Goal: Transaction & Acquisition: Book appointment/travel/reservation

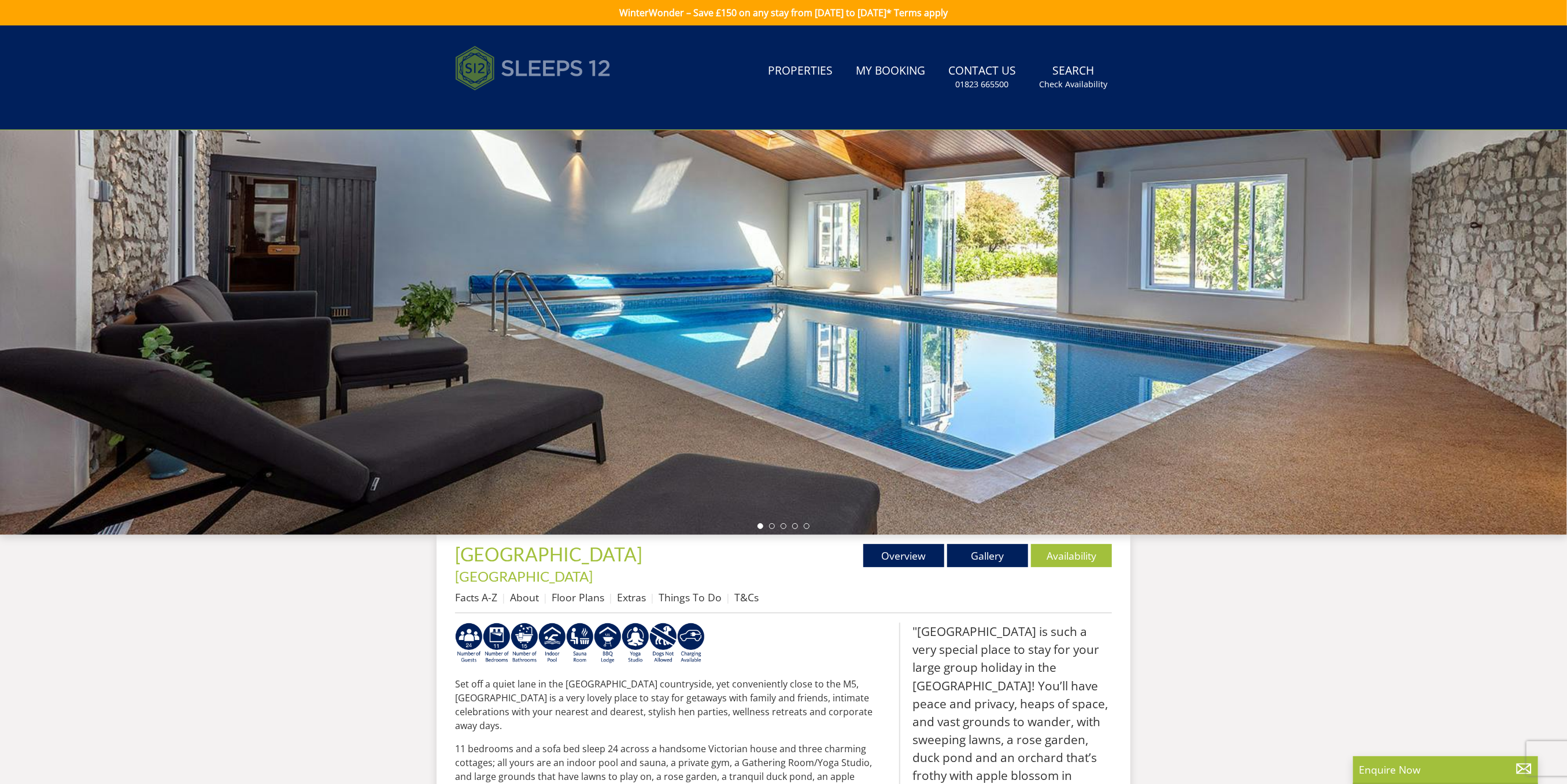
click at [551, 65] on img at bounding box center [533, 68] width 156 height 58
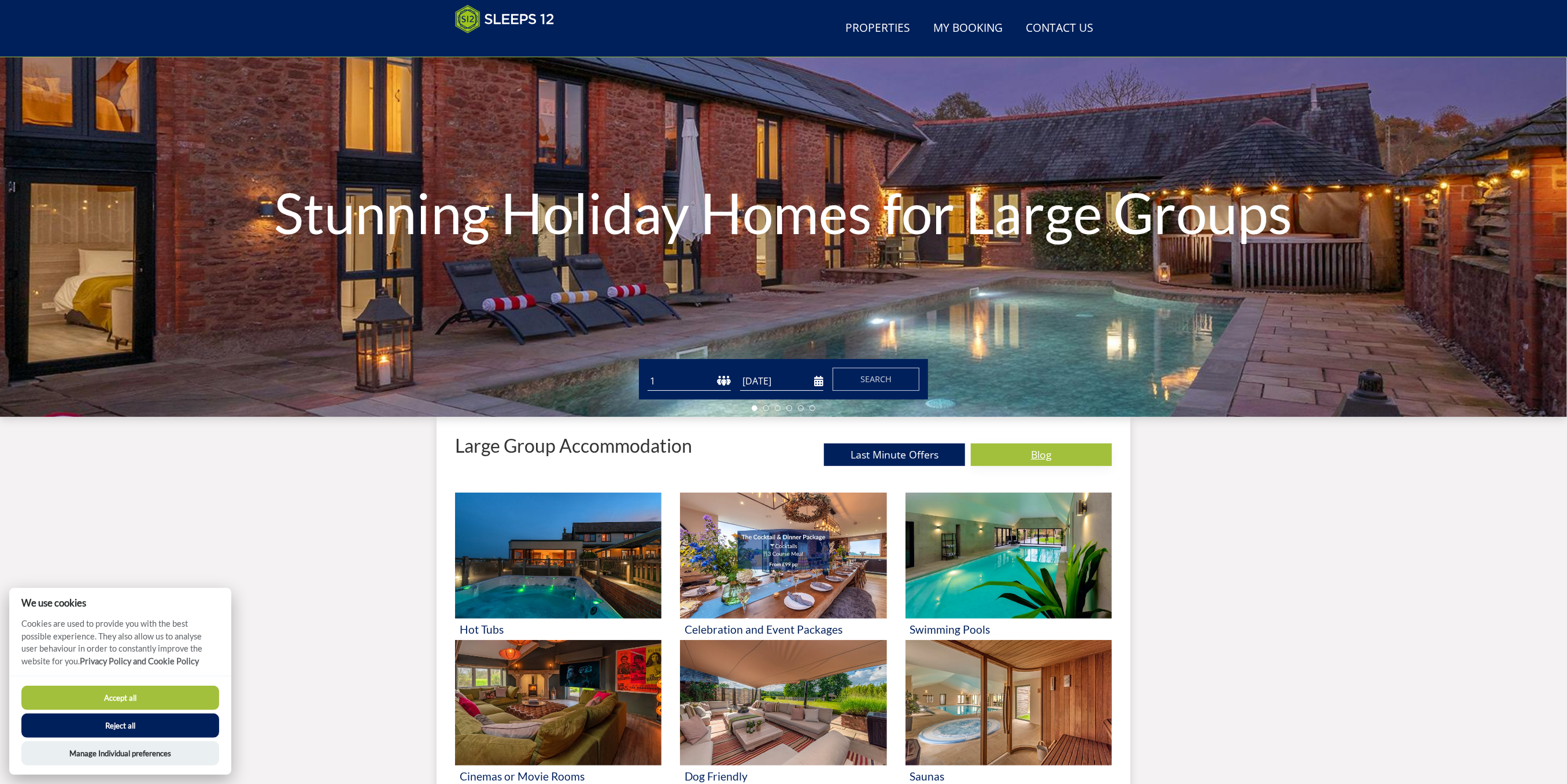
scroll to position [107, 0]
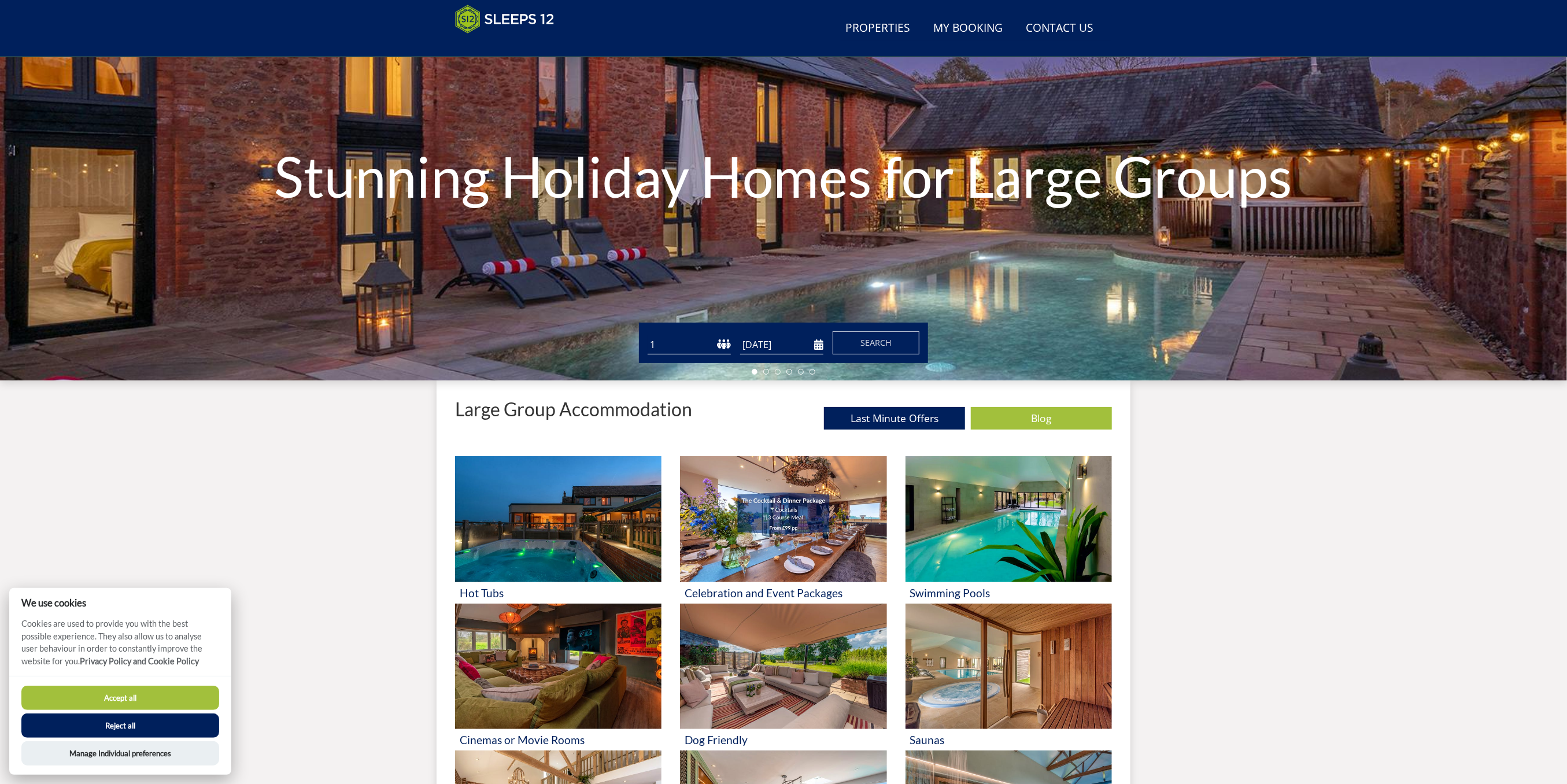
click at [685, 346] on select "1 2 3 4 5 6 7 8 9 10 11 12 13 14 15 16 17 18 19 20 21 22 23 24 25 26 27 28 29 3…" at bounding box center [689, 345] width 83 height 19
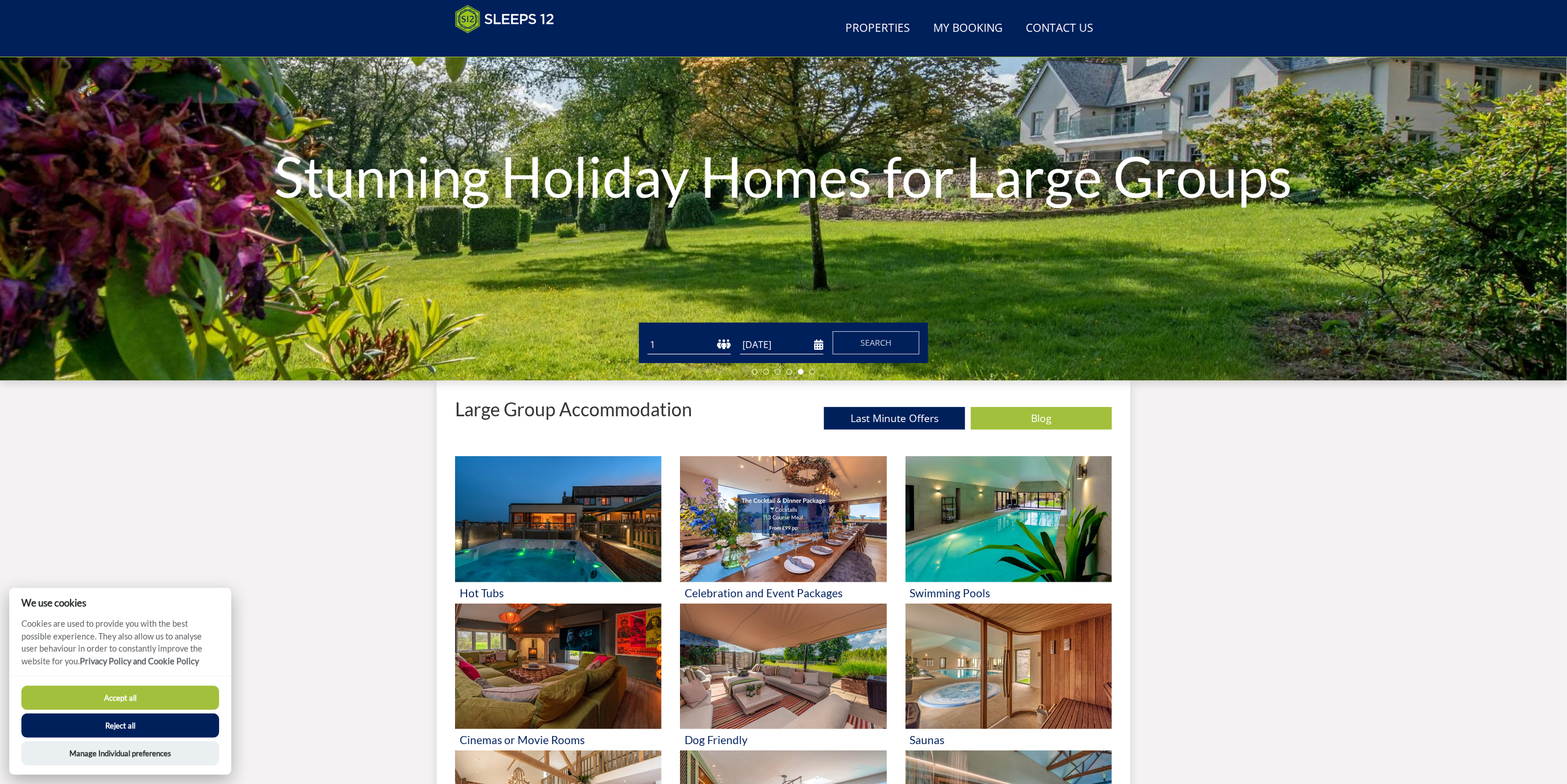
click at [698, 345] on select "1 2 3 4 5 6 7 8 9 10 11 12 13 14 15 16 17 18 19 20 21 22 23 24 25 26 27 28 29 3…" at bounding box center [689, 345] width 83 height 19
select select "17"
click at [648, 335] on select "1 2 3 4 5 6 7 8 9 10 11 12 13 14 15 16 17 18 19 20 21 22 23 24 25 26 27 28 29 3…" at bounding box center [689, 345] width 83 height 19
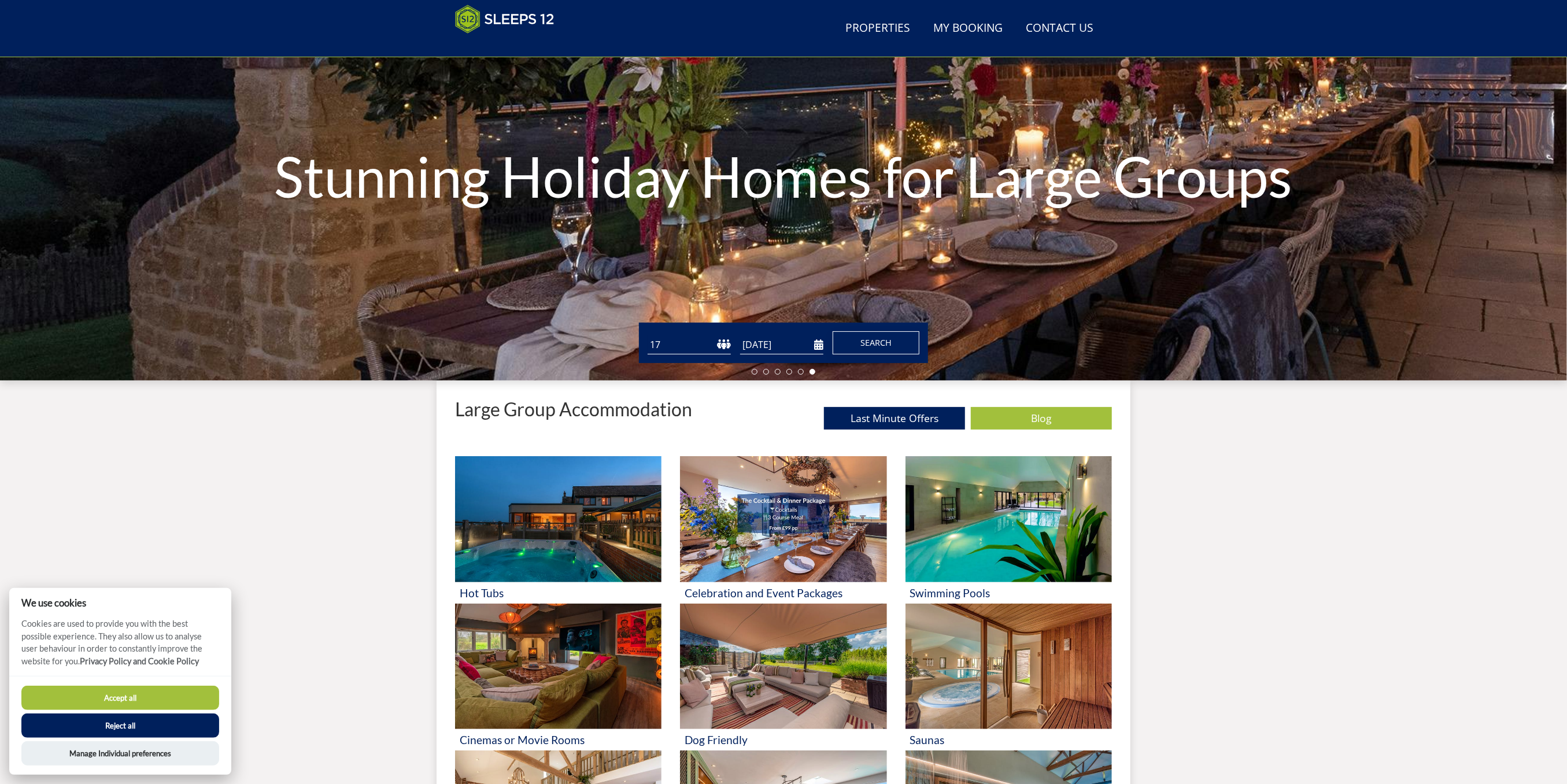
click at [900, 342] on button "Search" at bounding box center [876, 342] width 86 height 23
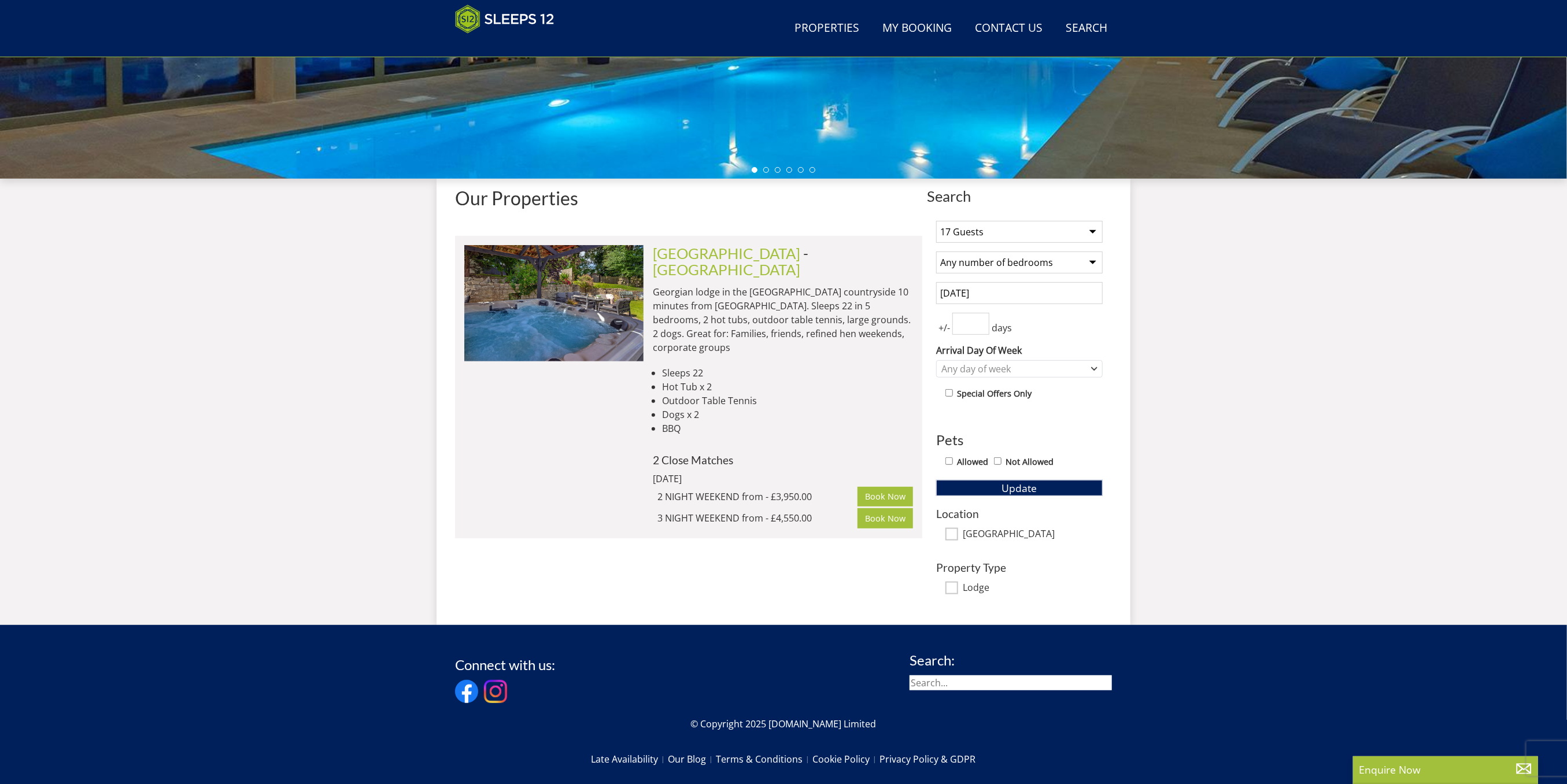
scroll to position [180, 0]
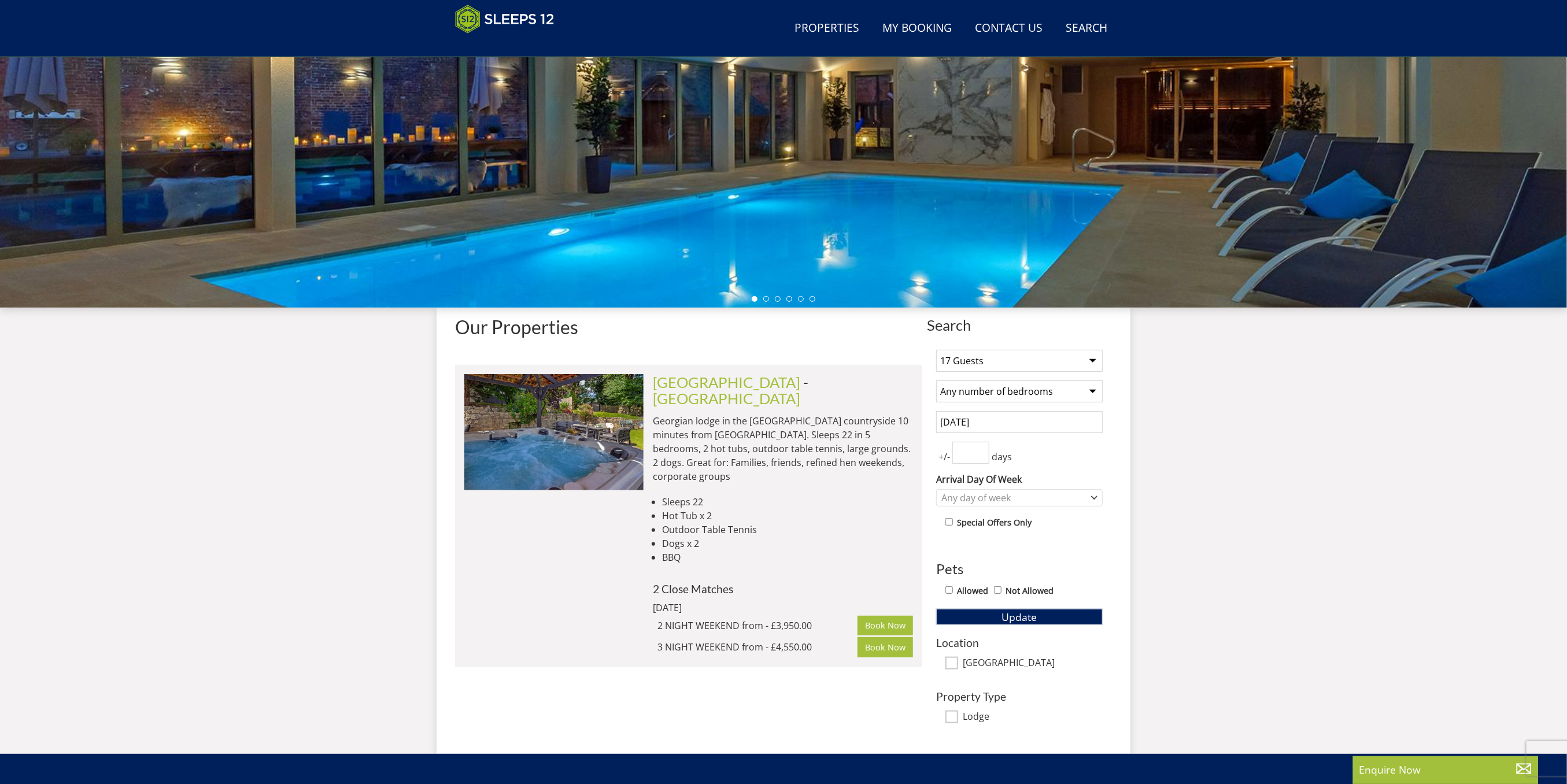
click at [1087, 390] on select "Any number of bedrooms 3 Bedrooms 4 Bedrooms 5 Bedrooms 6 Bedrooms 7 Bedrooms 8…" at bounding box center [1020, 391] width 167 height 22
select select "9"
click at [936, 381] on select "Any number of bedrooms 3 Bedrooms 4 Bedrooms 5 Bedrooms 6 Bedrooms 7 Bedrooms 8…" at bounding box center [1020, 391] width 167 height 22
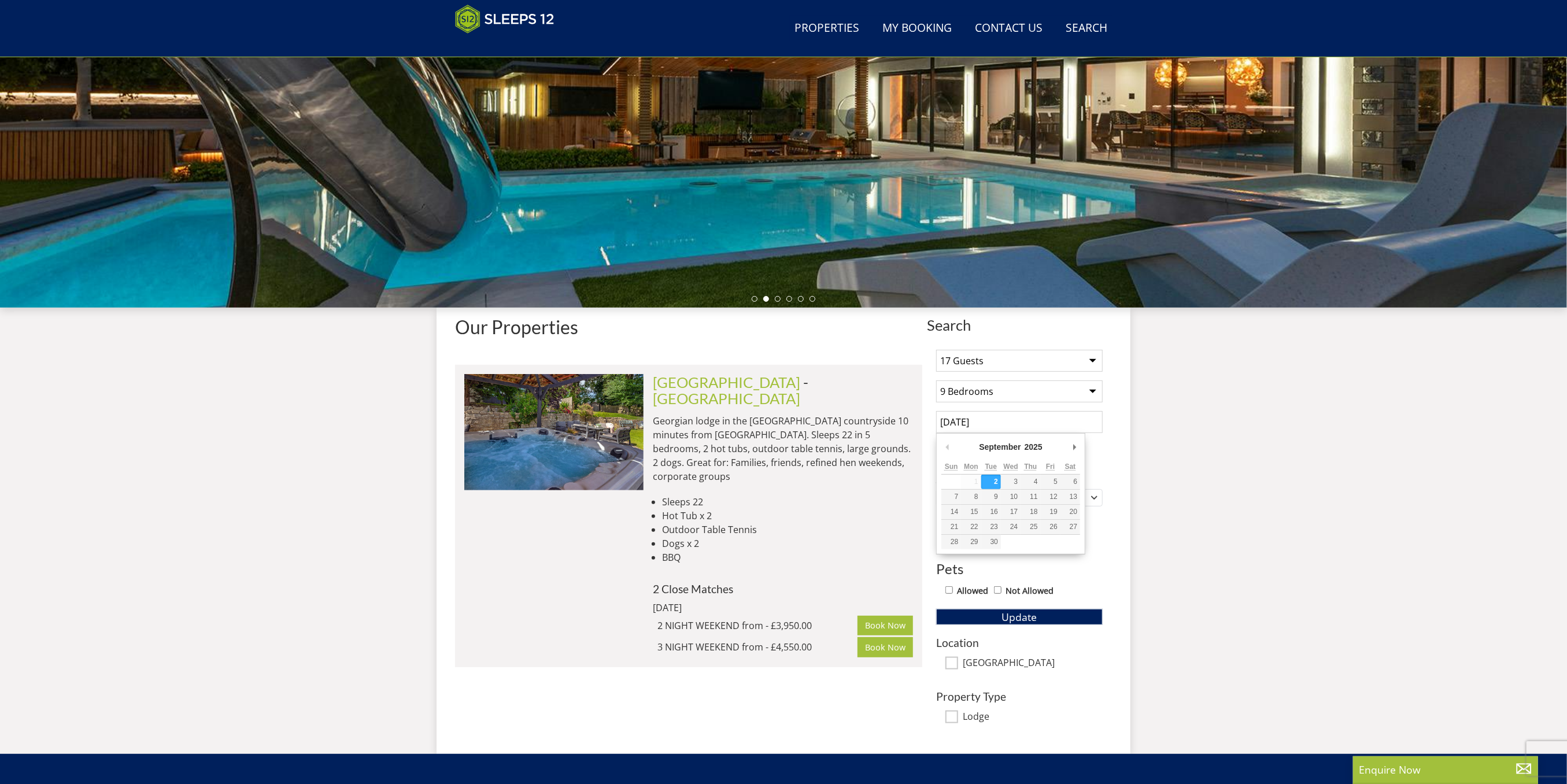
click at [1023, 419] on input "[DATE]" at bounding box center [1020, 422] width 167 height 22
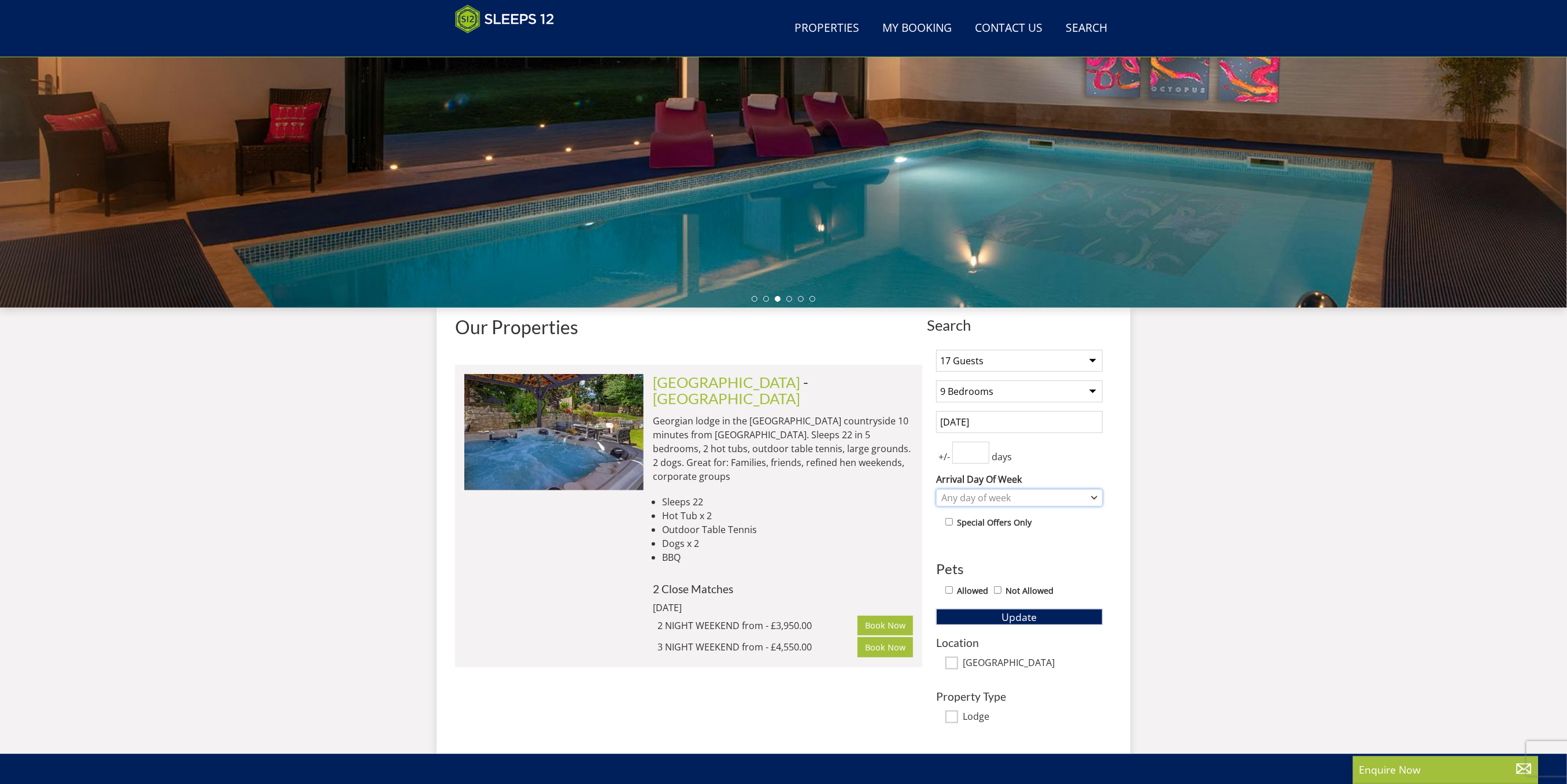
click at [1044, 502] on div "Any day of week" at bounding box center [1013, 497] width 150 height 13
click at [990, 596] on div "Friday" at bounding box center [1020, 595] width 165 height 20
click at [1198, 499] on div "Search Menu Properties My Booking Contact Us 01823 665500 Search Check Availabi…" at bounding box center [783, 299] width 1567 height 908
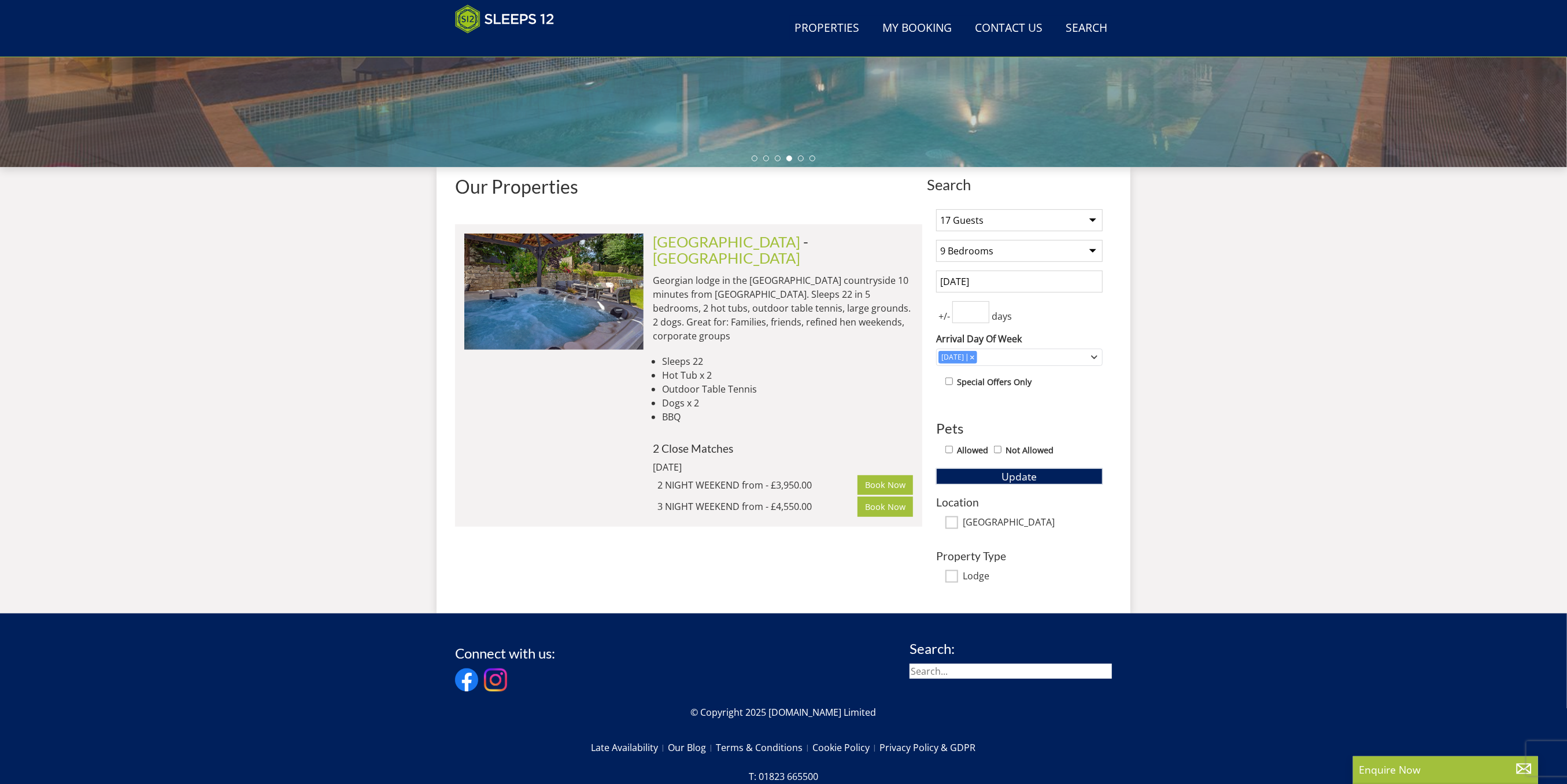
scroll to position [334, 0]
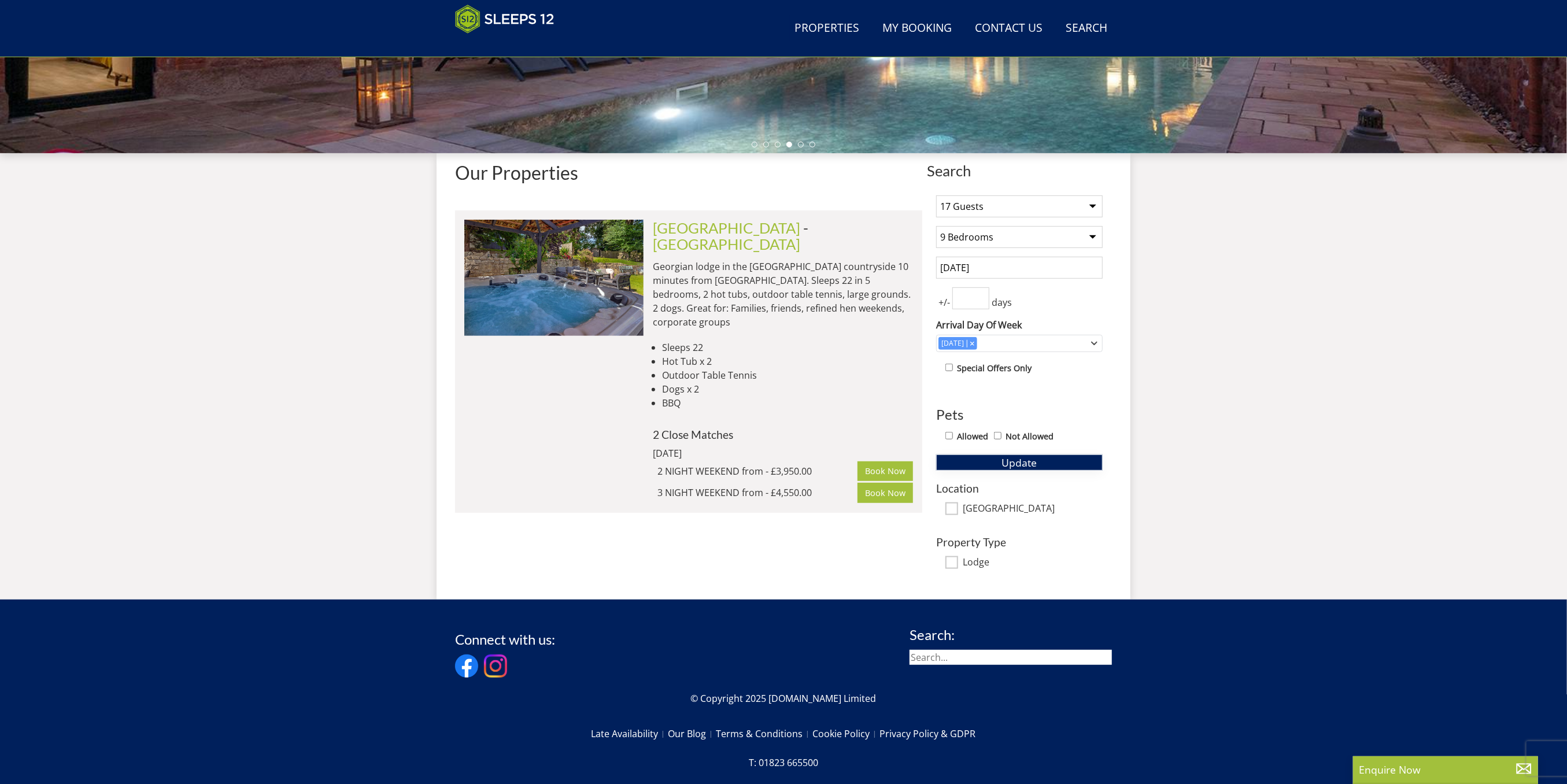
click at [1060, 464] on button "Update" at bounding box center [1020, 462] width 167 height 16
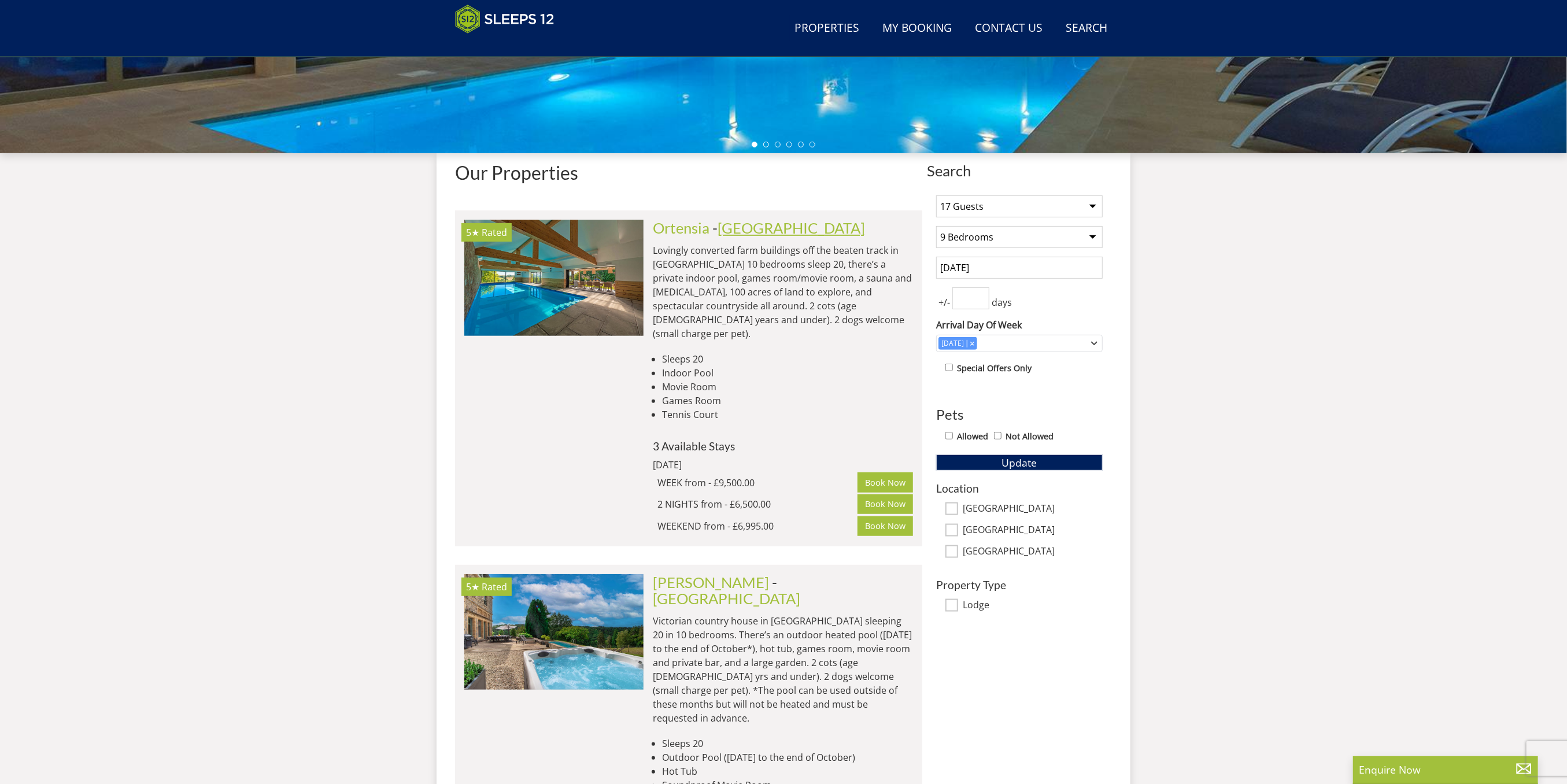
click at [744, 225] on link "[GEOGRAPHIC_DATA]" at bounding box center [791, 227] width 147 height 17
click at [679, 229] on link "Ortensia" at bounding box center [681, 227] width 57 height 17
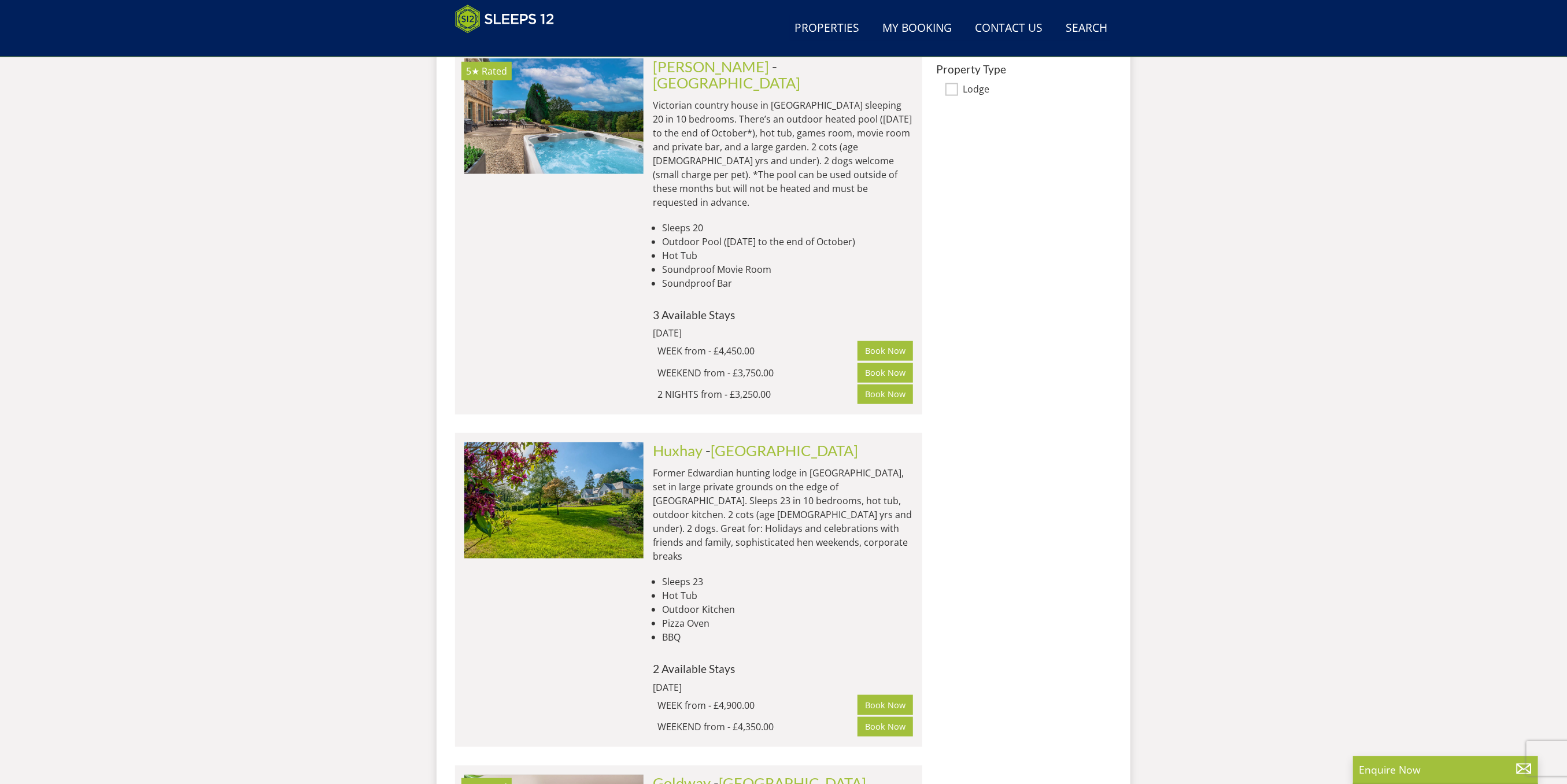
scroll to position [1027, 0]
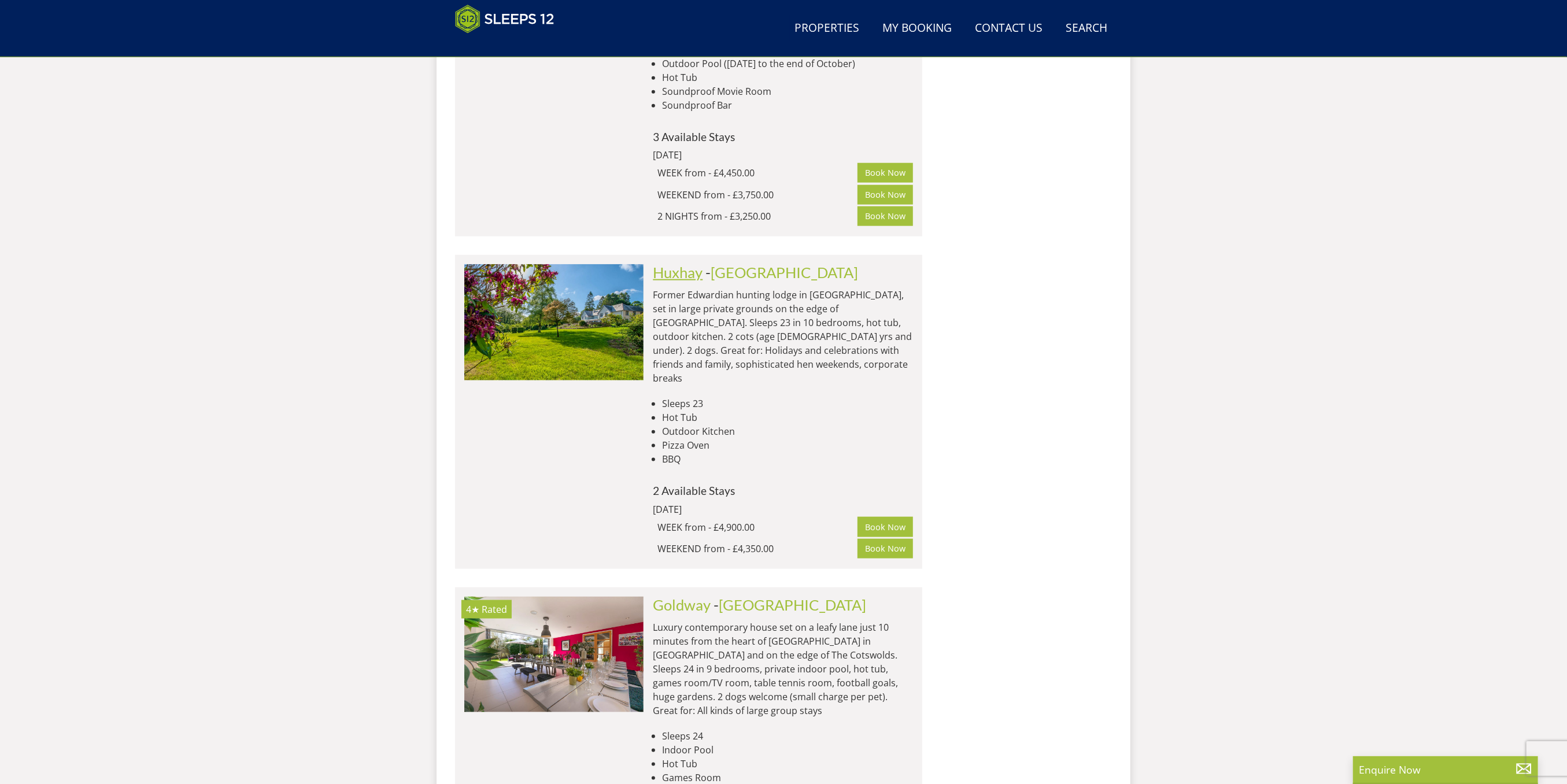
click at [686, 264] on link "Huxhay" at bounding box center [678, 272] width 50 height 17
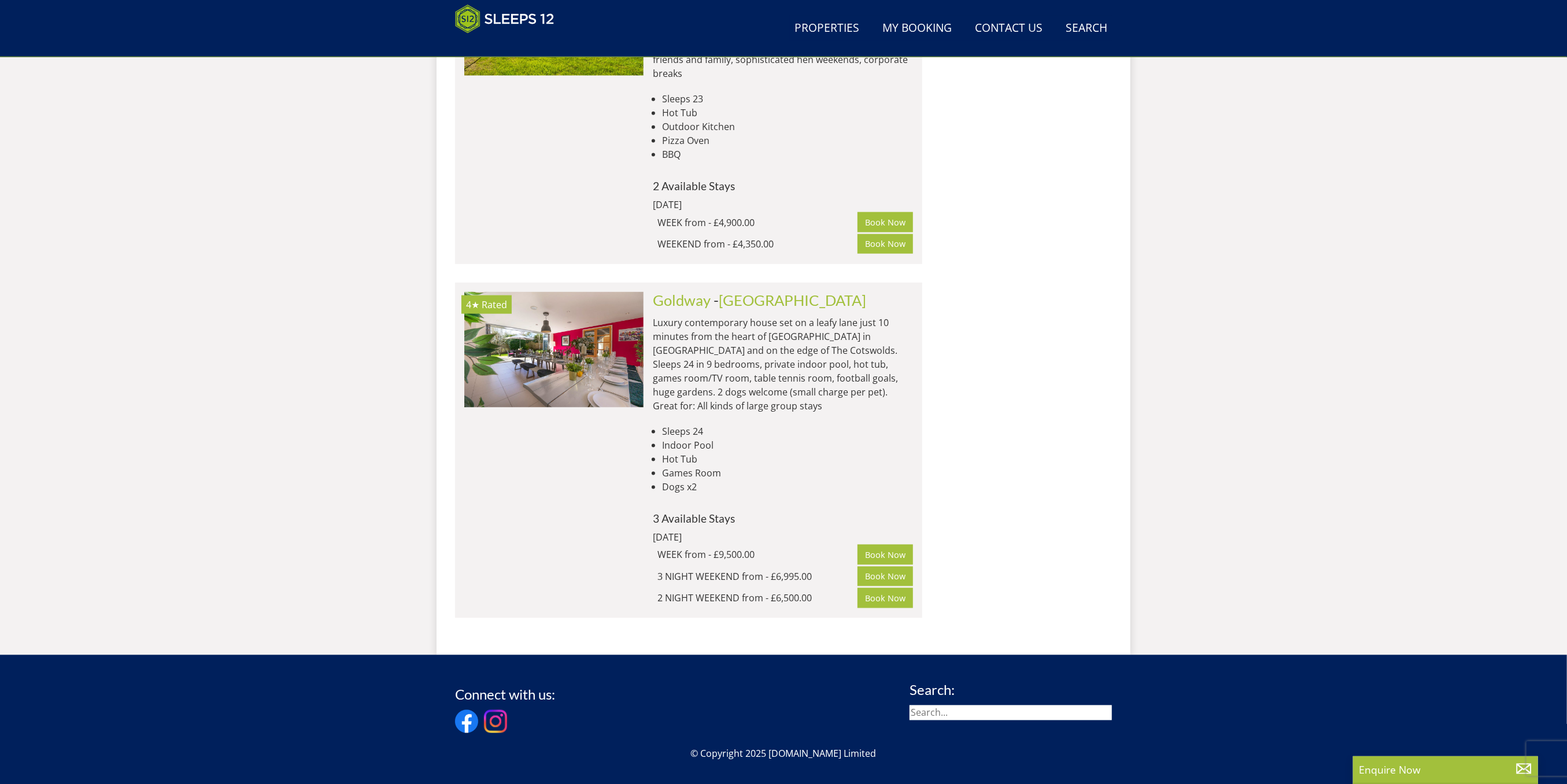
scroll to position [1335, 0]
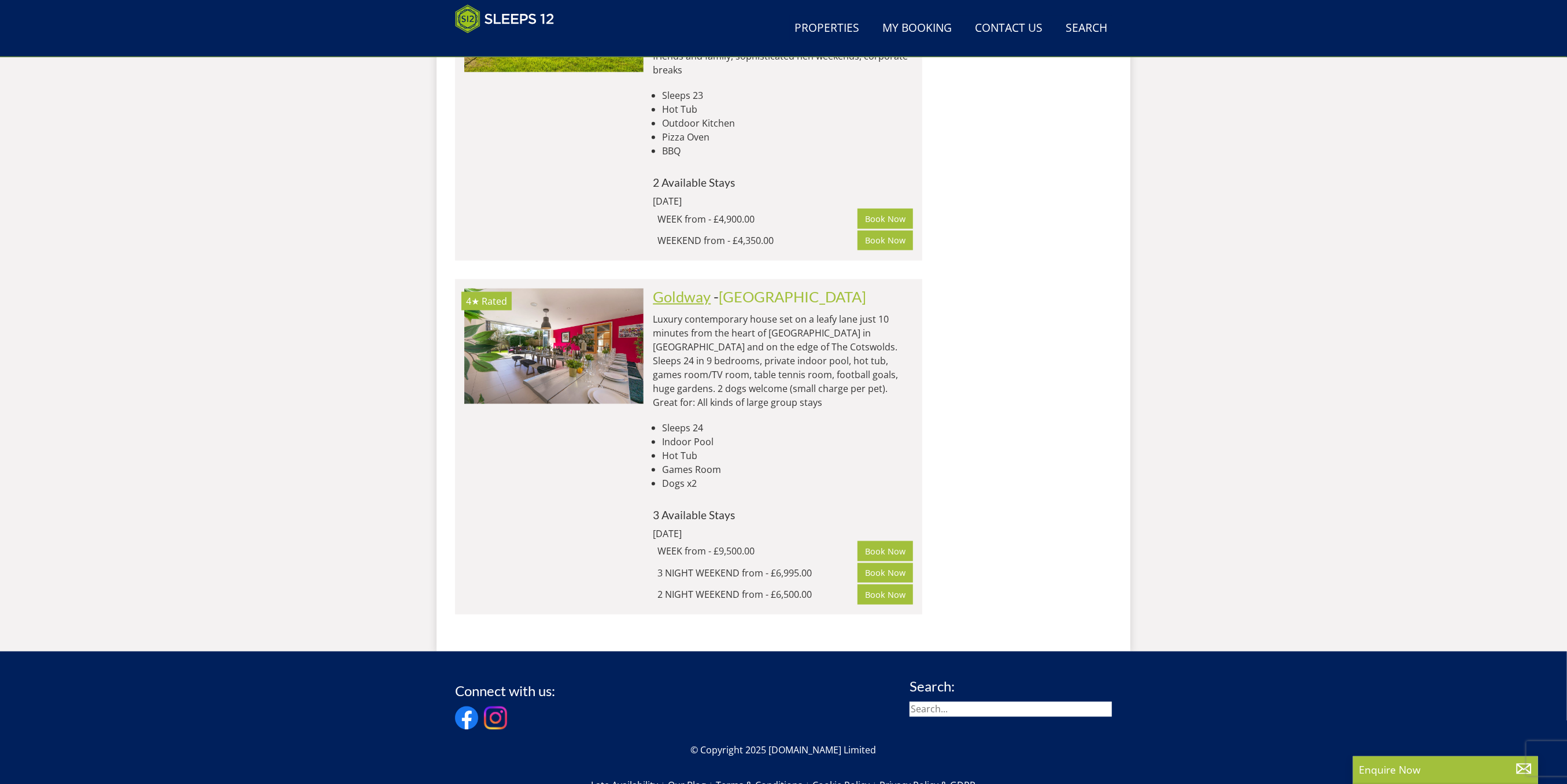
click at [692, 288] on link "Goldway" at bounding box center [681, 296] width 58 height 17
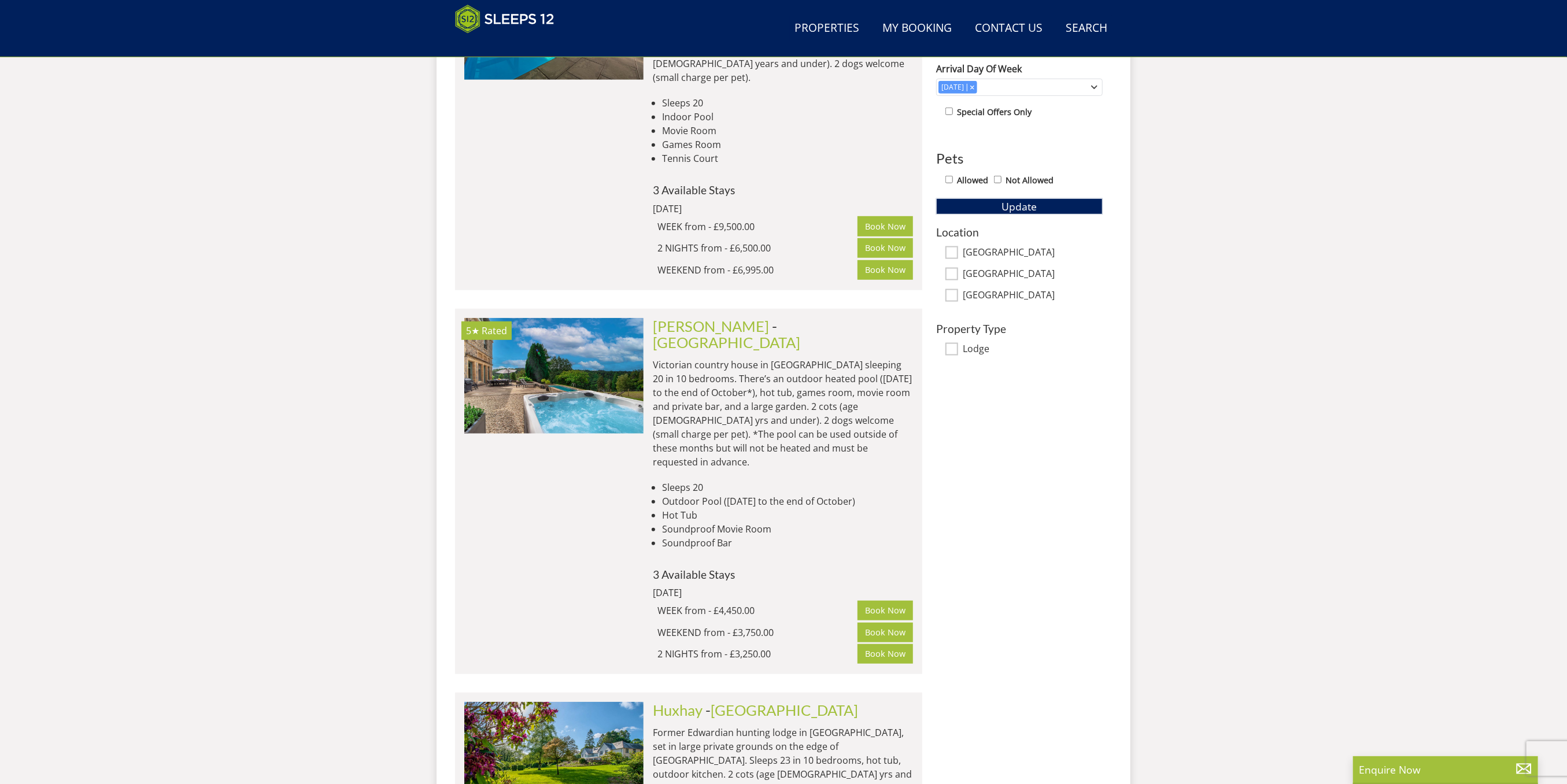
scroll to position [334, 0]
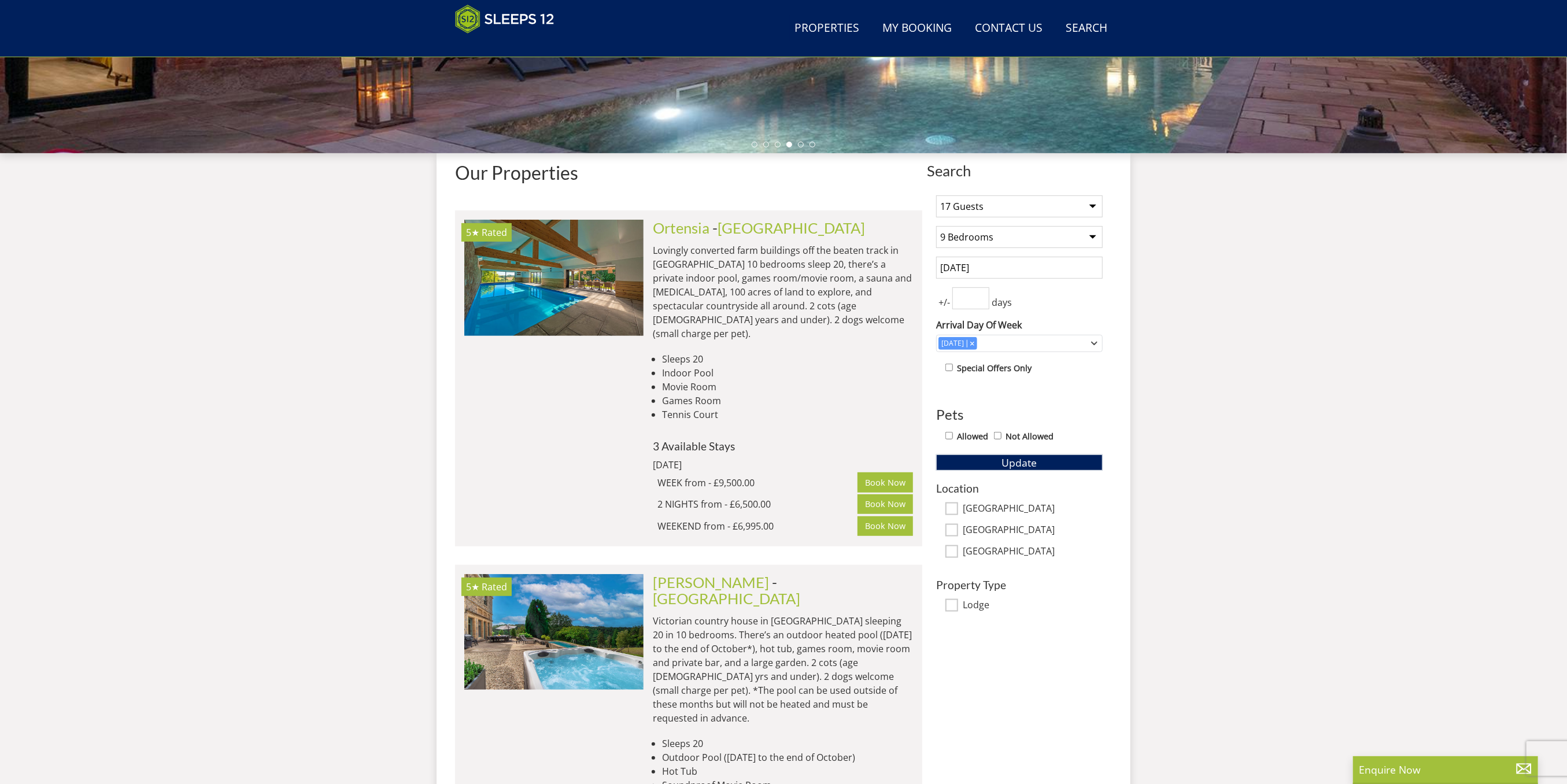
click at [1050, 263] on input "28/11/2025" at bounding box center [1020, 267] width 167 height 22
click at [1168, 301] on div "Search Menu Properties My Booking Contact Us 01823 665500 Search Check Availabi…" at bounding box center [783, 672] width 1567 height 1962
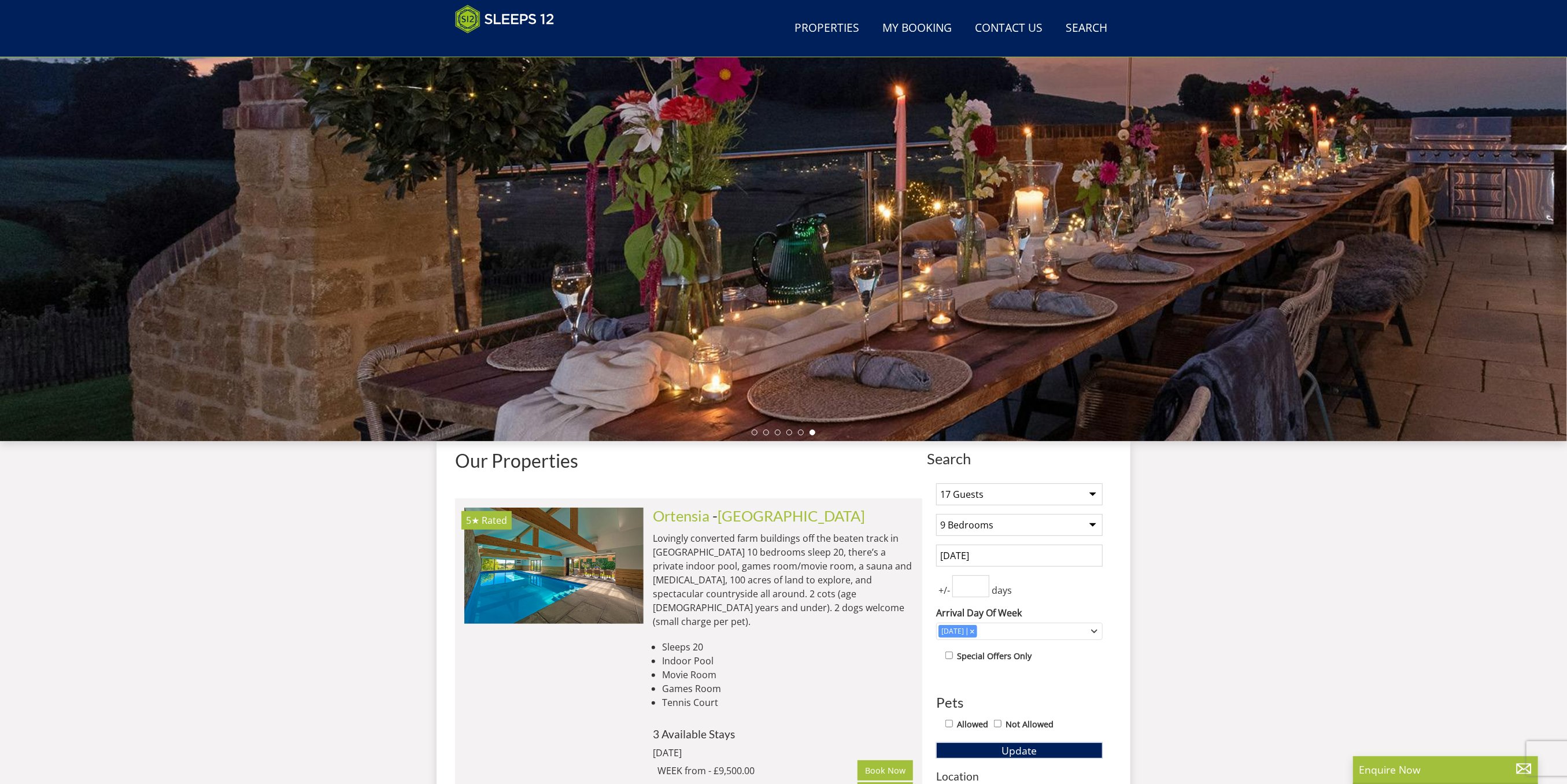
scroll to position [183, 0]
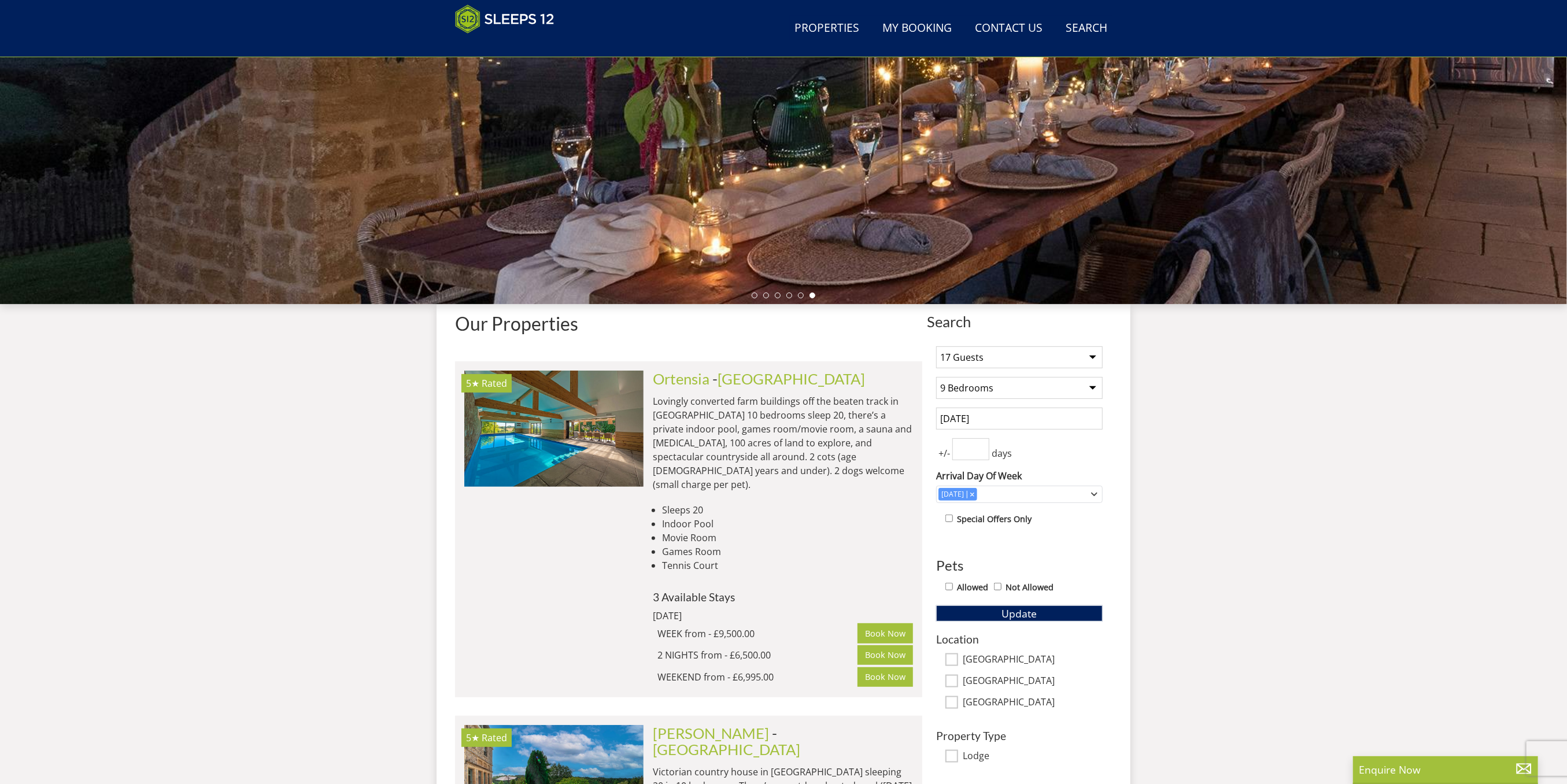
click at [997, 418] on input "28/11/2025" at bounding box center [1020, 418] width 167 height 22
click at [1040, 608] on button "Update" at bounding box center [1020, 612] width 167 height 16
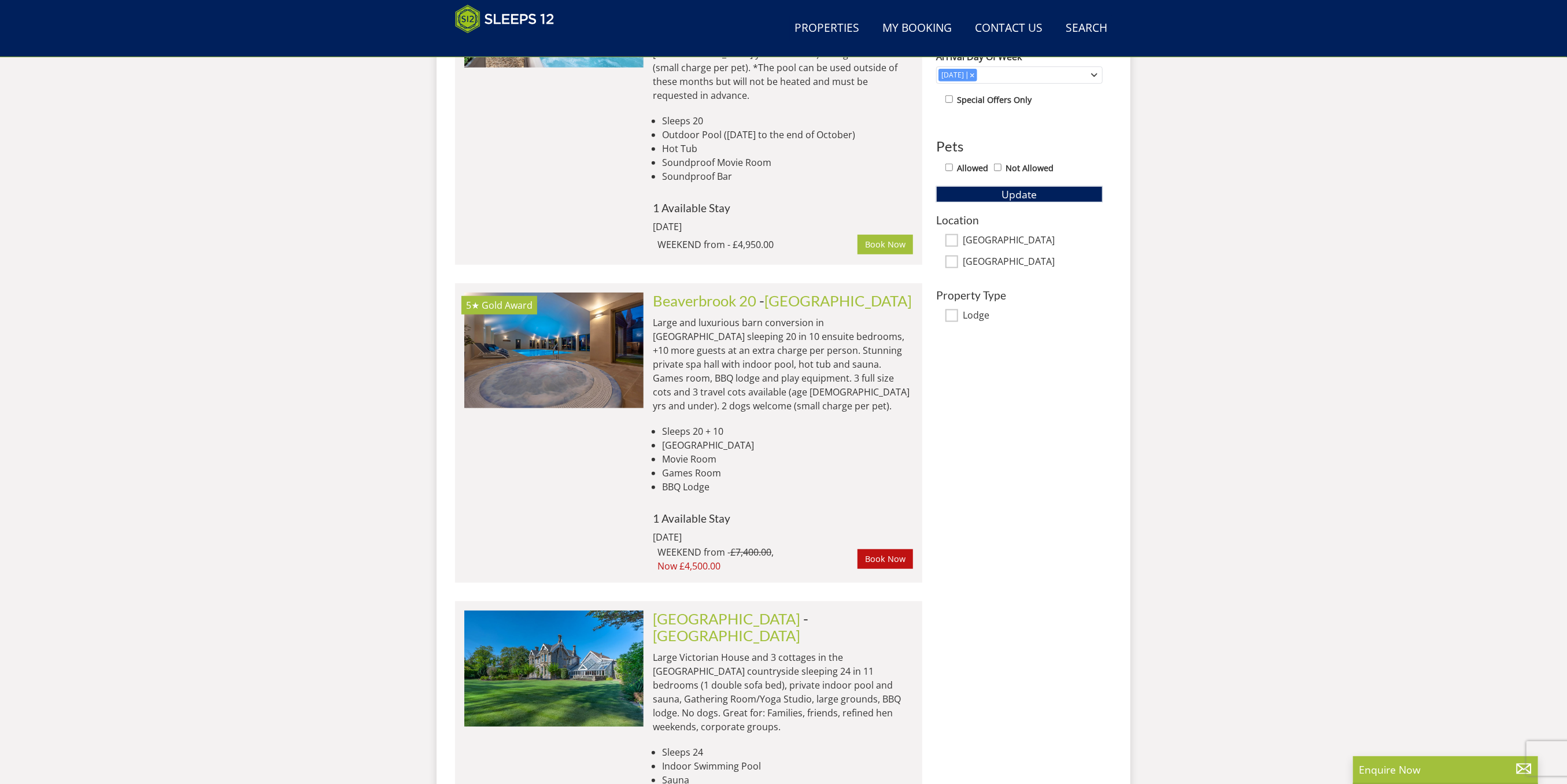
scroll to position [645, 0]
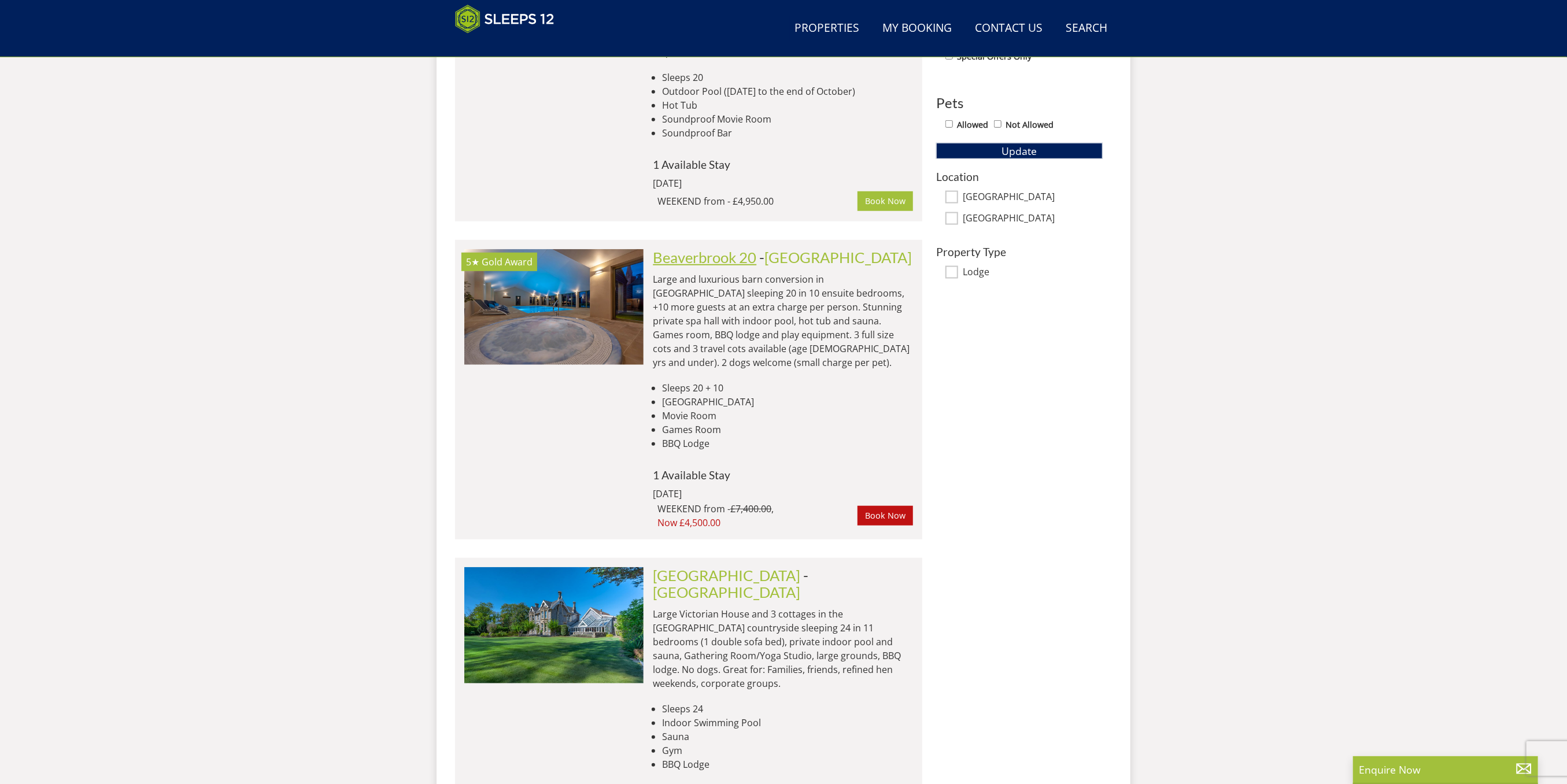
click at [695, 248] on link "Beaverbrook 20" at bounding box center [704, 257] width 104 height 17
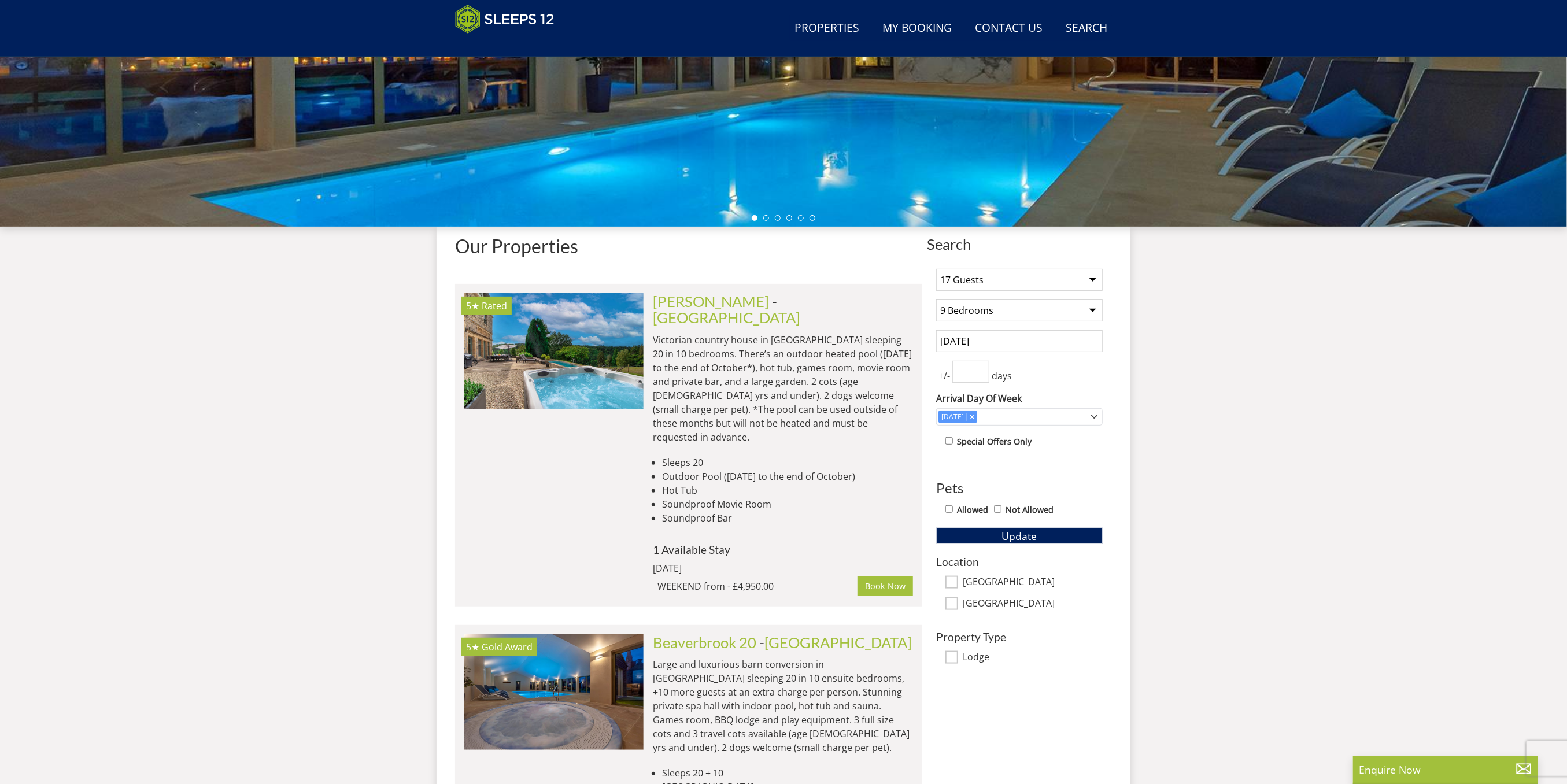
click at [1053, 342] on input "[DATE]" at bounding box center [1020, 341] width 167 height 22
click at [1024, 532] on span "Update" at bounding box center [1020, 536] width 35 height 14
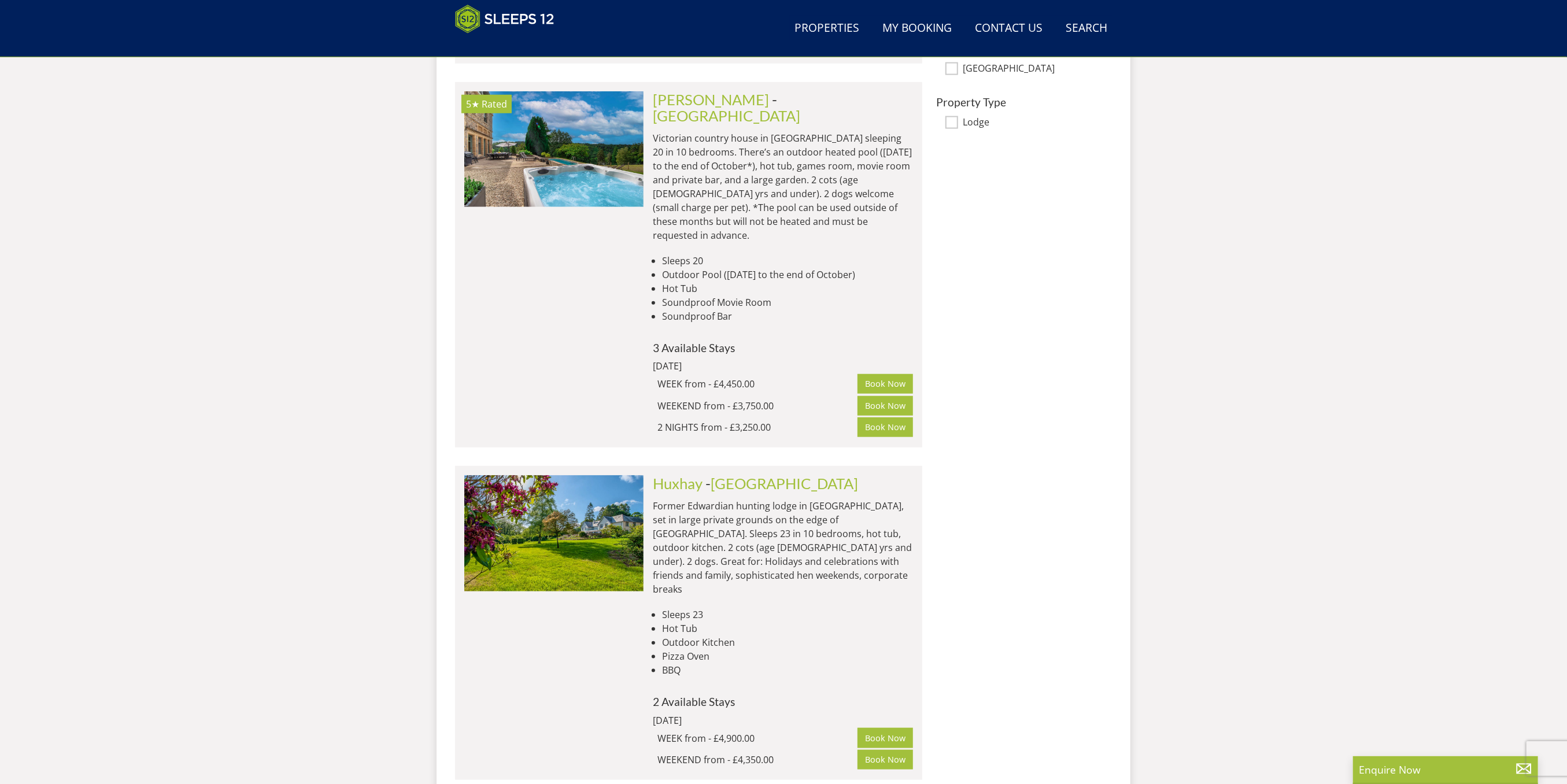
scroll to position [328, 0]
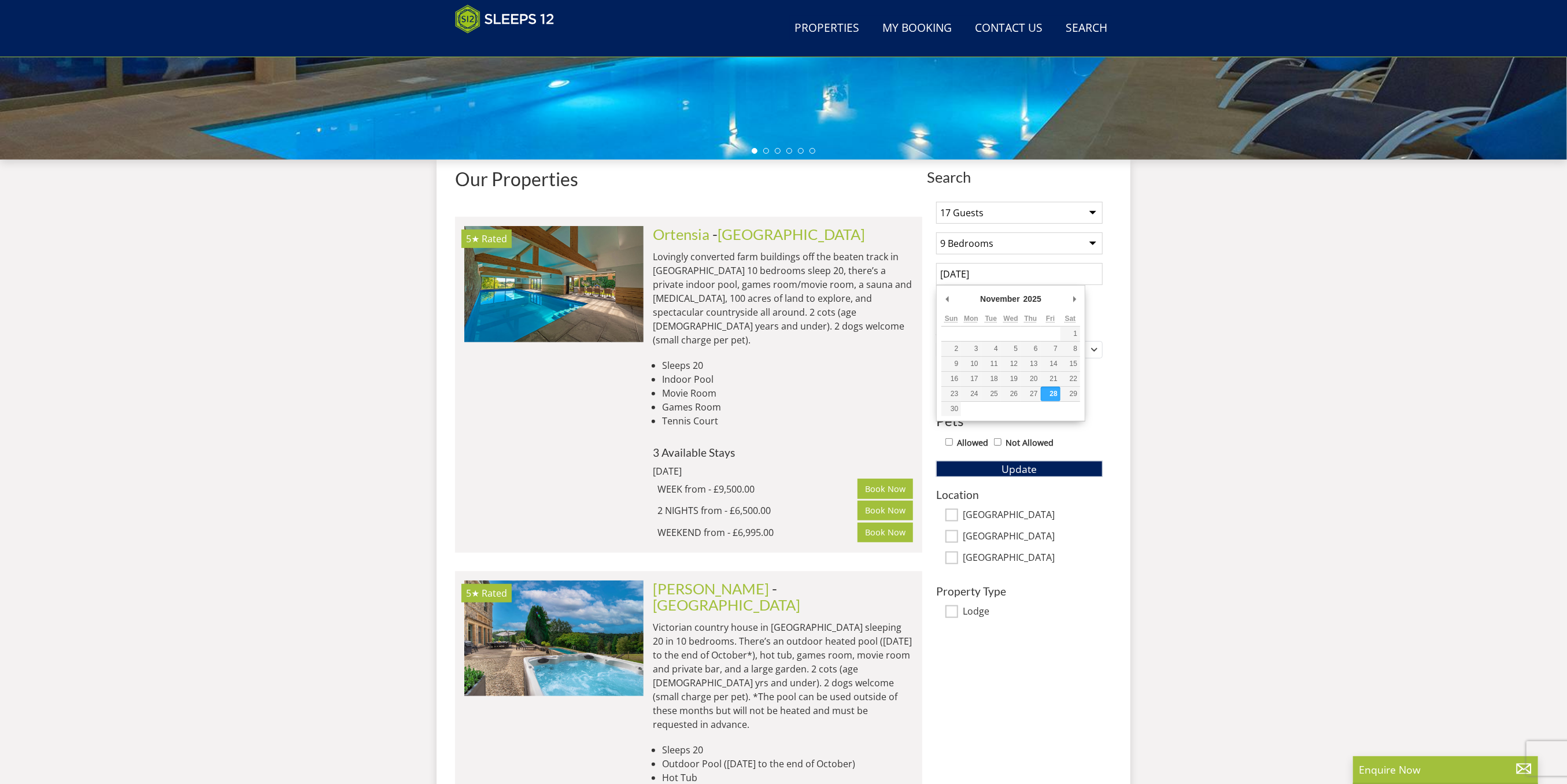
click at [1079, 283] on input "28/11/2025" at bounding box center [1020, 274] width 167 height 22
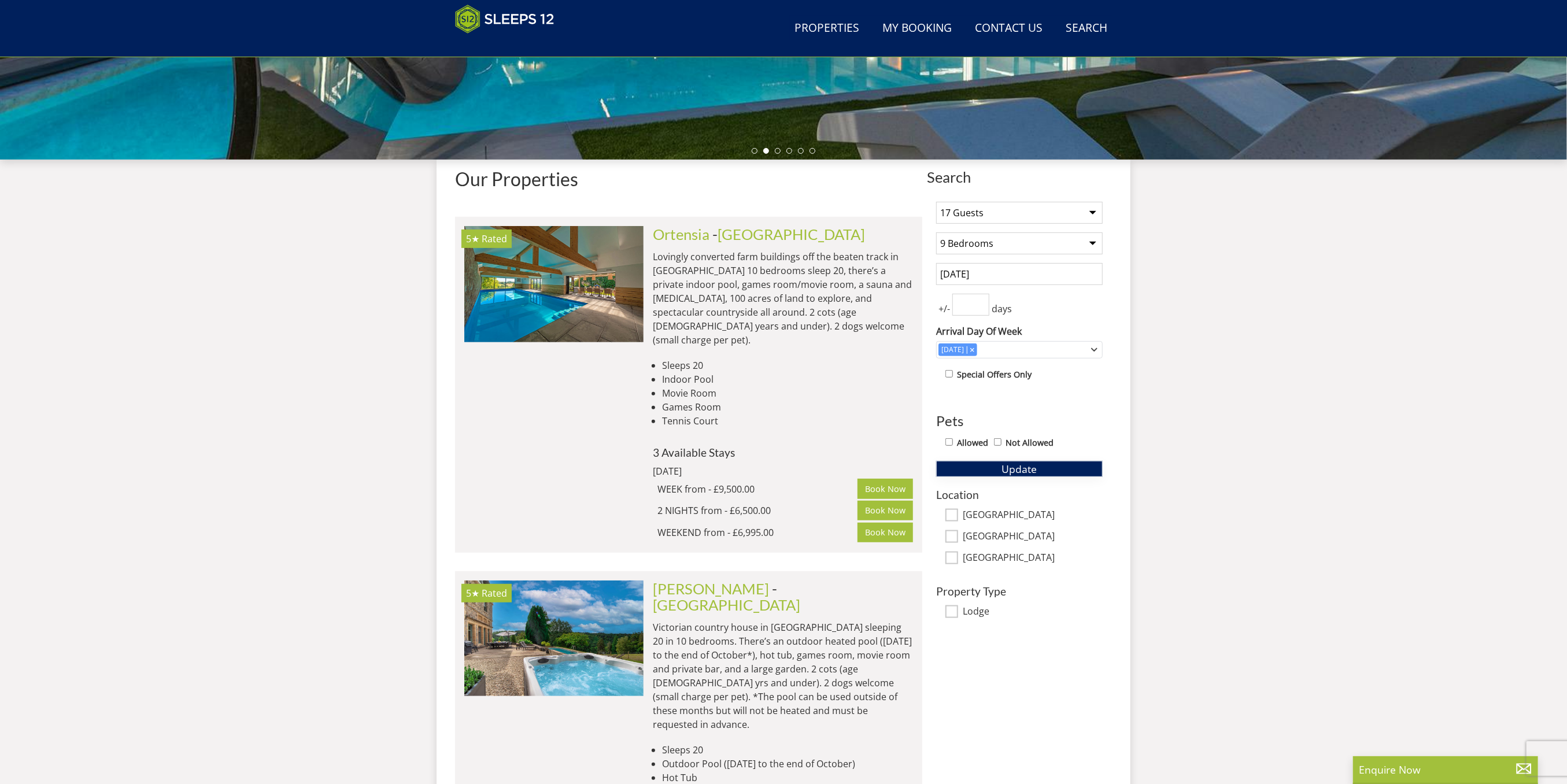
click at [1034, 466] on span "Update" at bounding box center [1020, 469] width 35 height 14
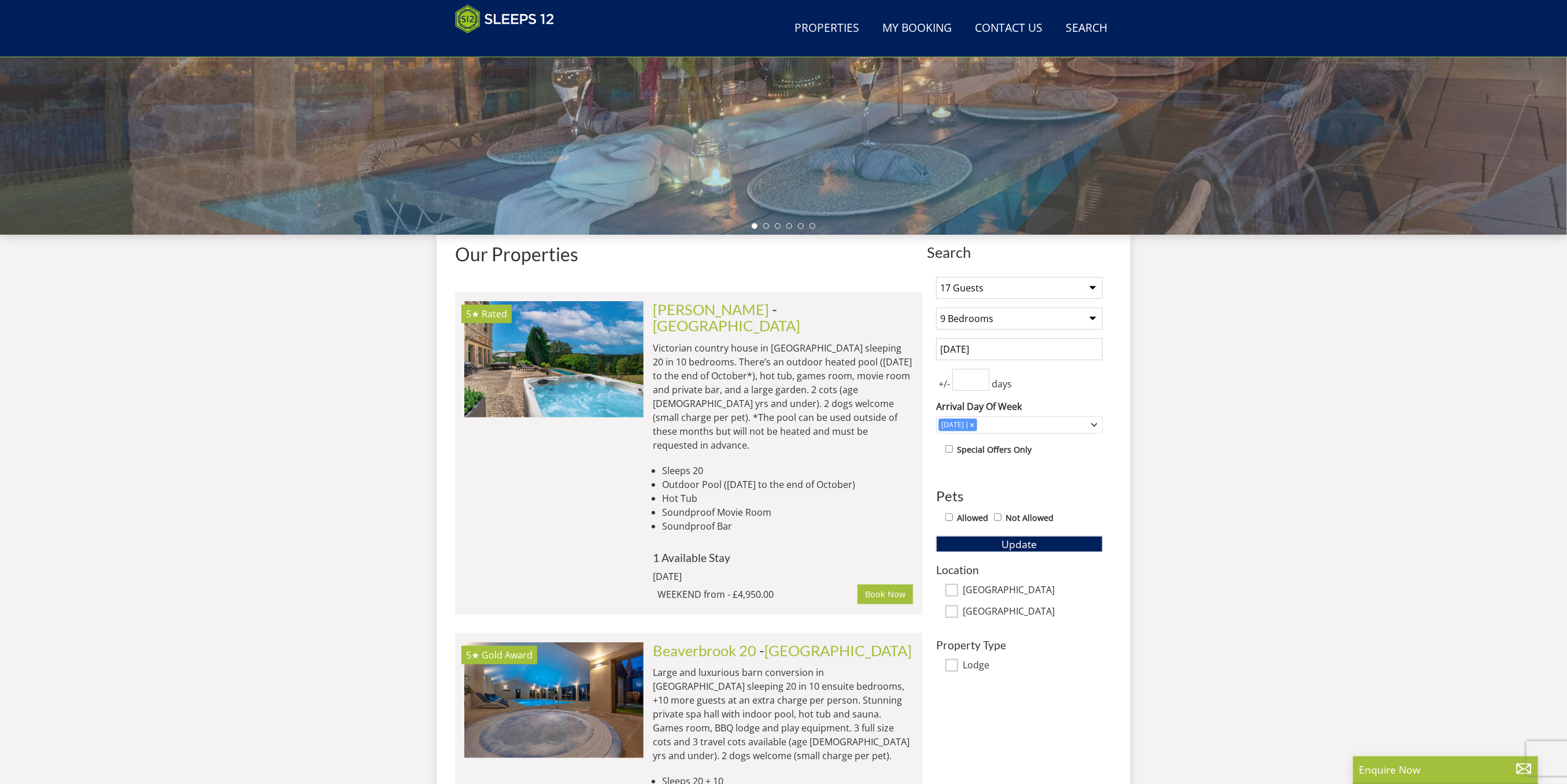
scroll to position [245, 0]
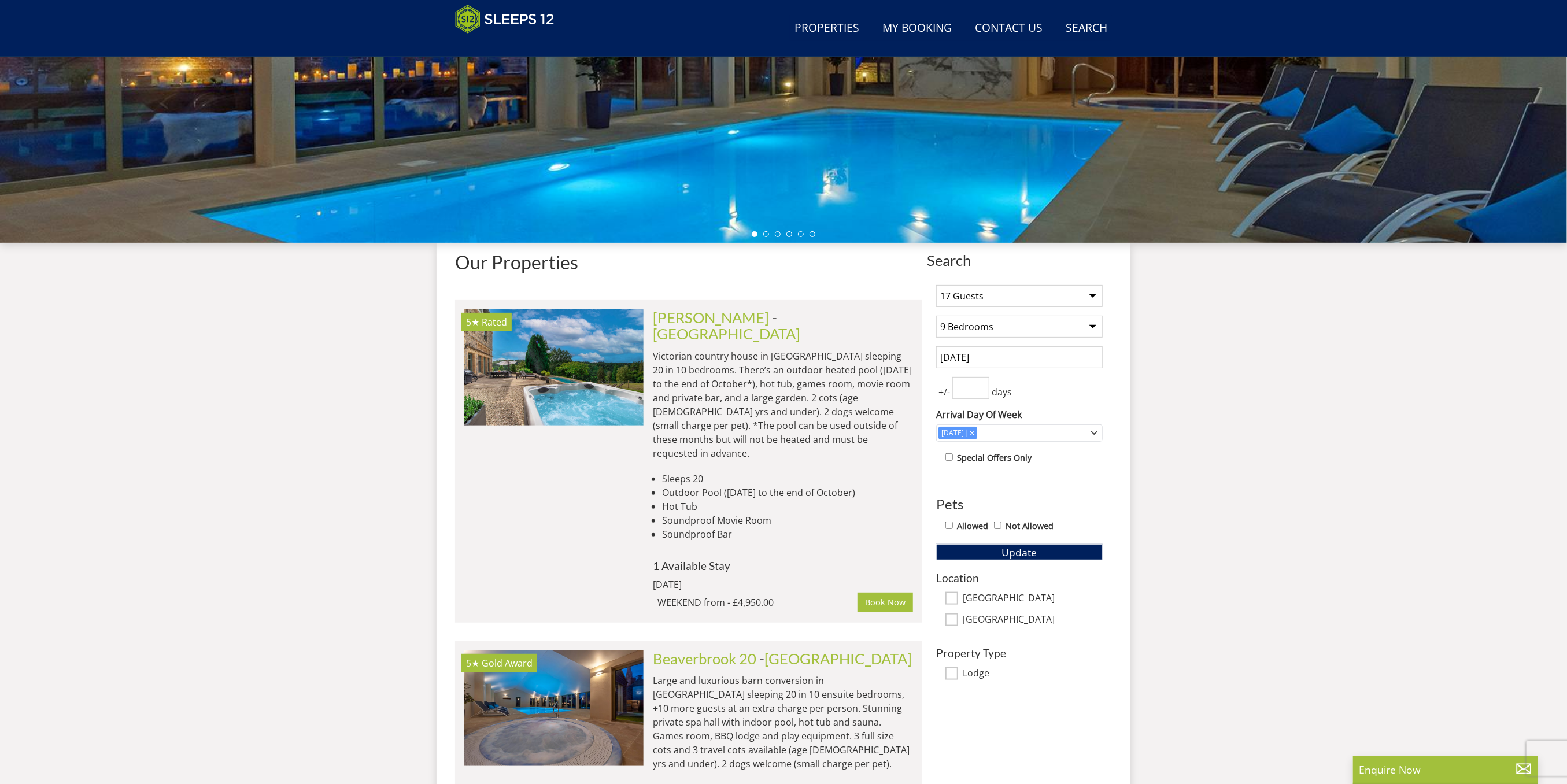
click at [1038, 355] on input "[DATE]" at bounding box center [1020, 357] width 167 height 22
type input "28/11/2025"
click at [1023, 553] on span "Update" at bounding box center [1020, 552] width 35 height 14
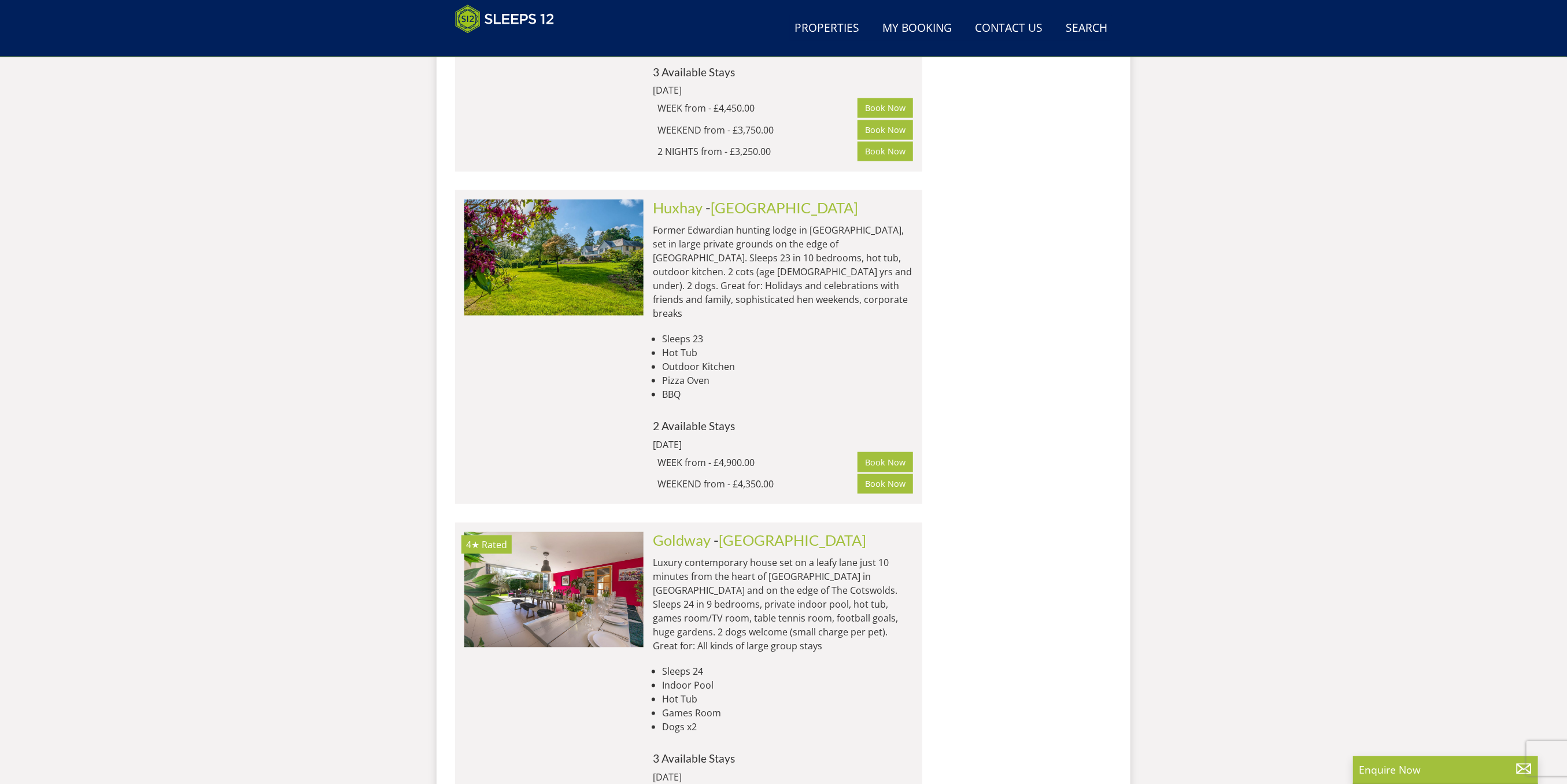
scroll to position [1400, 0]
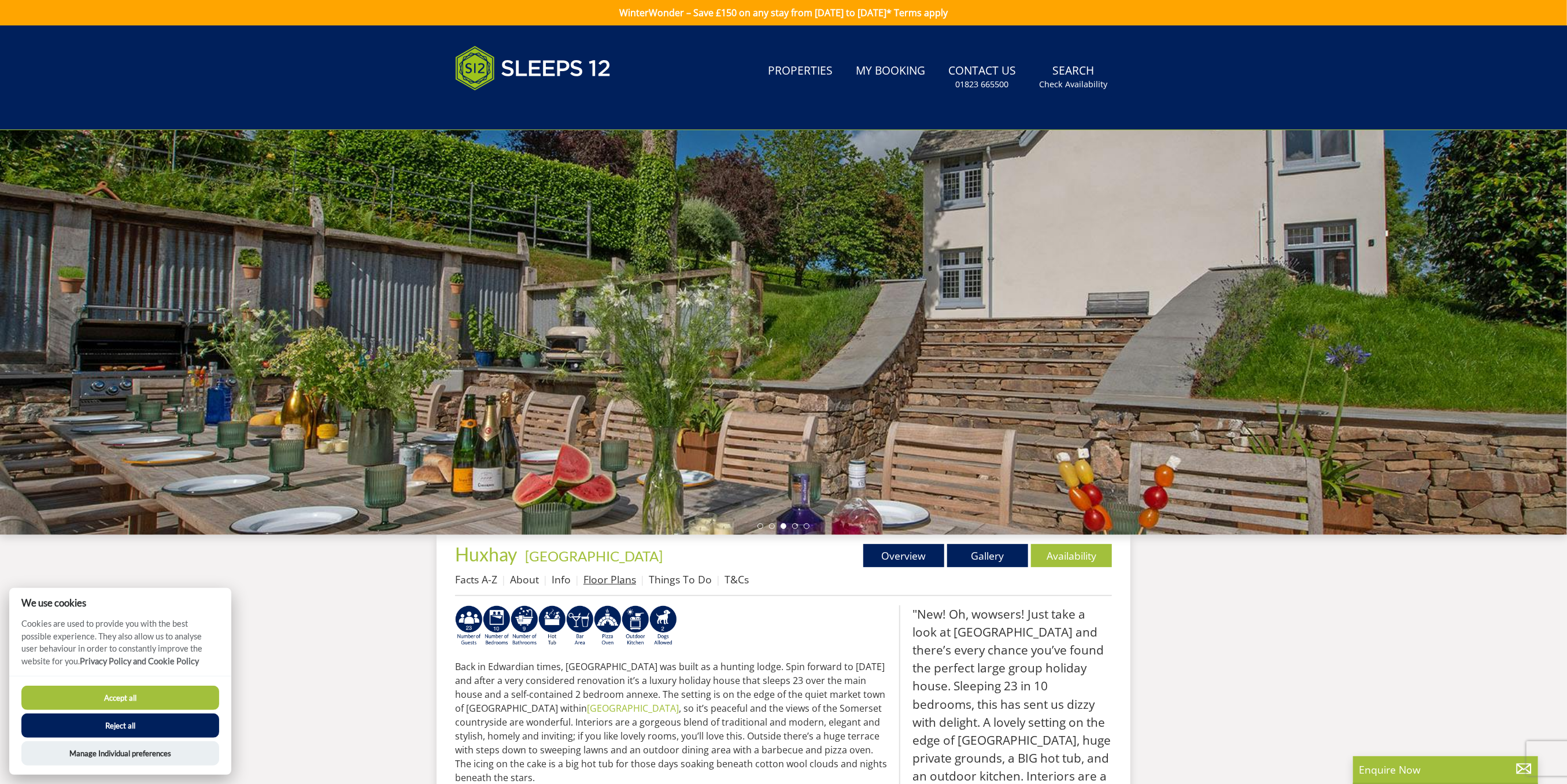
click at [629, 582] on link "Floor Plans" at bounding box center [610, 579] width 53 height 14
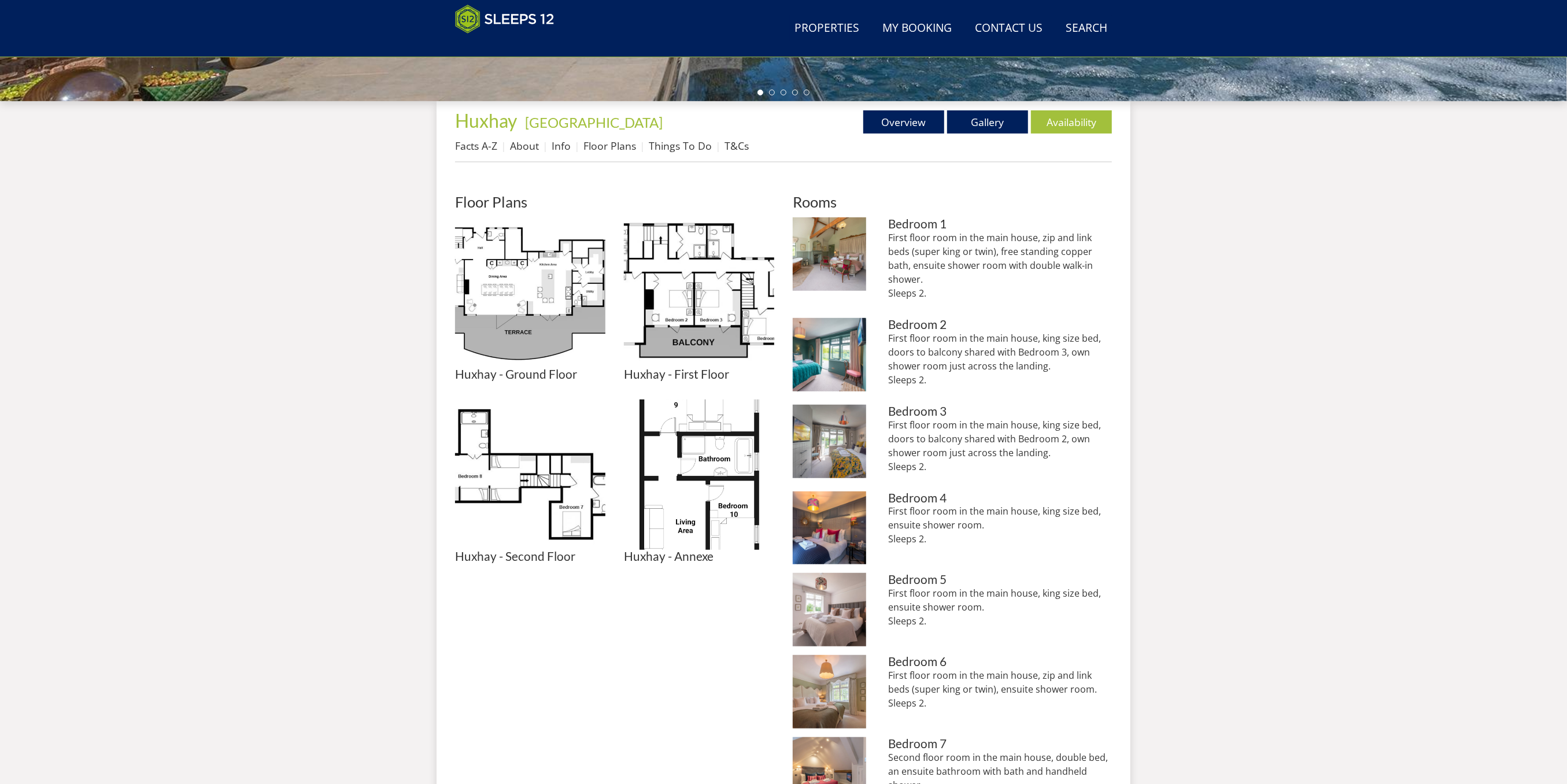
scroll to position [195, 0]
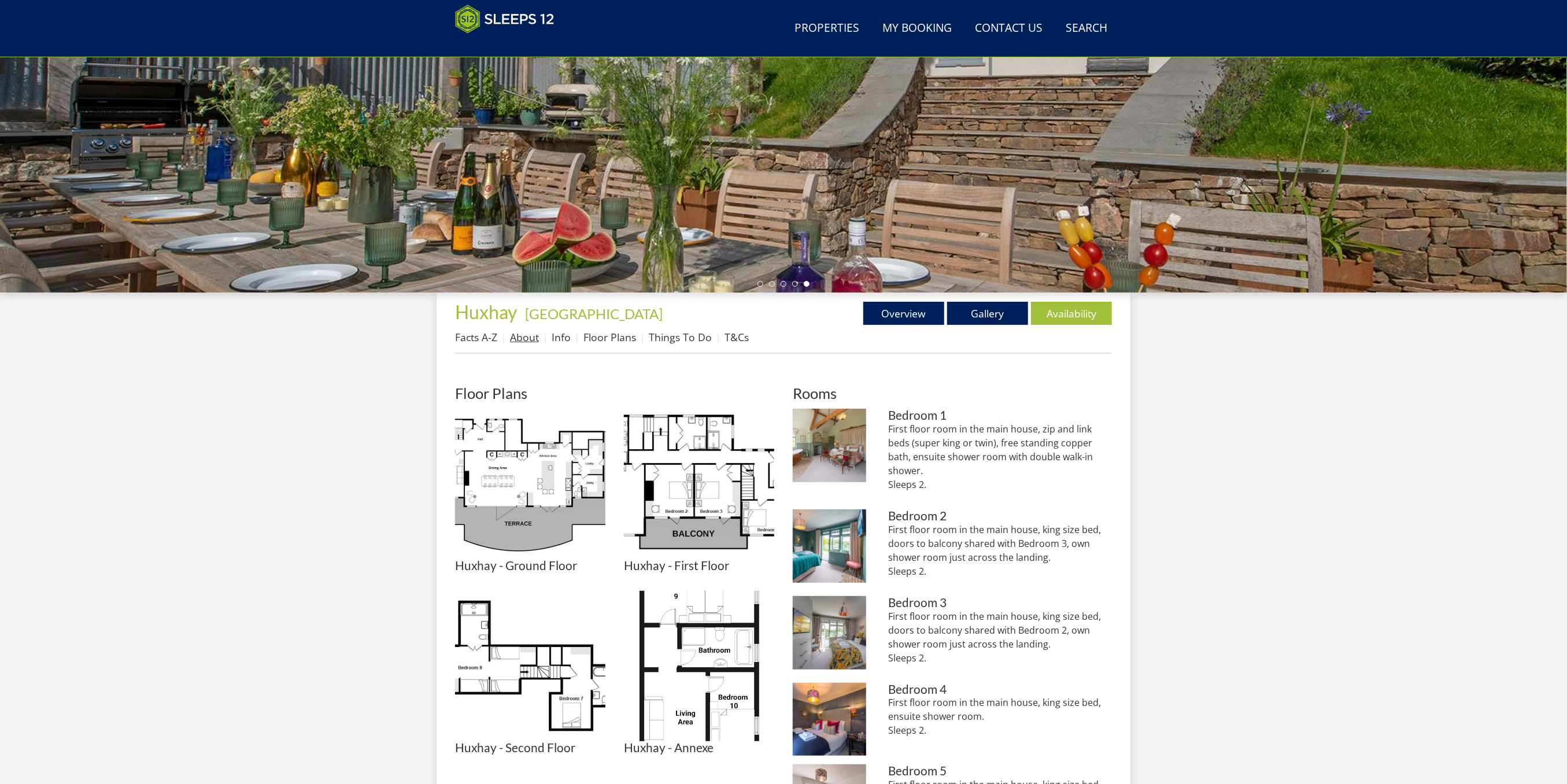
click at [520, 335] on link "About" at bounding box center [524, 337] width 29 height 14
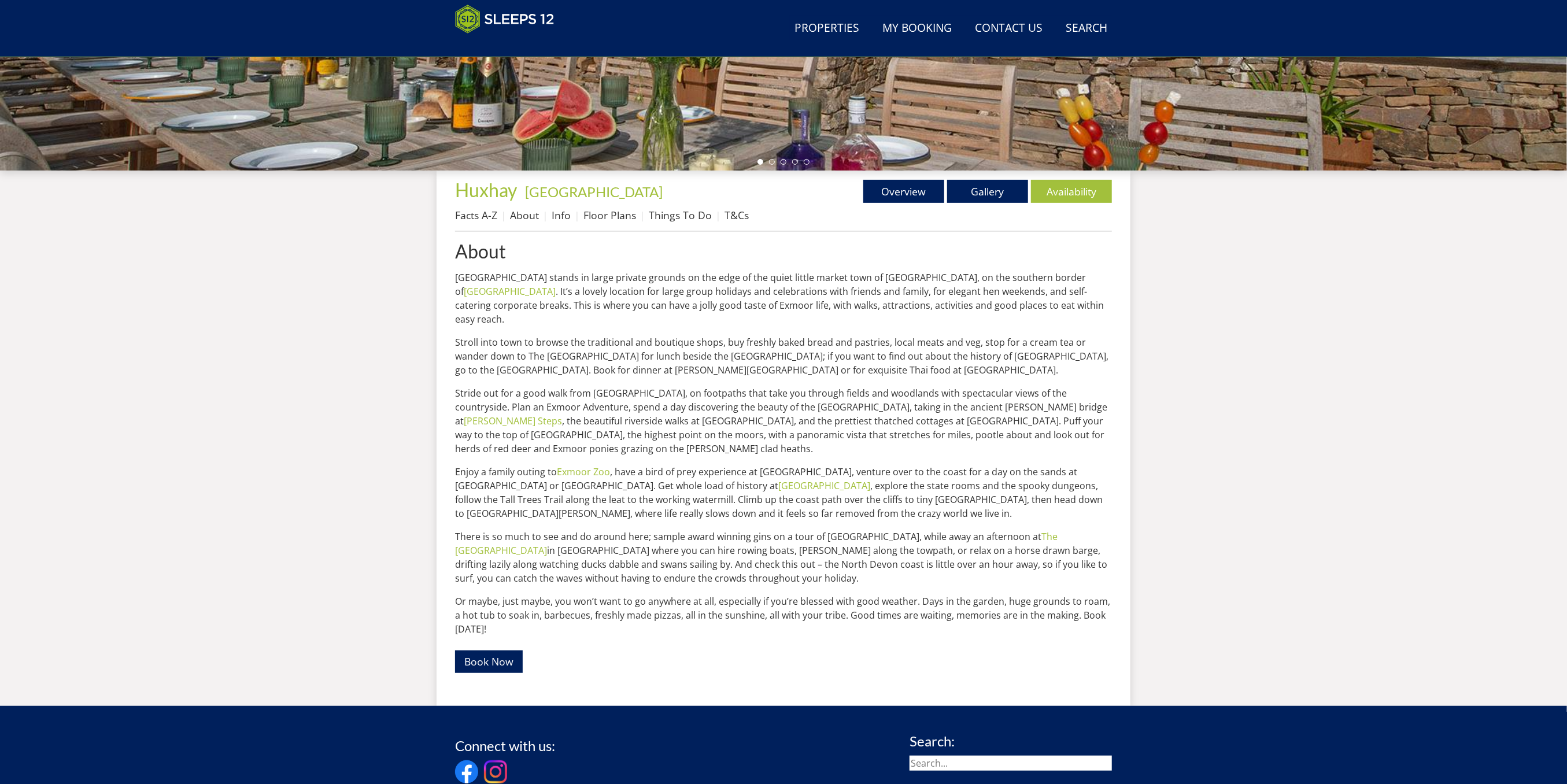
scroll to position [201, 0]
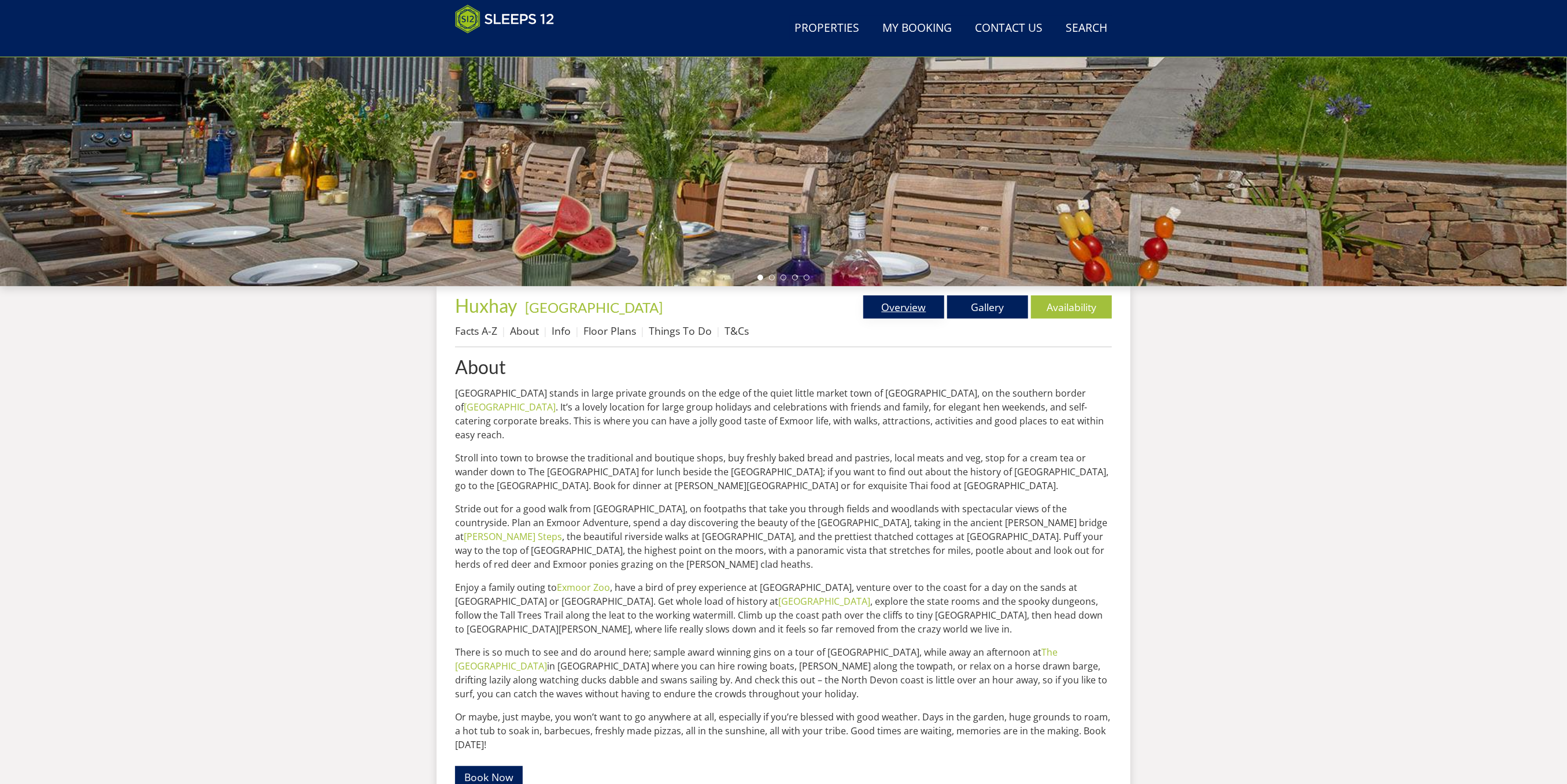
click at [907, 303] on link "Overview" at bounding box center [903, 307] width 81 height 23
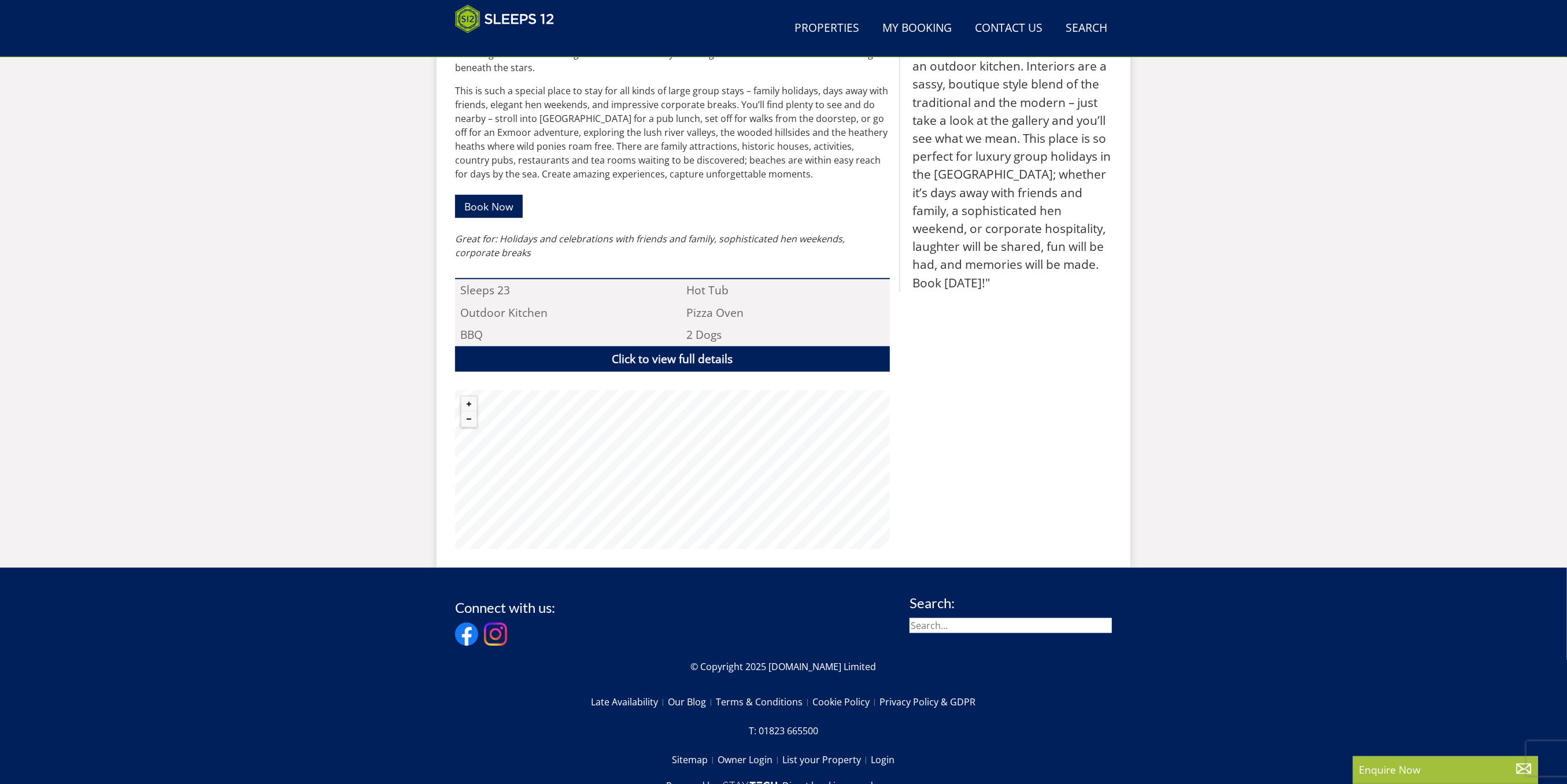
scroll to position [663, 0]
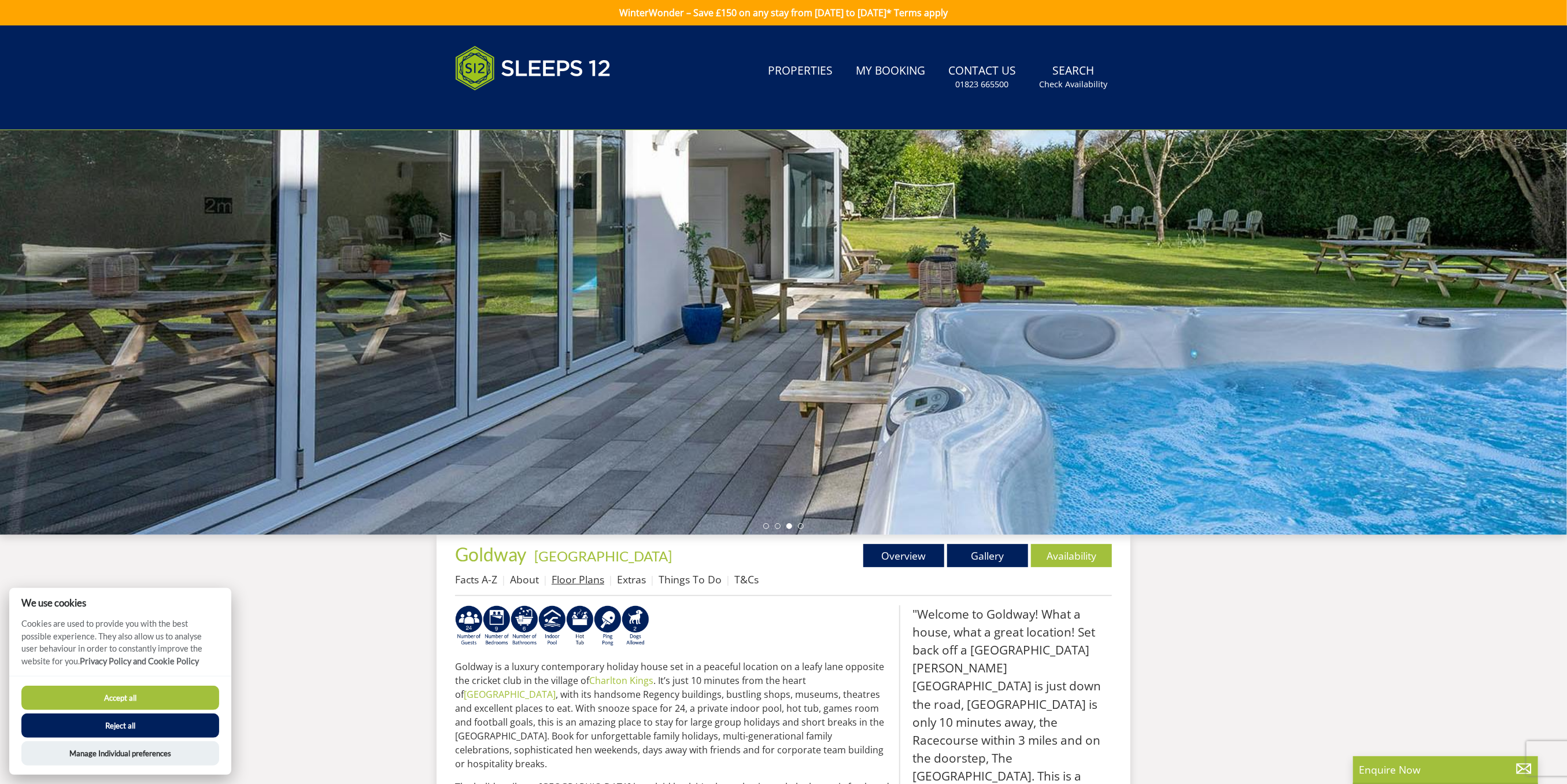
click at [586, 581] on link "Floor Plans" at bounding box center [578, 579] width 53 height 14
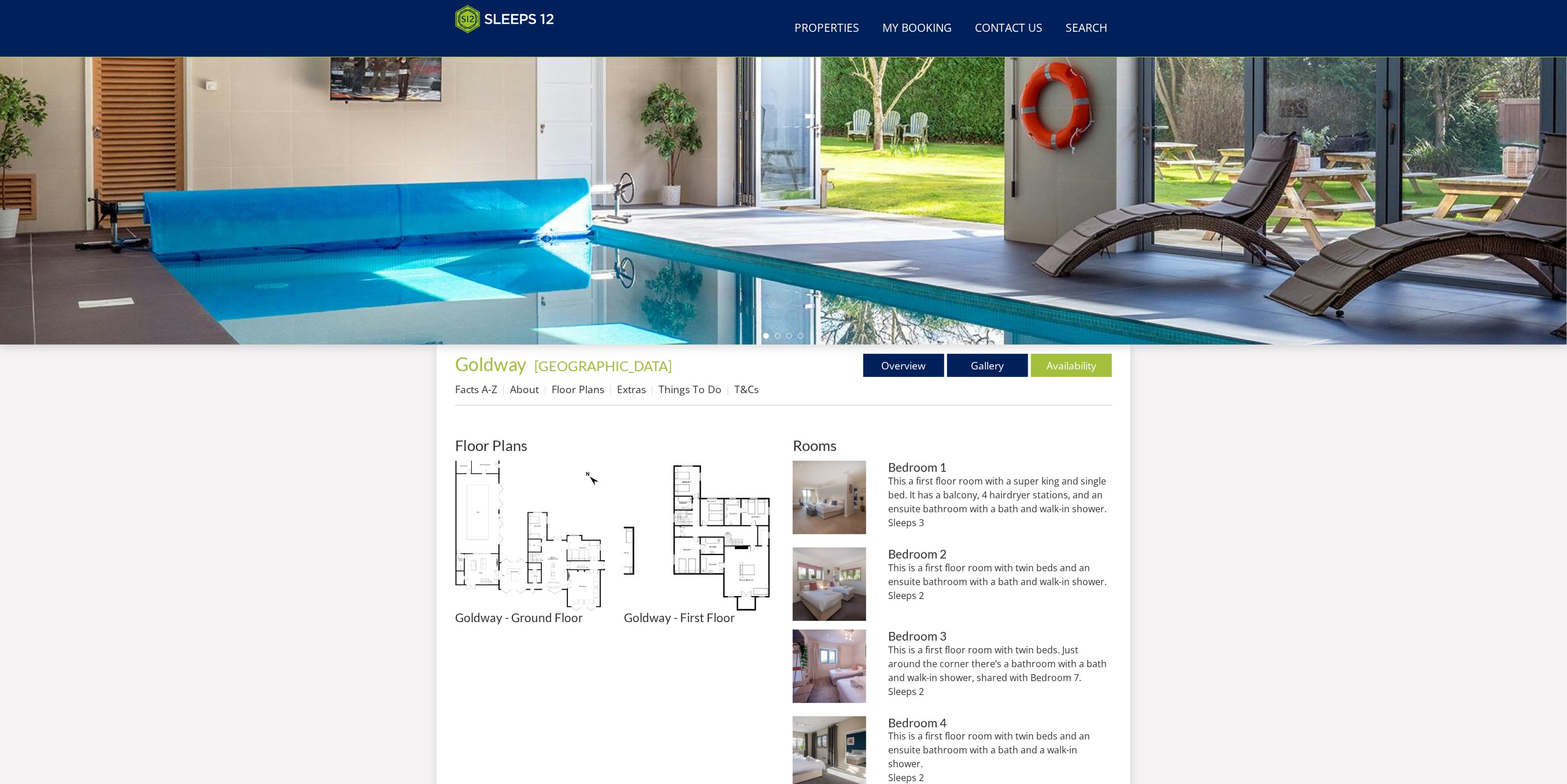
scroll to position [198, 0]
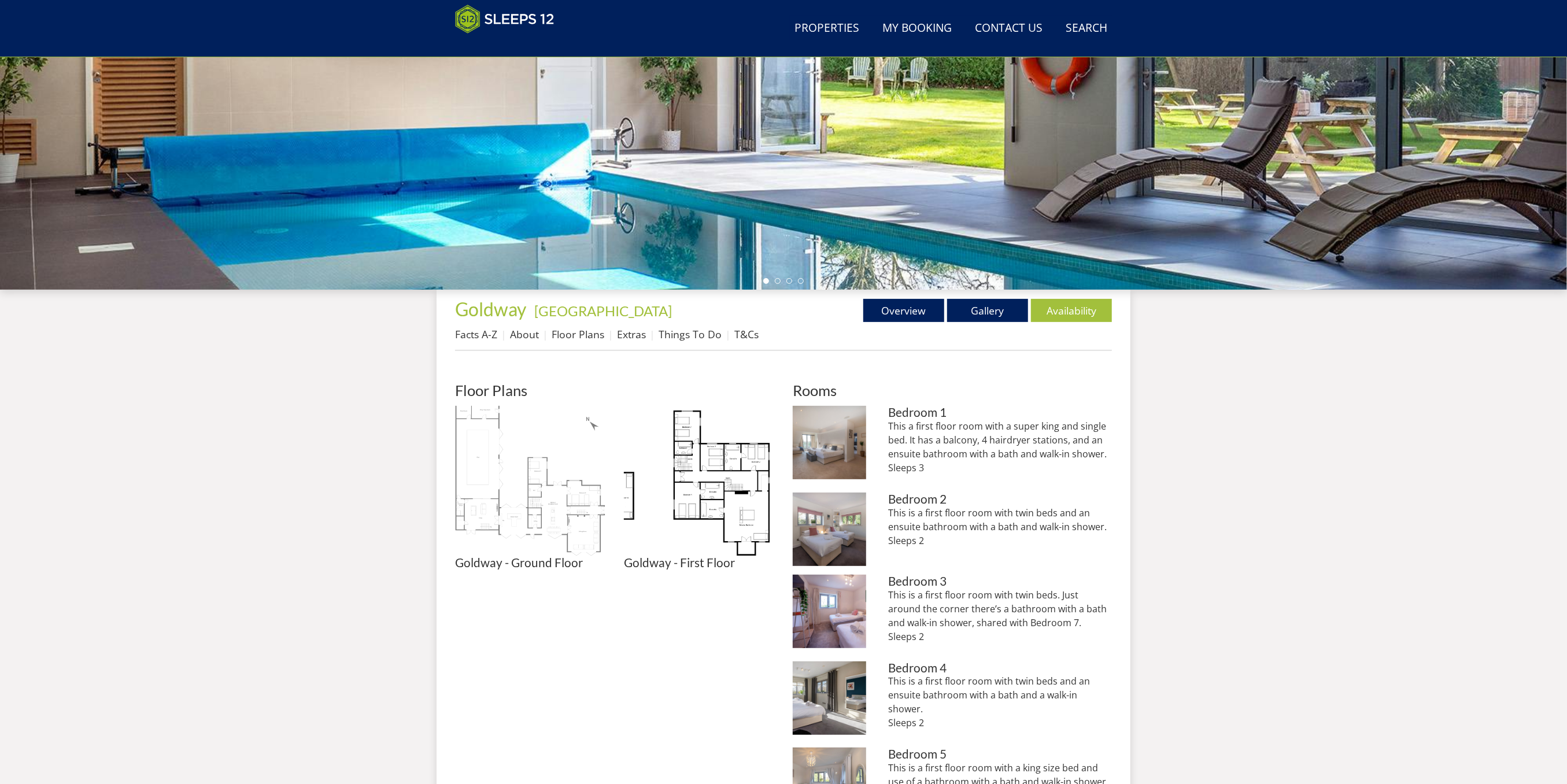
click at [503, 492] on img at bounding box center [530, 481] width 151 height 151
click at [496, 453] on img at bounding box center [530, 481] width 151 height 151
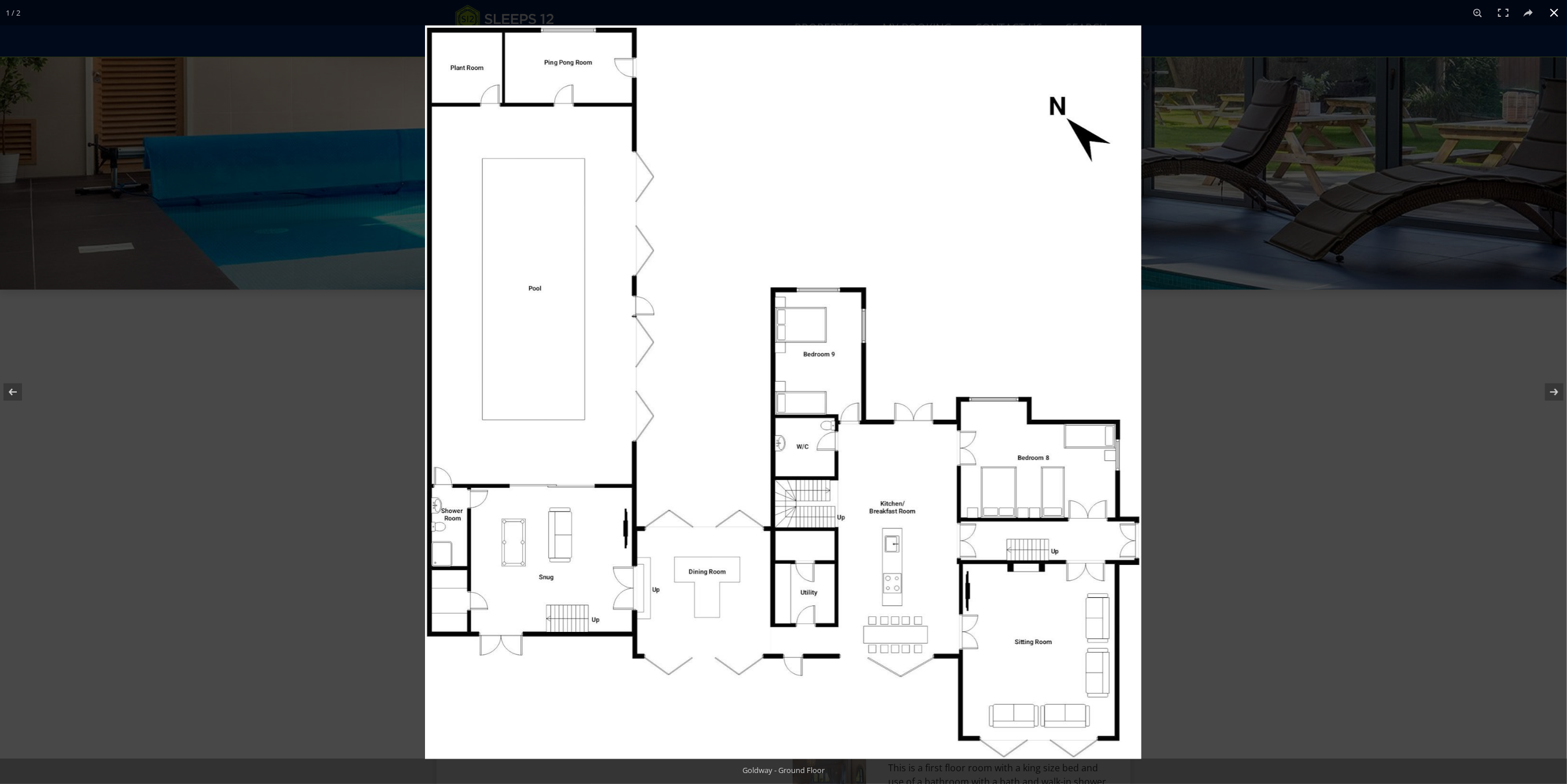
click at [1315, 480] on div at bounding box center [1208, 417] width 1567 height 784
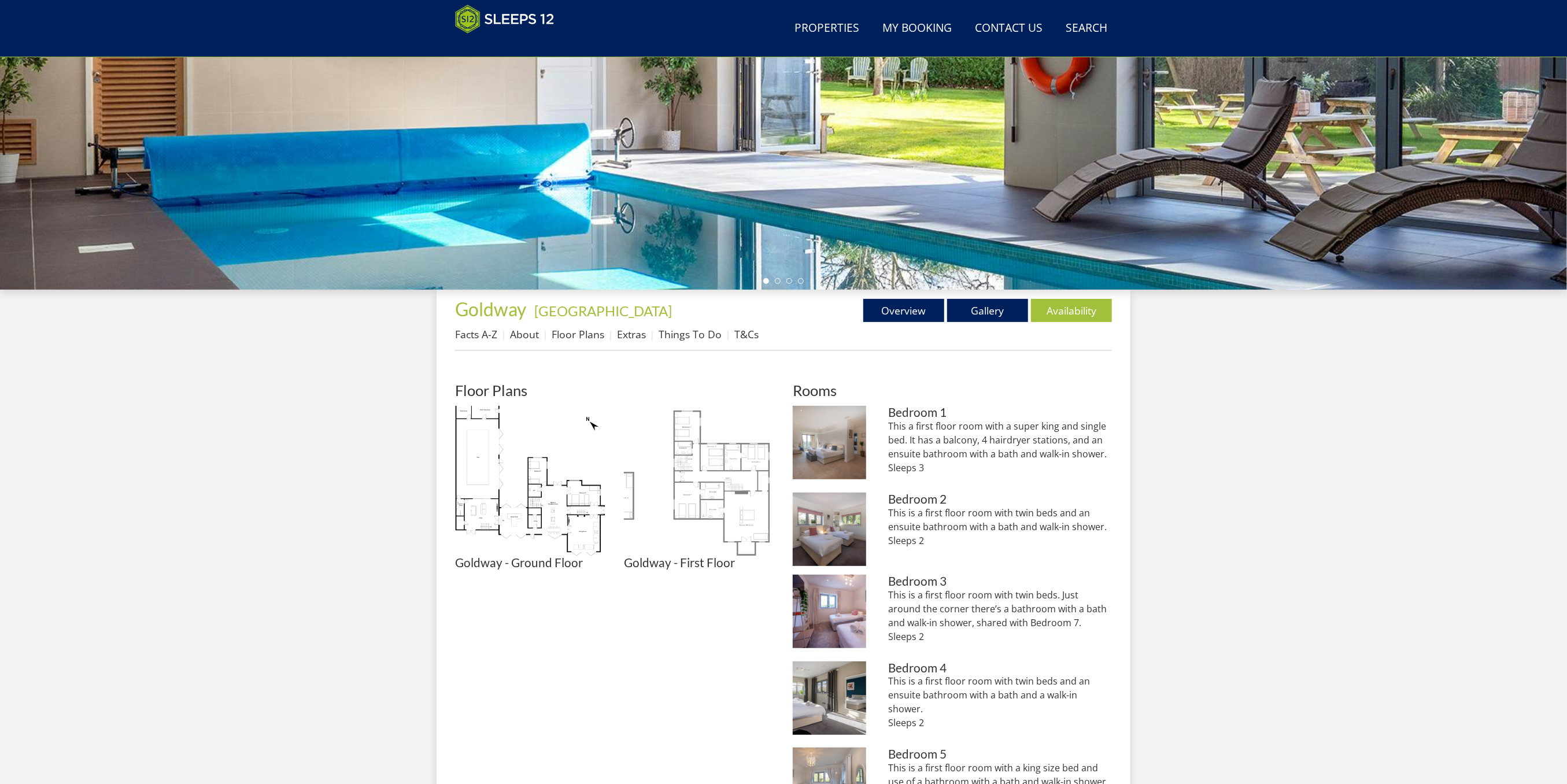
click at [695, 439] on img at bounding box center [699, 481] width 151 height 151
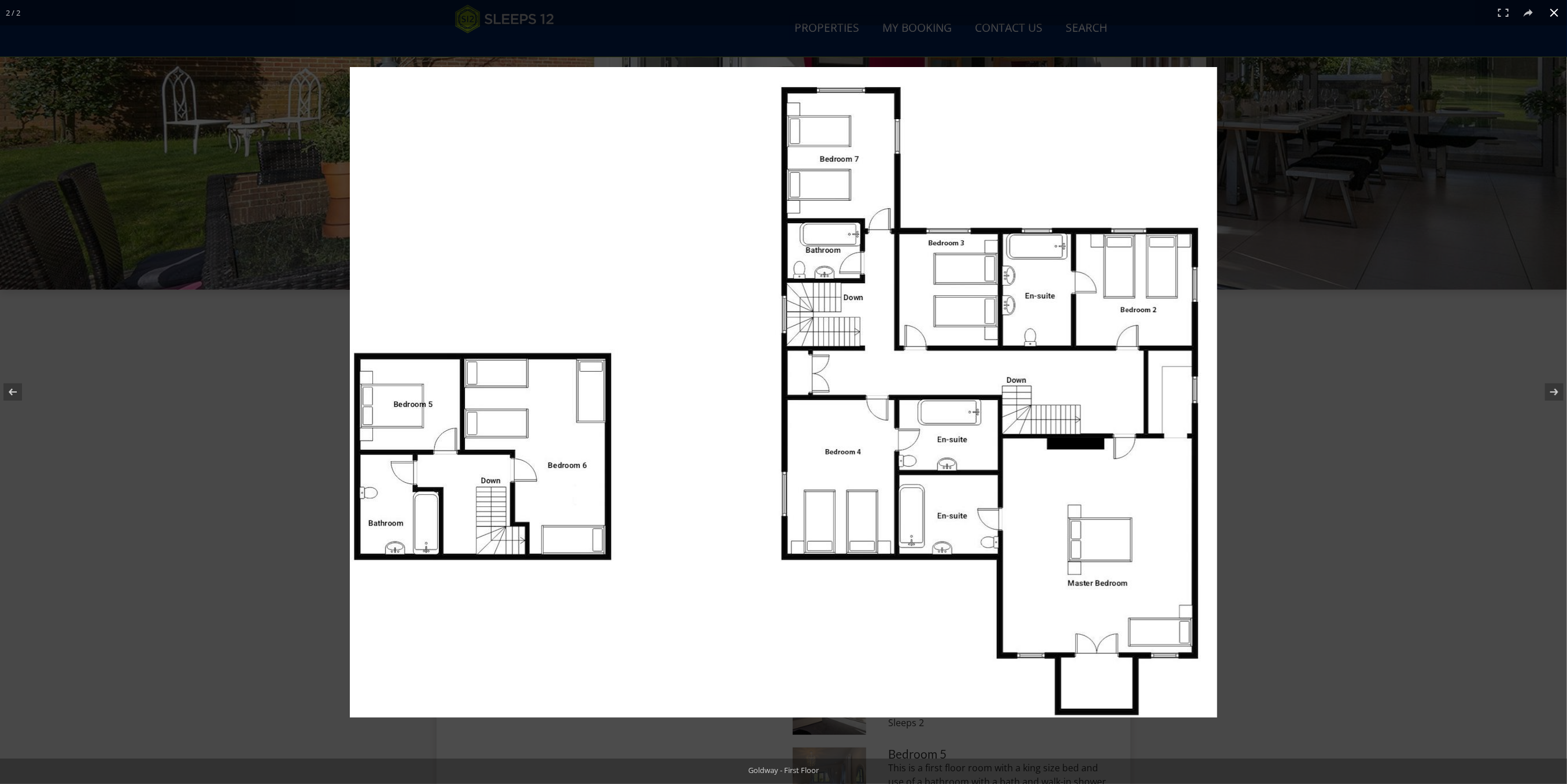
click at [1357, 447] on div at bounding box center [1044, 414] width 1389 height 694
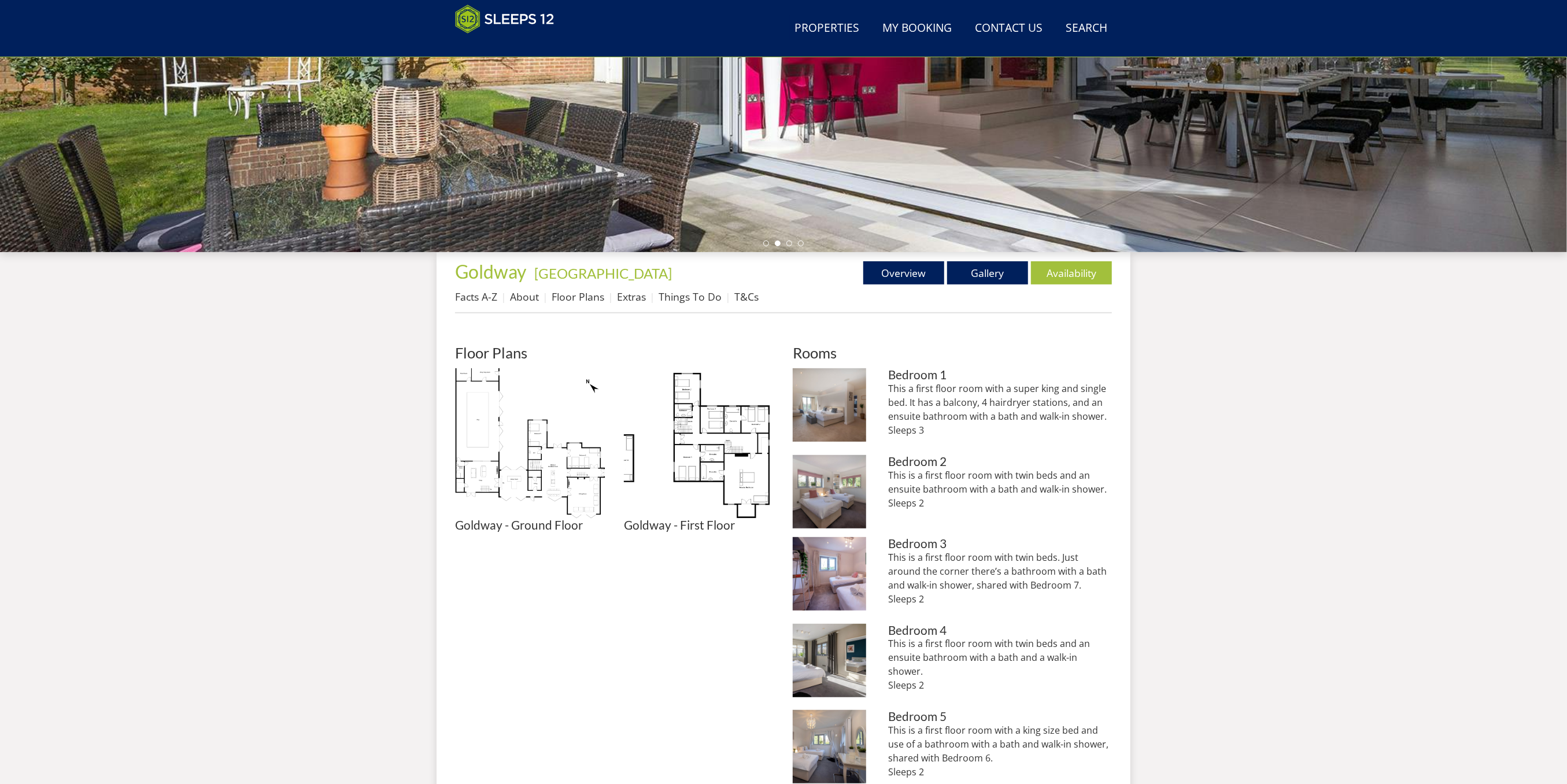
scroll to position [43, 0]
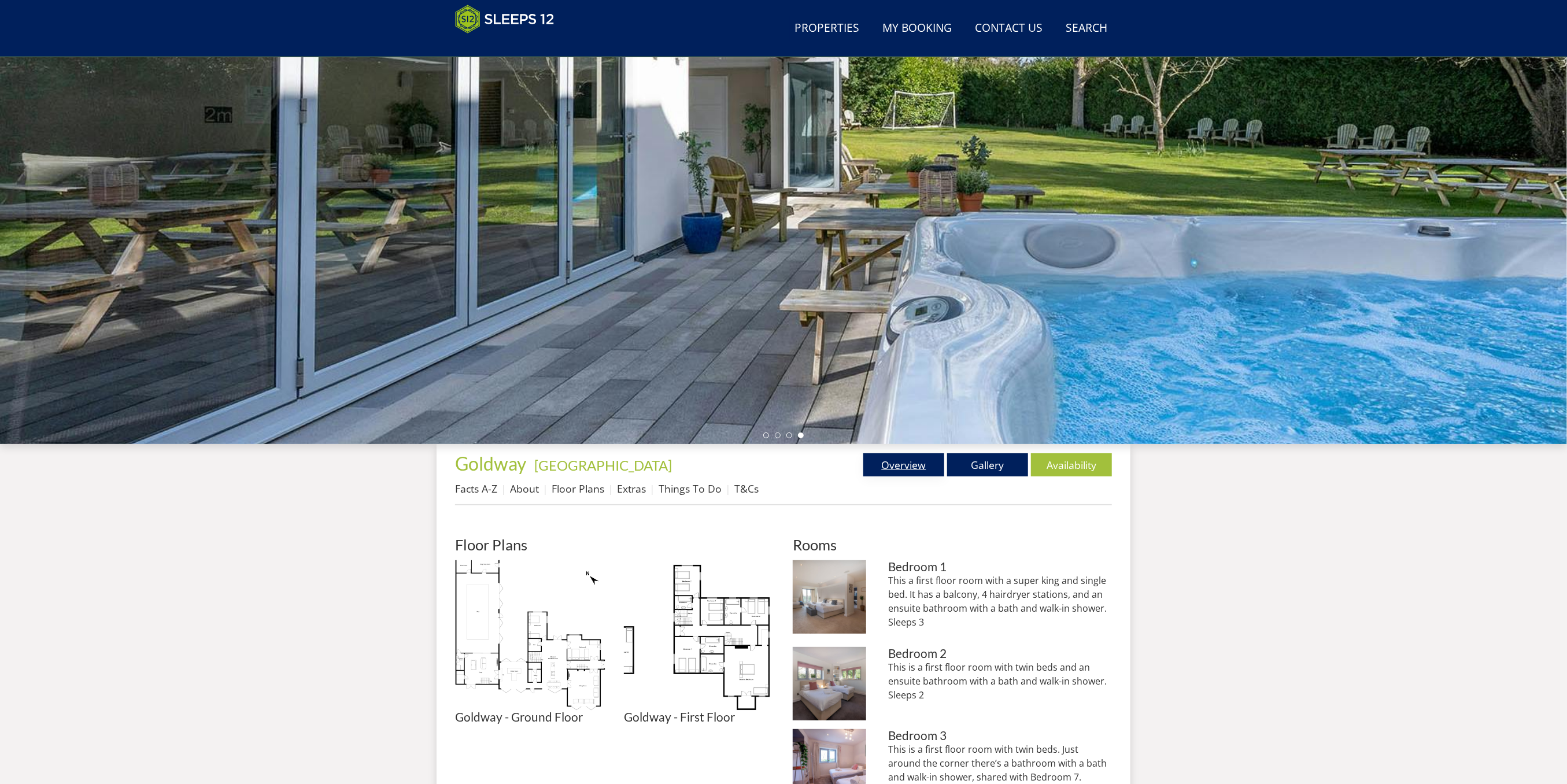
click at [916, 460] on link "Overview" at bounding box center [903, 464] width 81 height 23
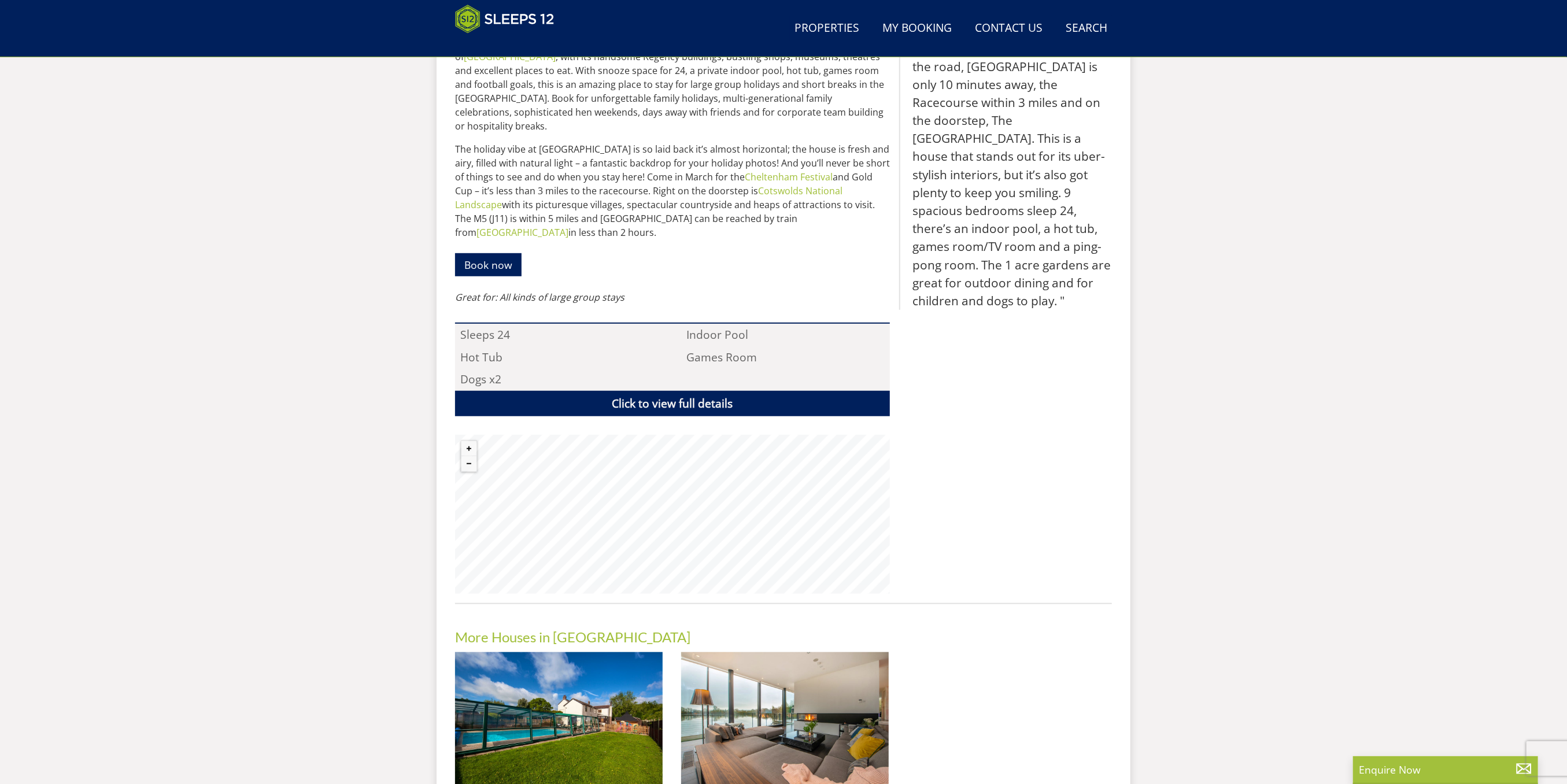
scroll to position [200, 0]
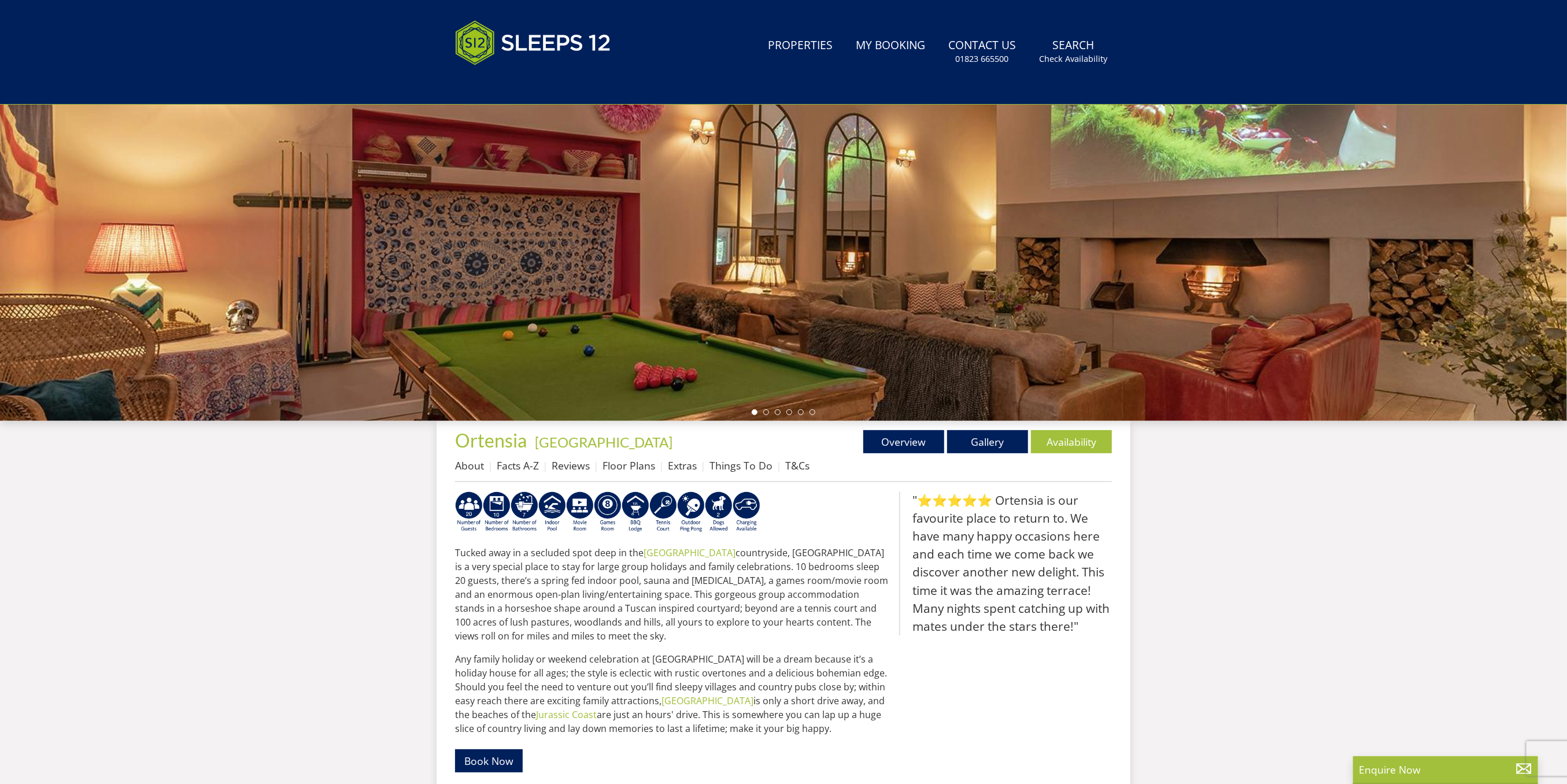
scroll to position [337, 0]
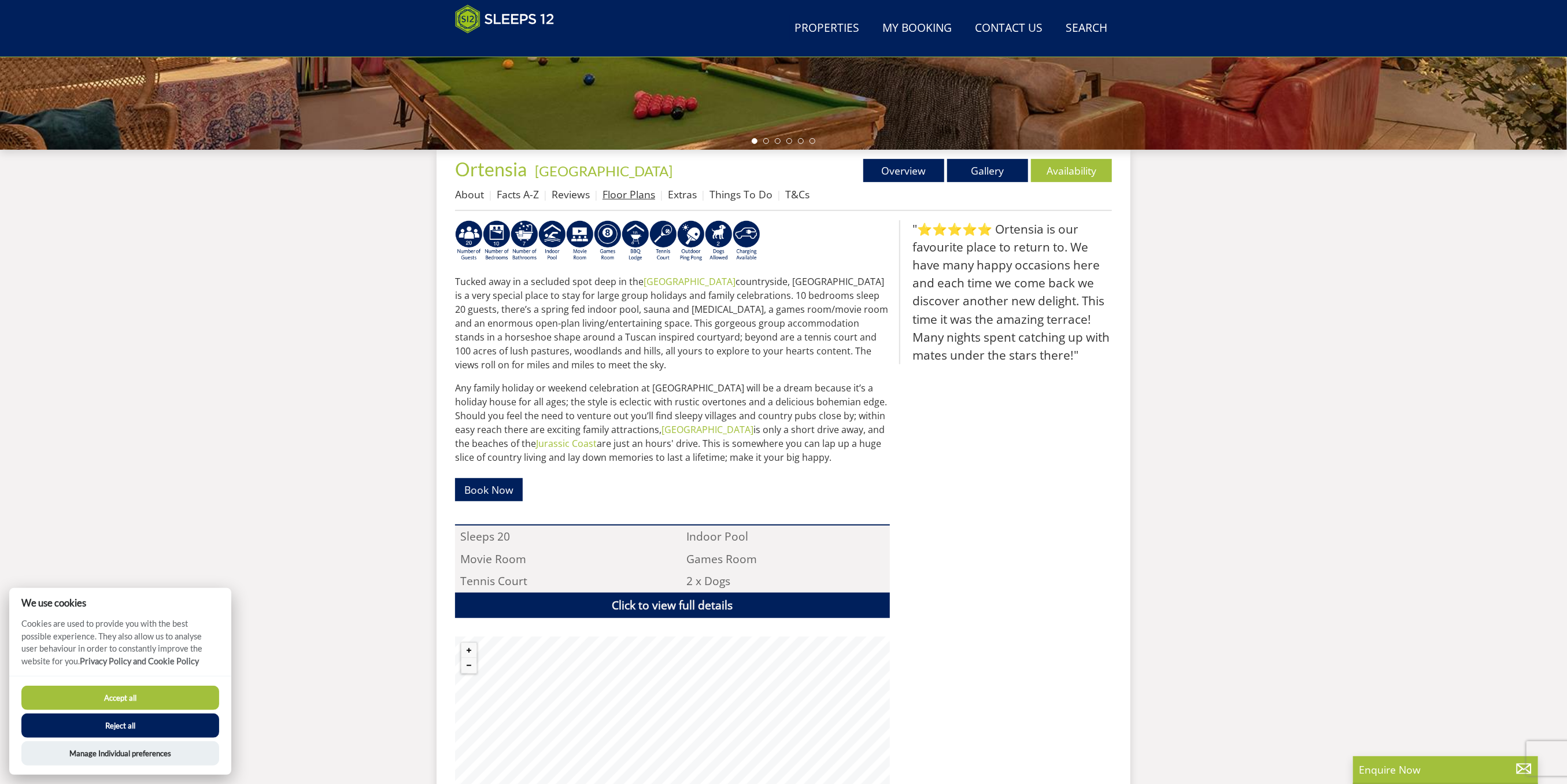
click at [608, 191] on link "Floor Plans" at bounding box center [629, 194] width 53 height 14
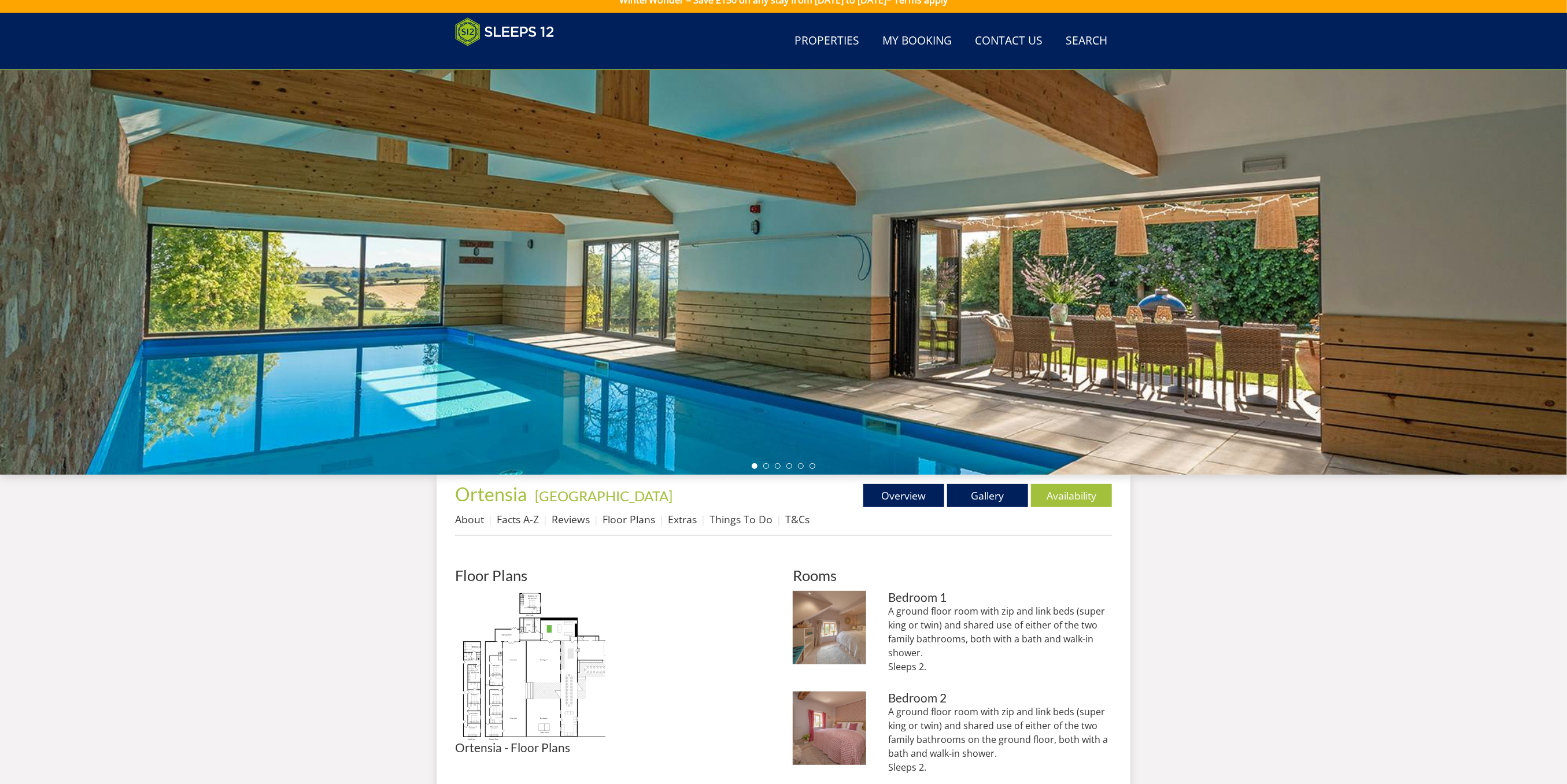
scroll to position [274, 0]
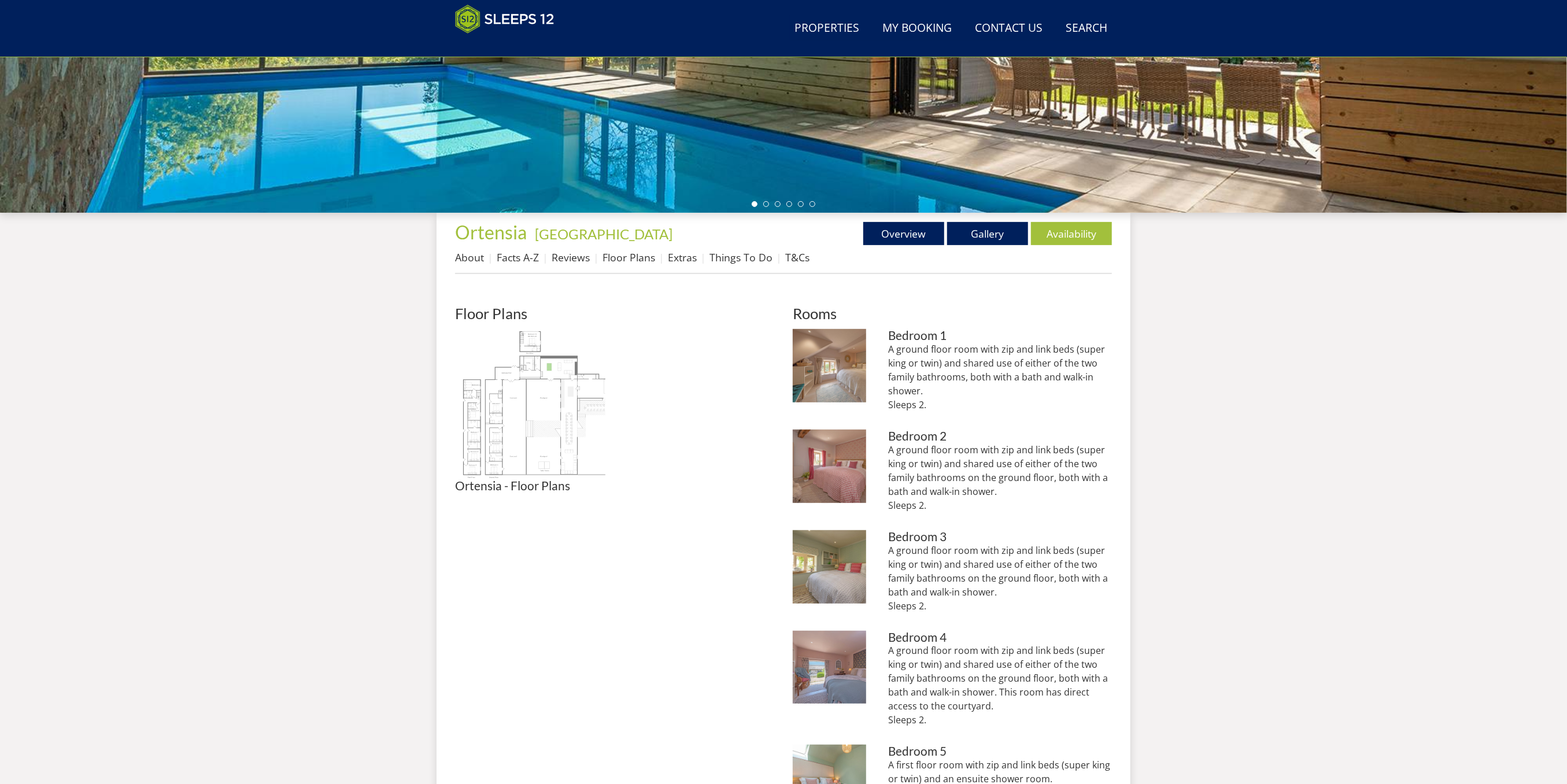
click at [519, 405] on img at bounding box center [530, 404] width 151 height 151
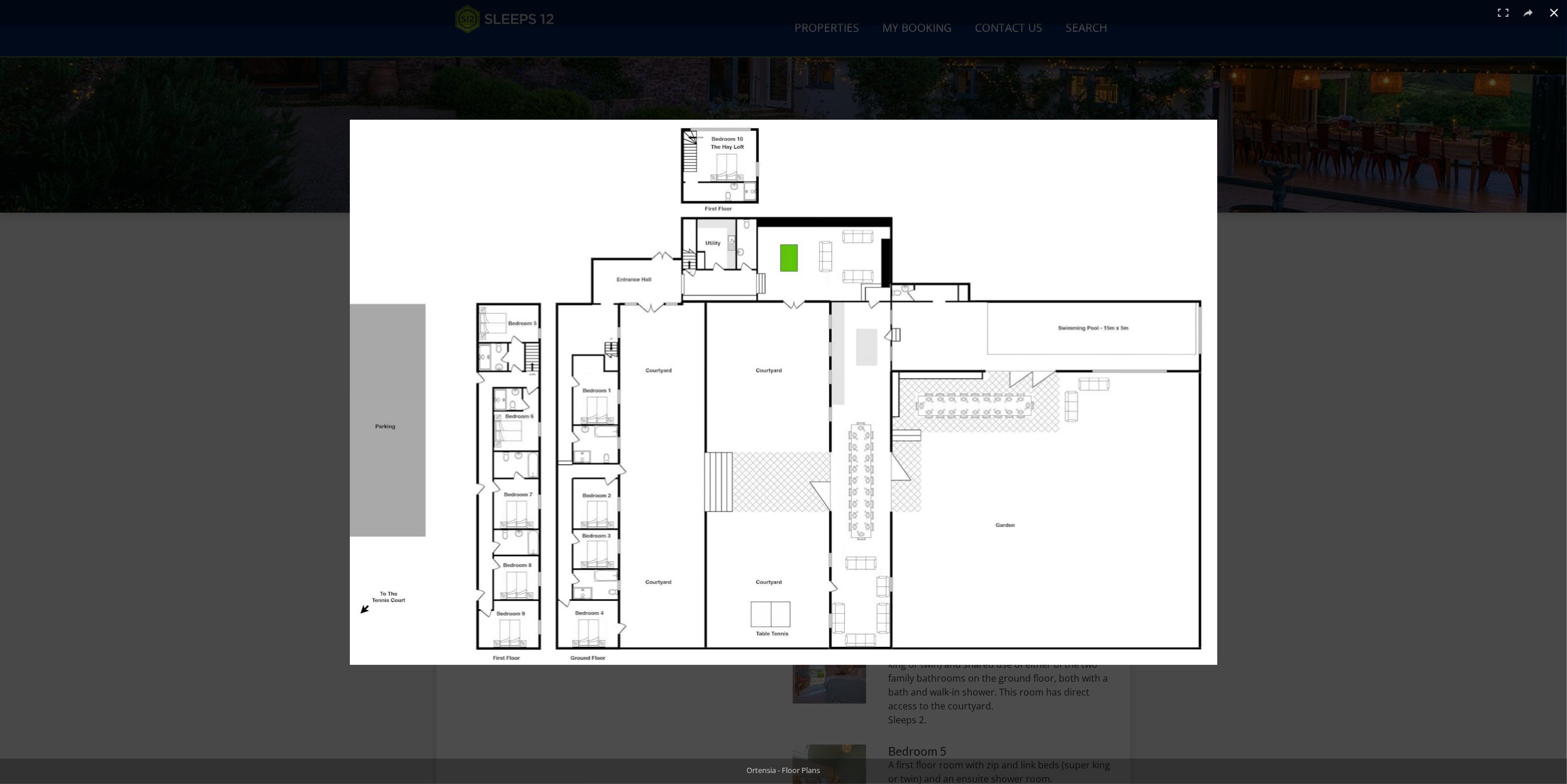
click at [1318, 530] on div at bounding box center [932, 410] width 1165 height 583
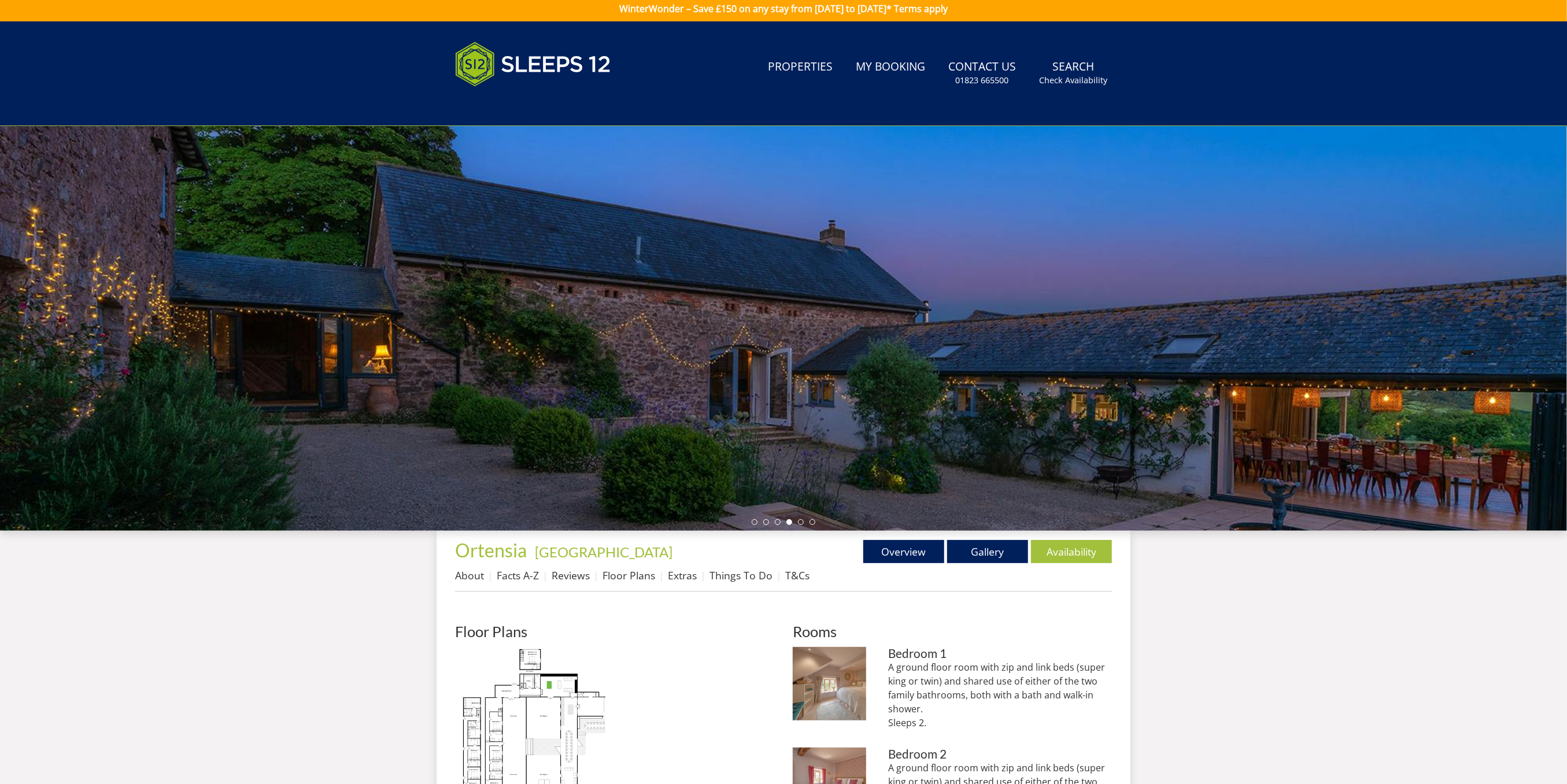
scroll to position [0, 0]
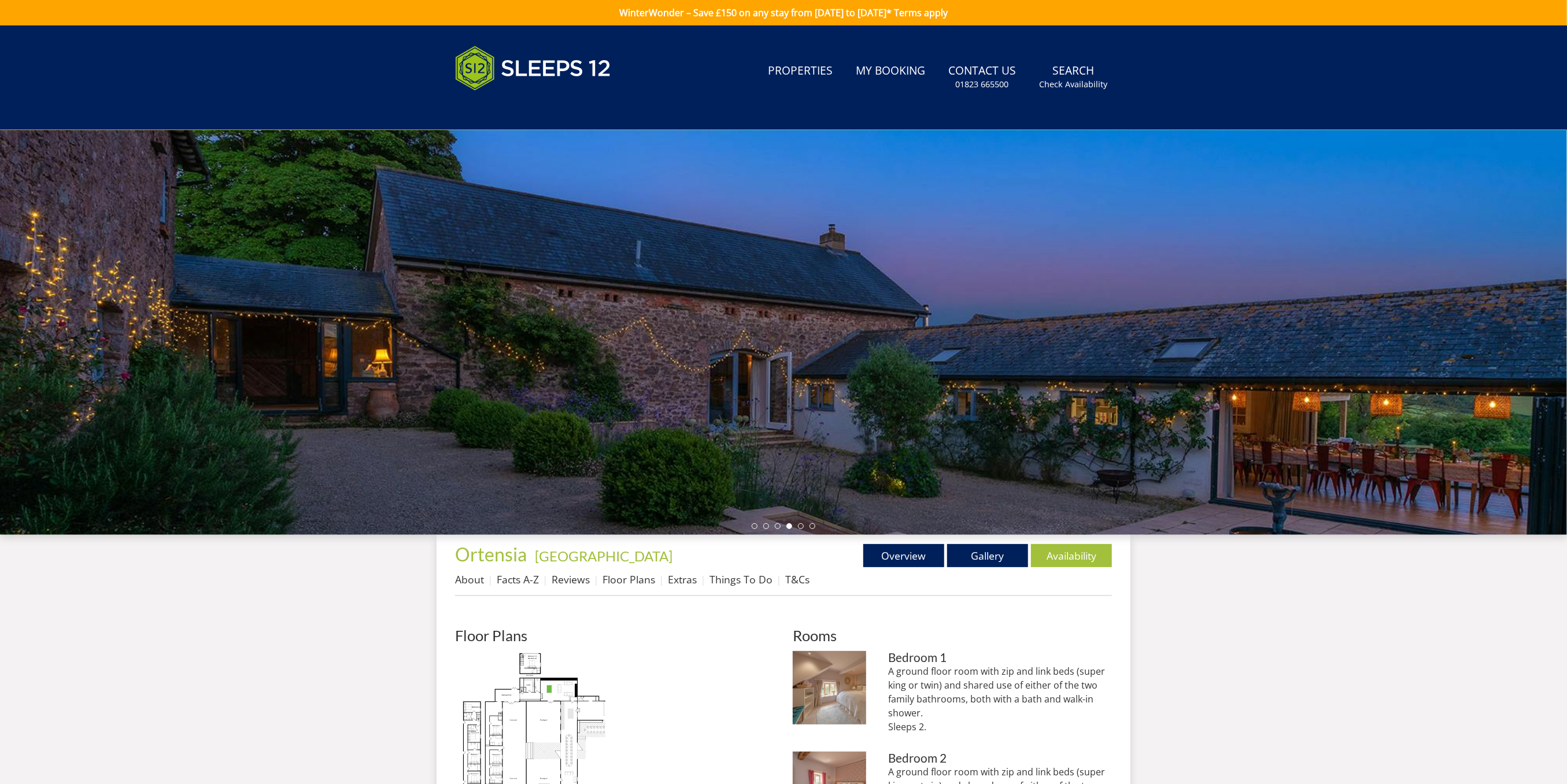
drag, startPoint x: 1289, startPoint y: 351, endPoint x: 816, endPoint y: 346, distance: 473.0
click at [816, 346] on div at bounding box center [783, 332] width 1567 height 405
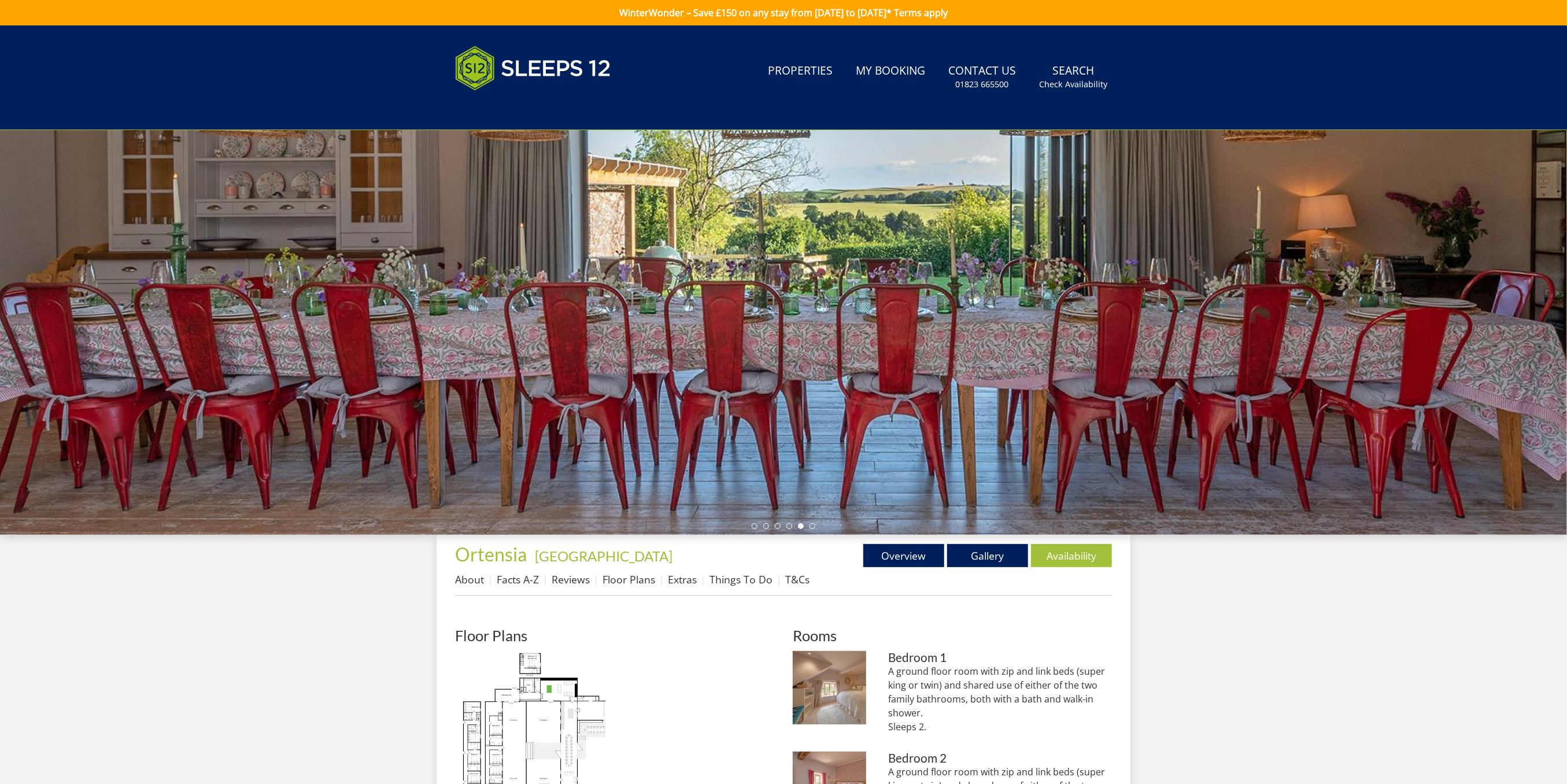
click at [1536, 294] on div at bounding box center [783, 332] width 1567 height 405
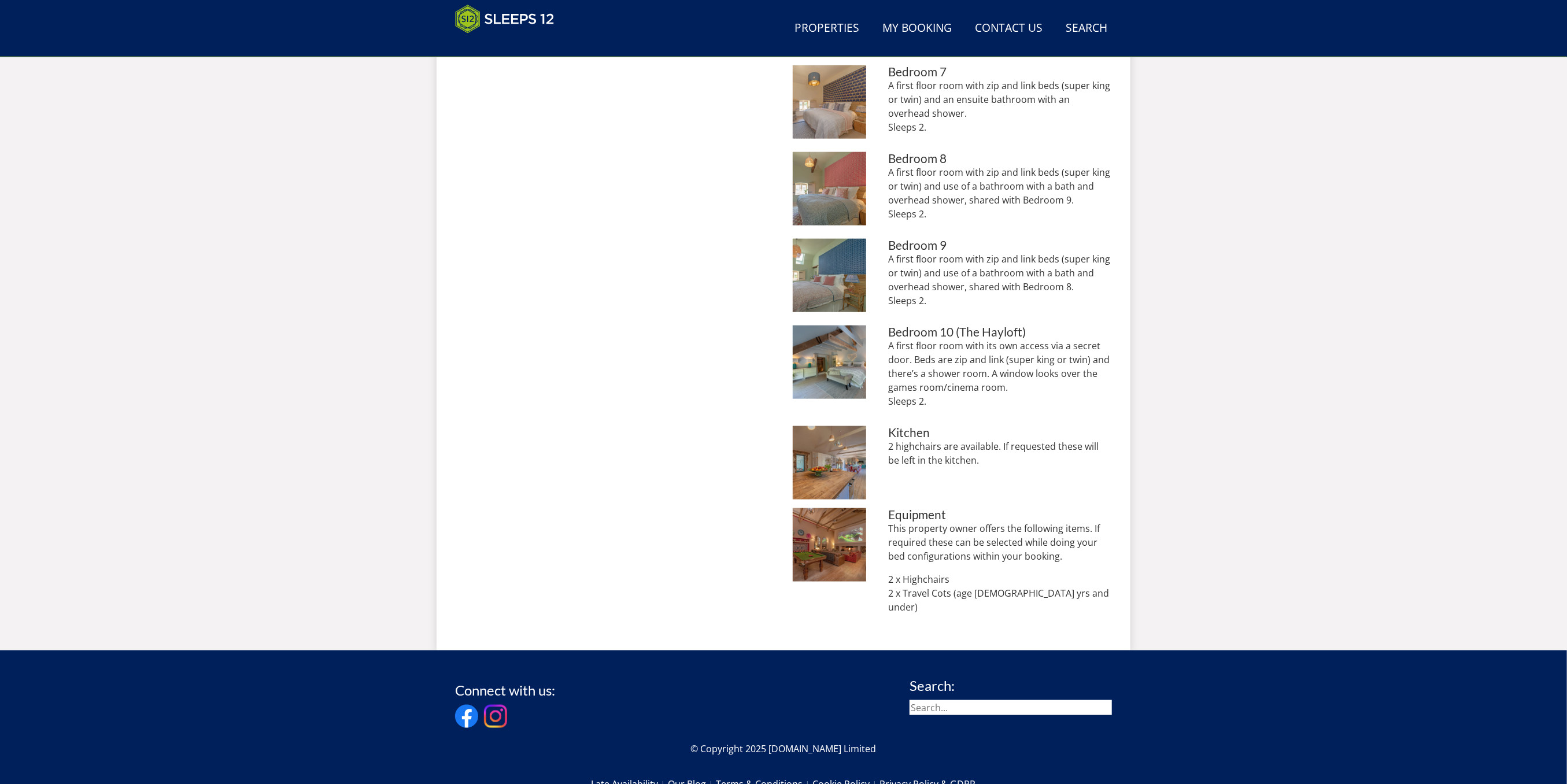
scroll to position [1125, 0]
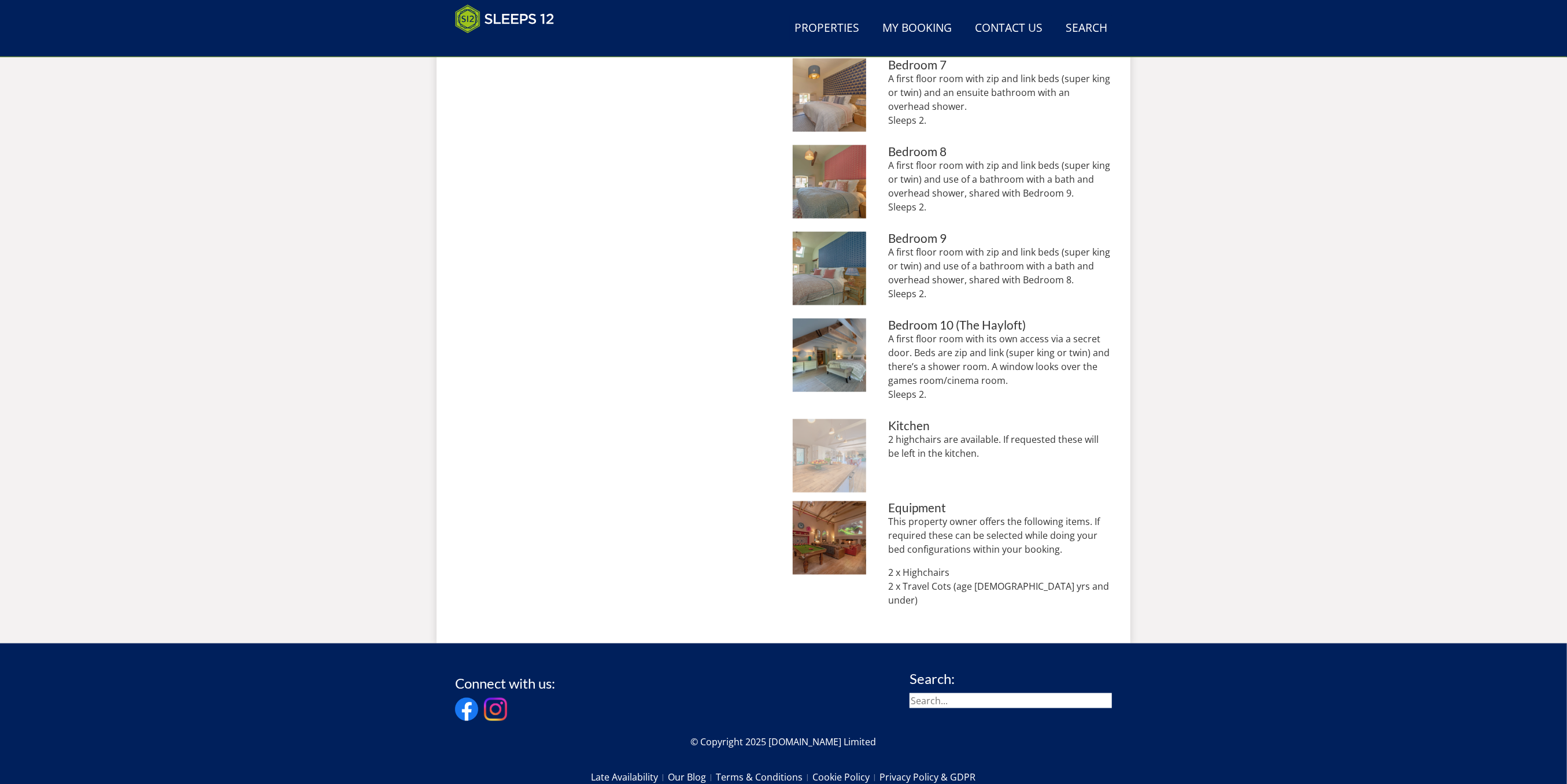
click at [842, 440] on img at bounding box center [830, 456] width 74 height 74
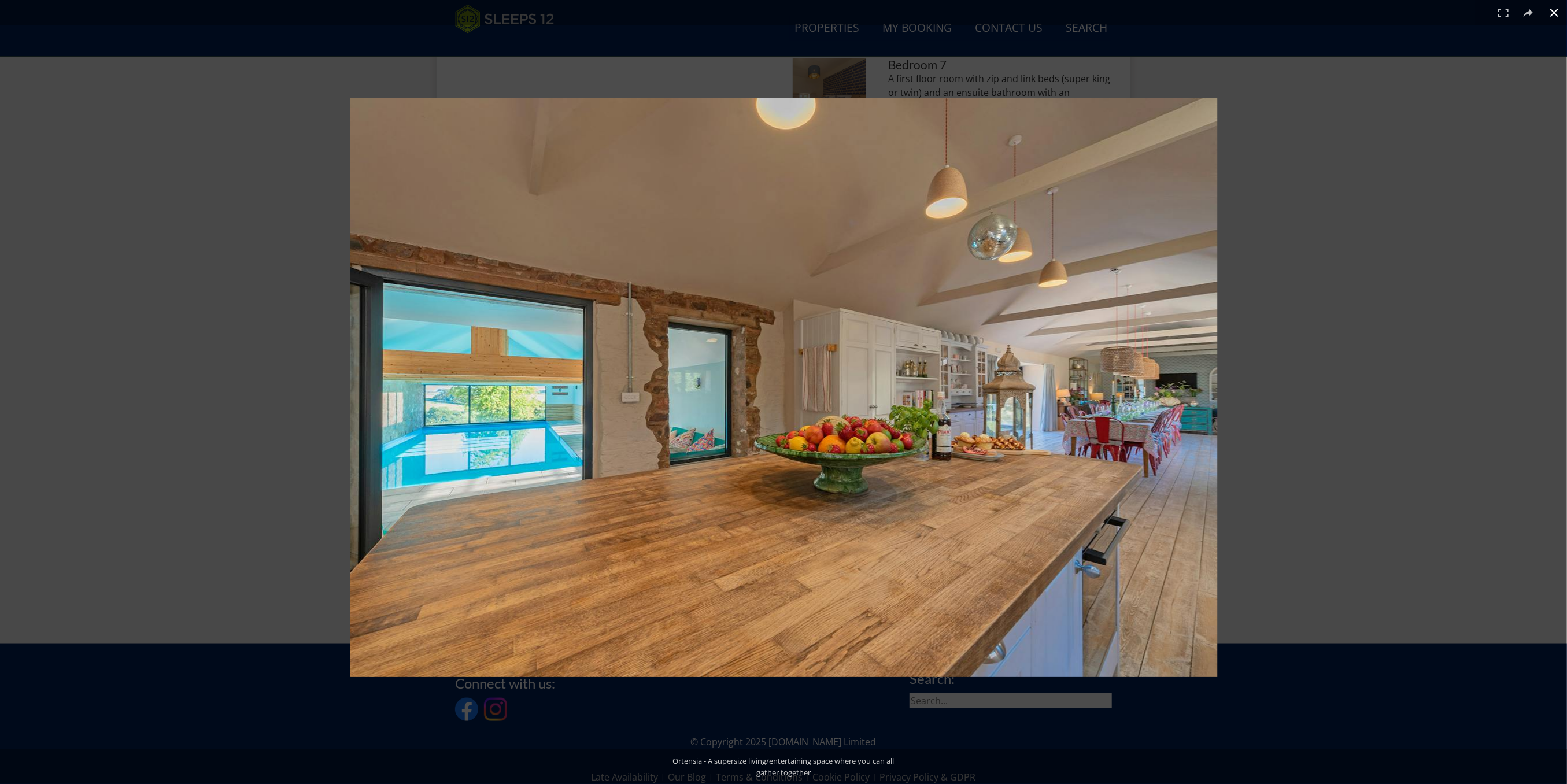
click at [1435, 299] on div at bounding box center [975, 411] width 1252 height 626
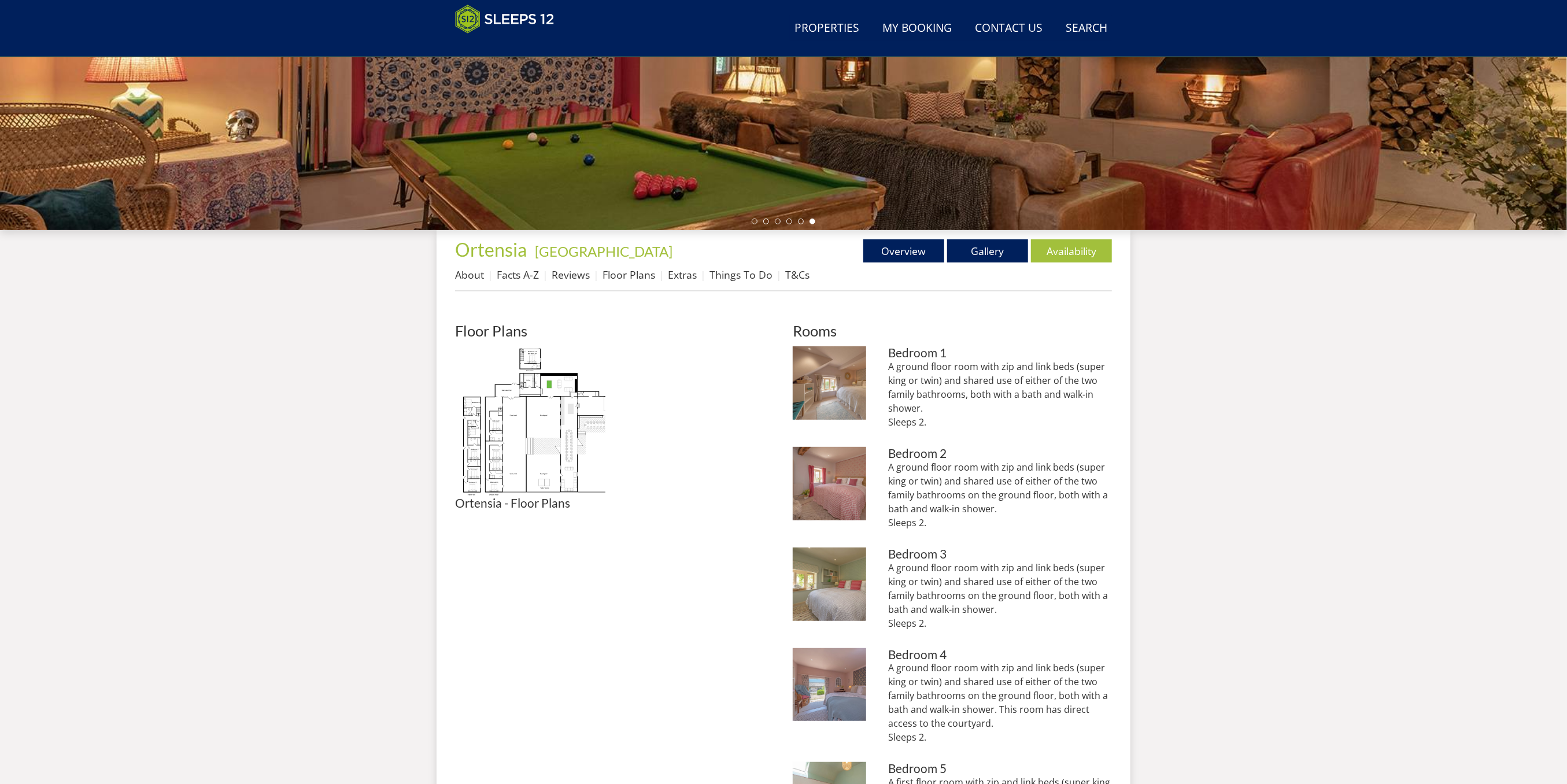
scroll to position [123, 0]
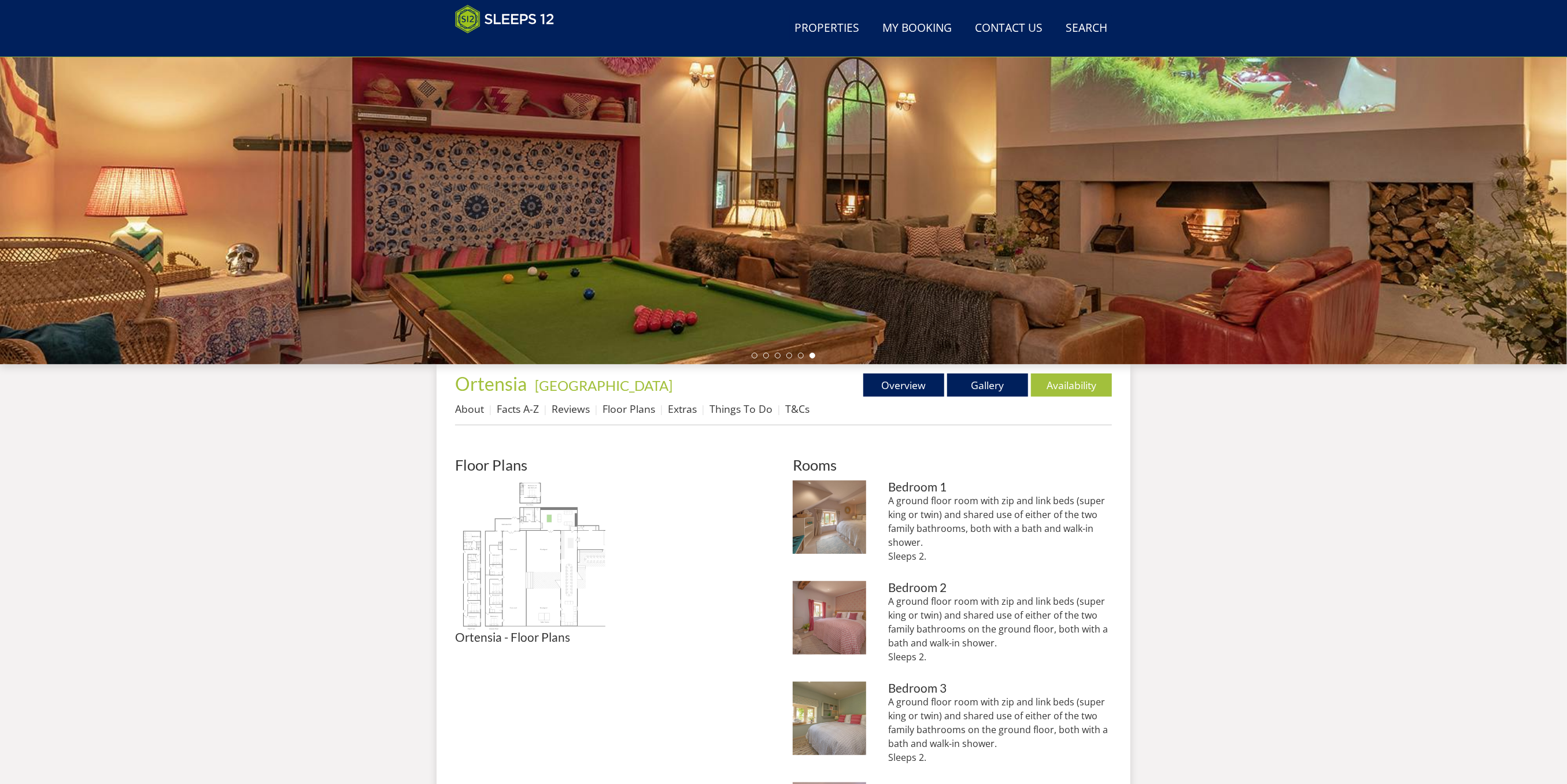
click at [547, 527] on img at bounding box center [530, 555] width 151 height 151
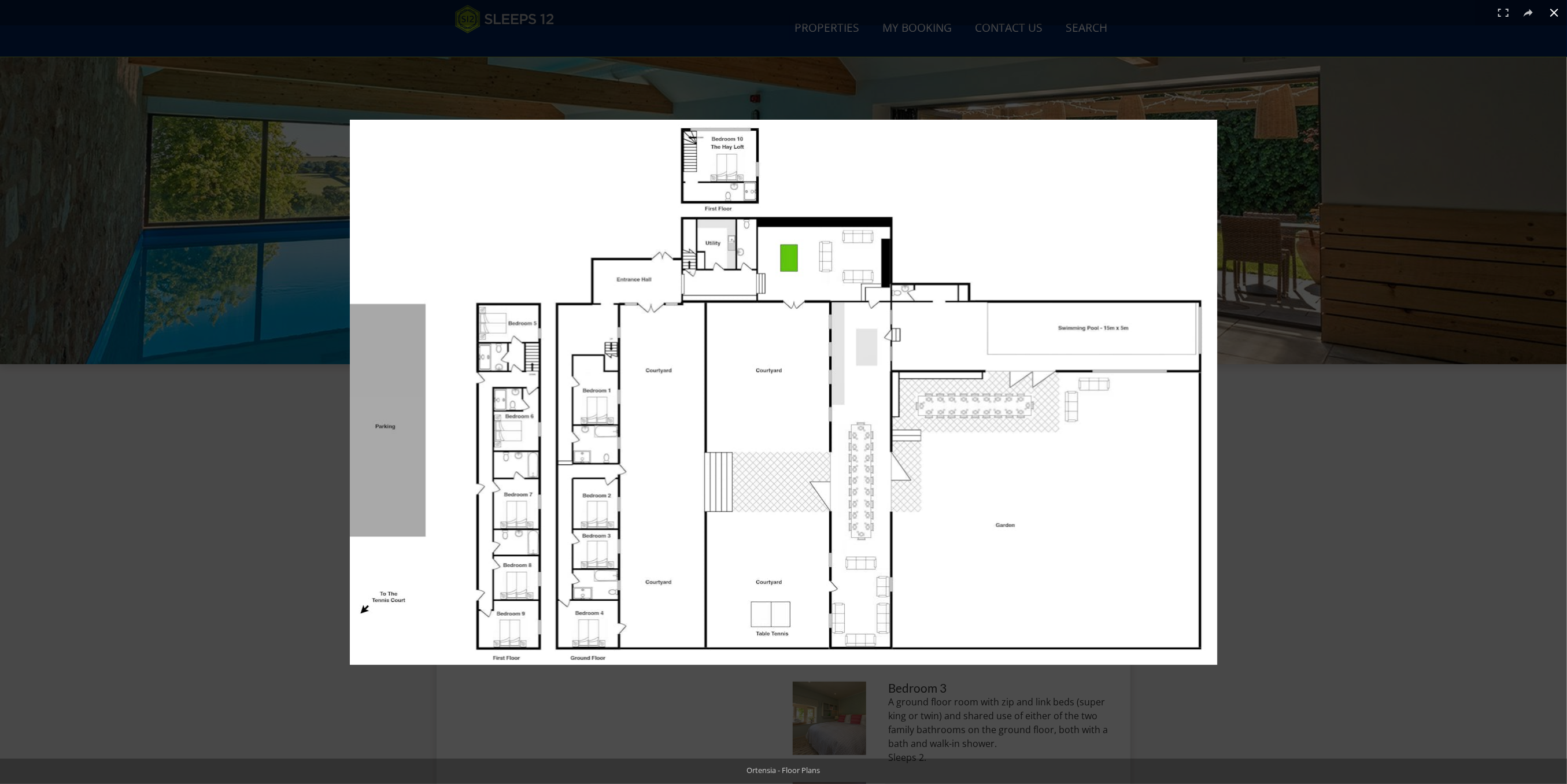
click at [1327, 431] on div at bounding box center [932, 410] width 1165 height 583
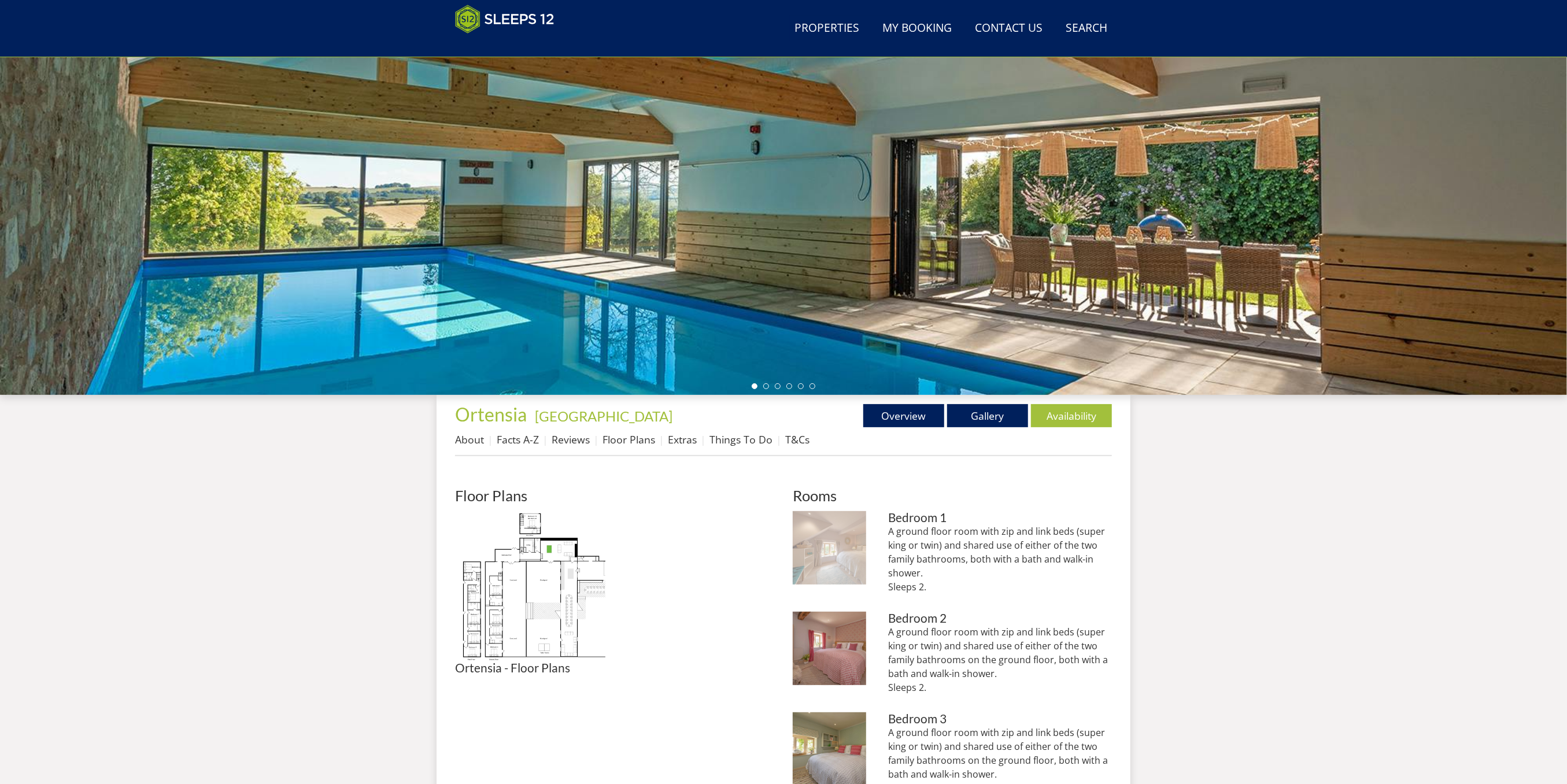
scroll to position [278, 0]
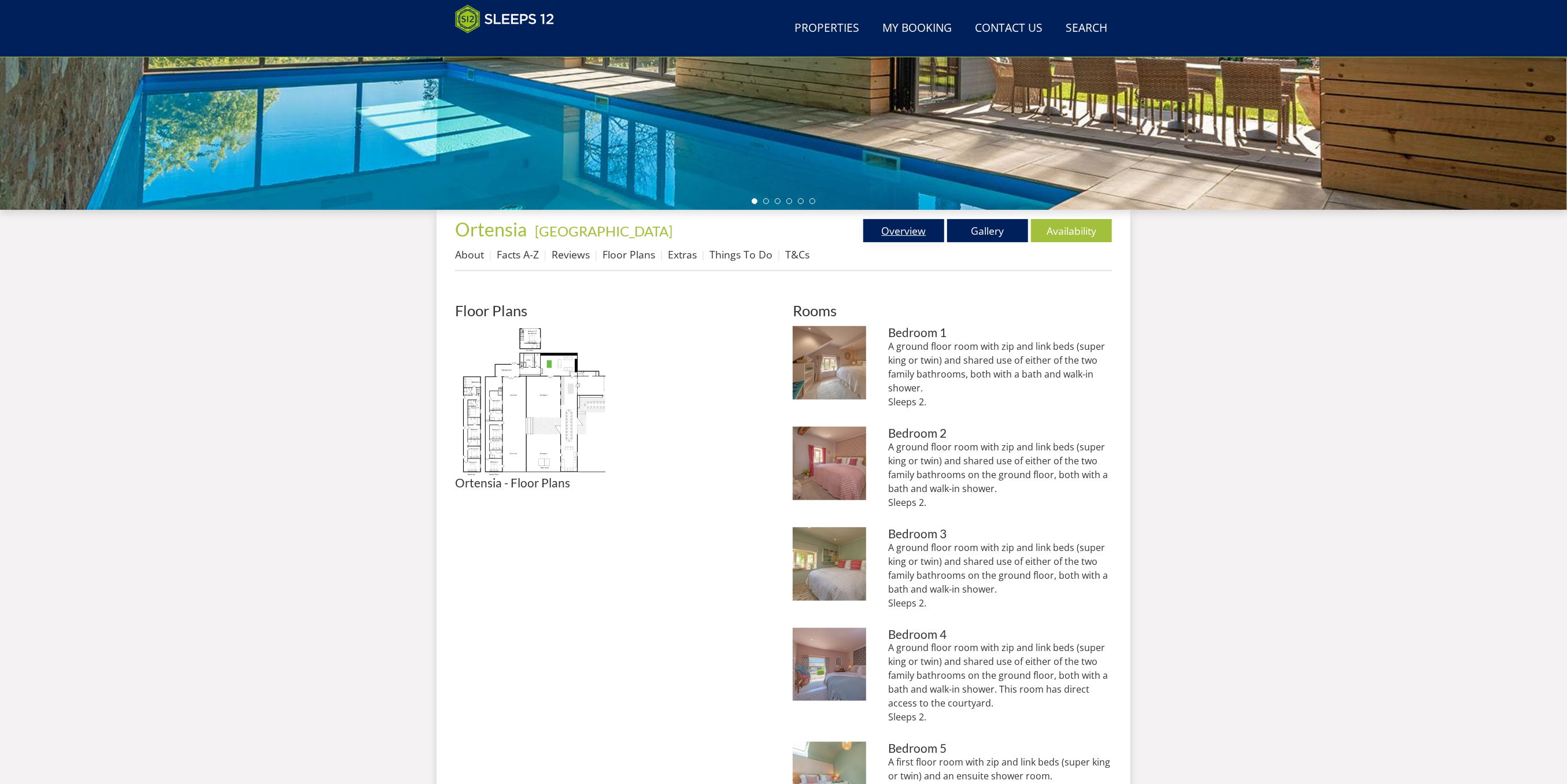
click at [910, 224] on link "Overview" at bounding box center [903, 231] width 81 height 23
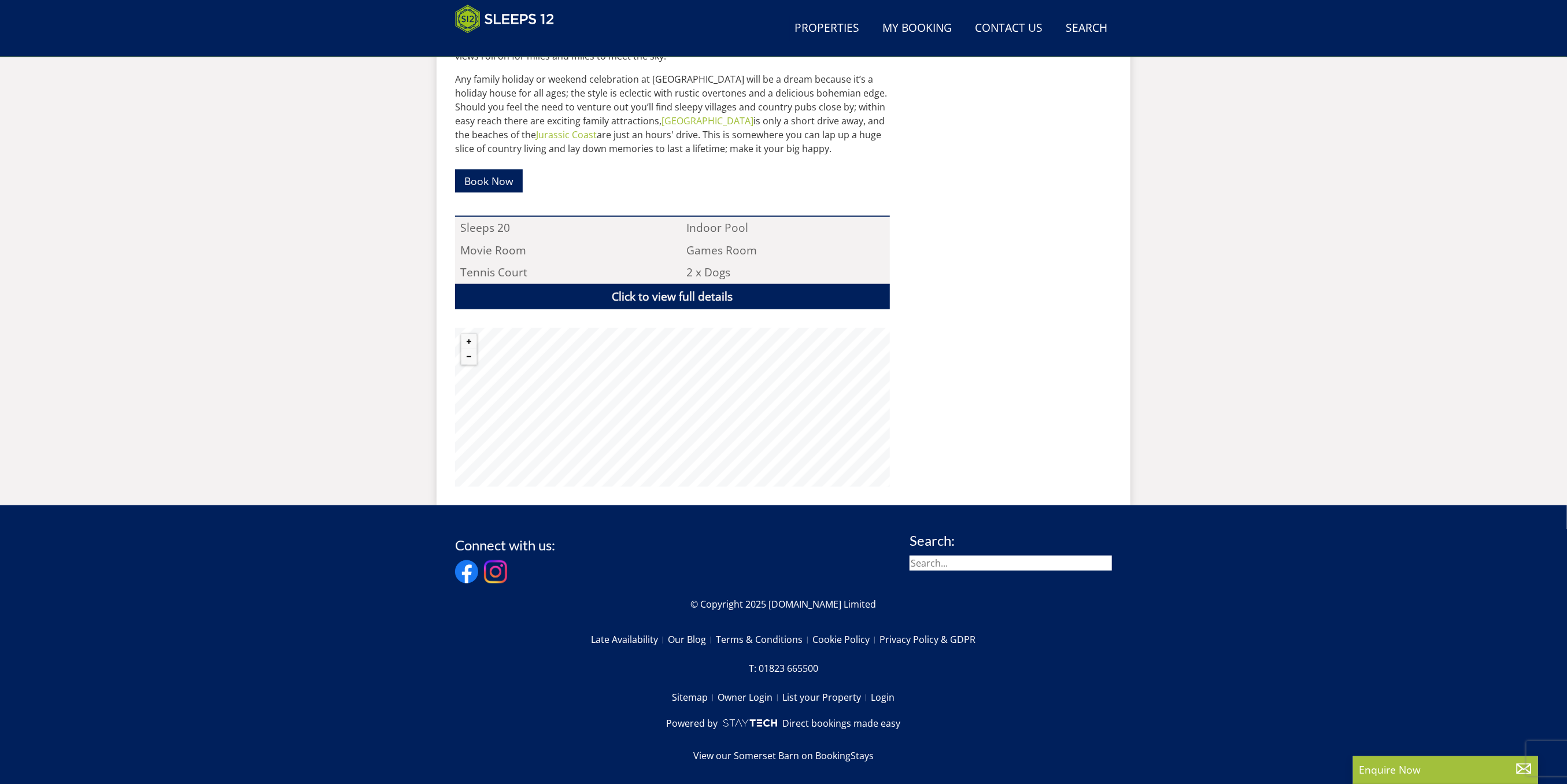
scroll to position [651, 0]
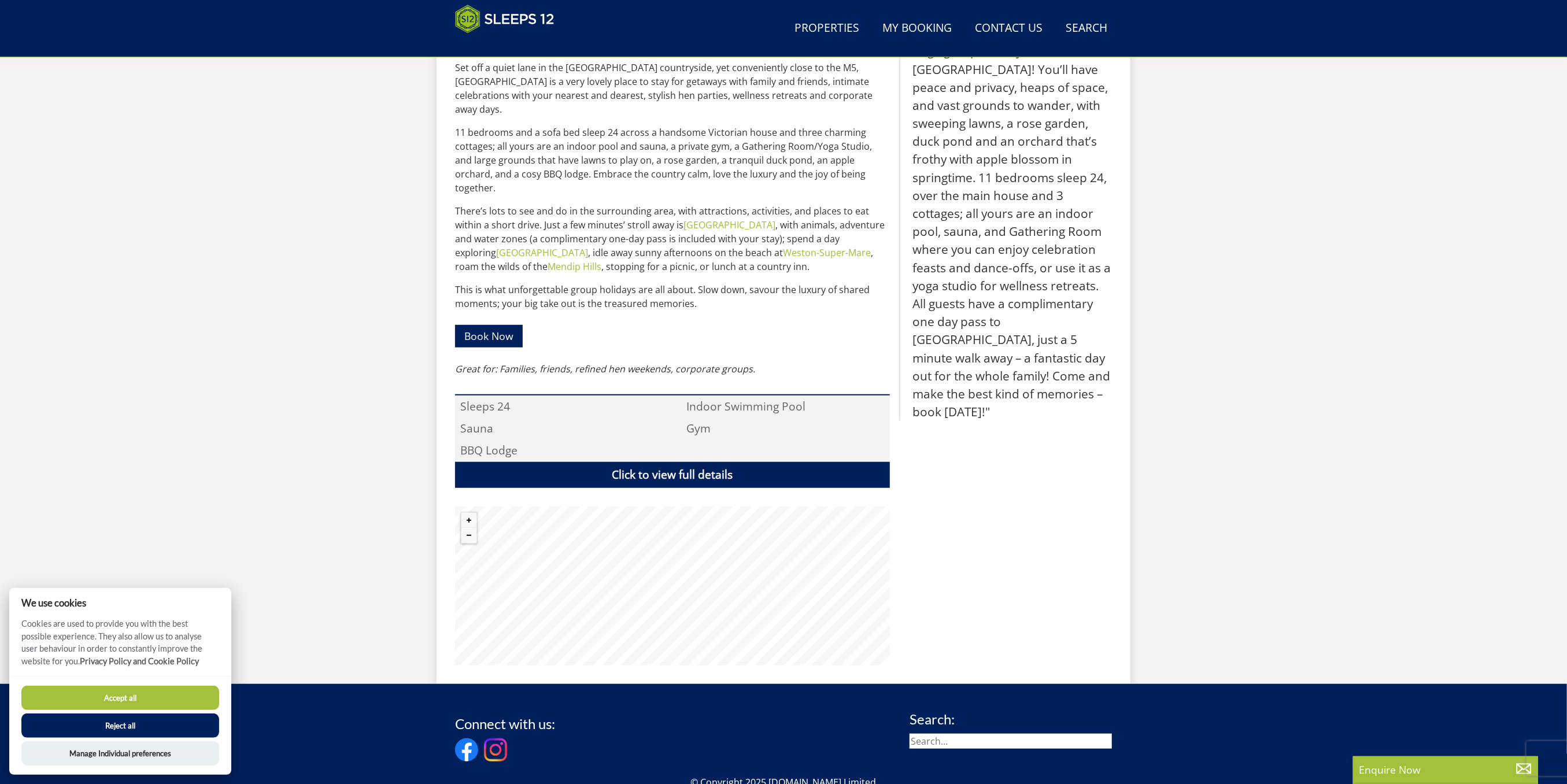
scroll to position [106, 0]
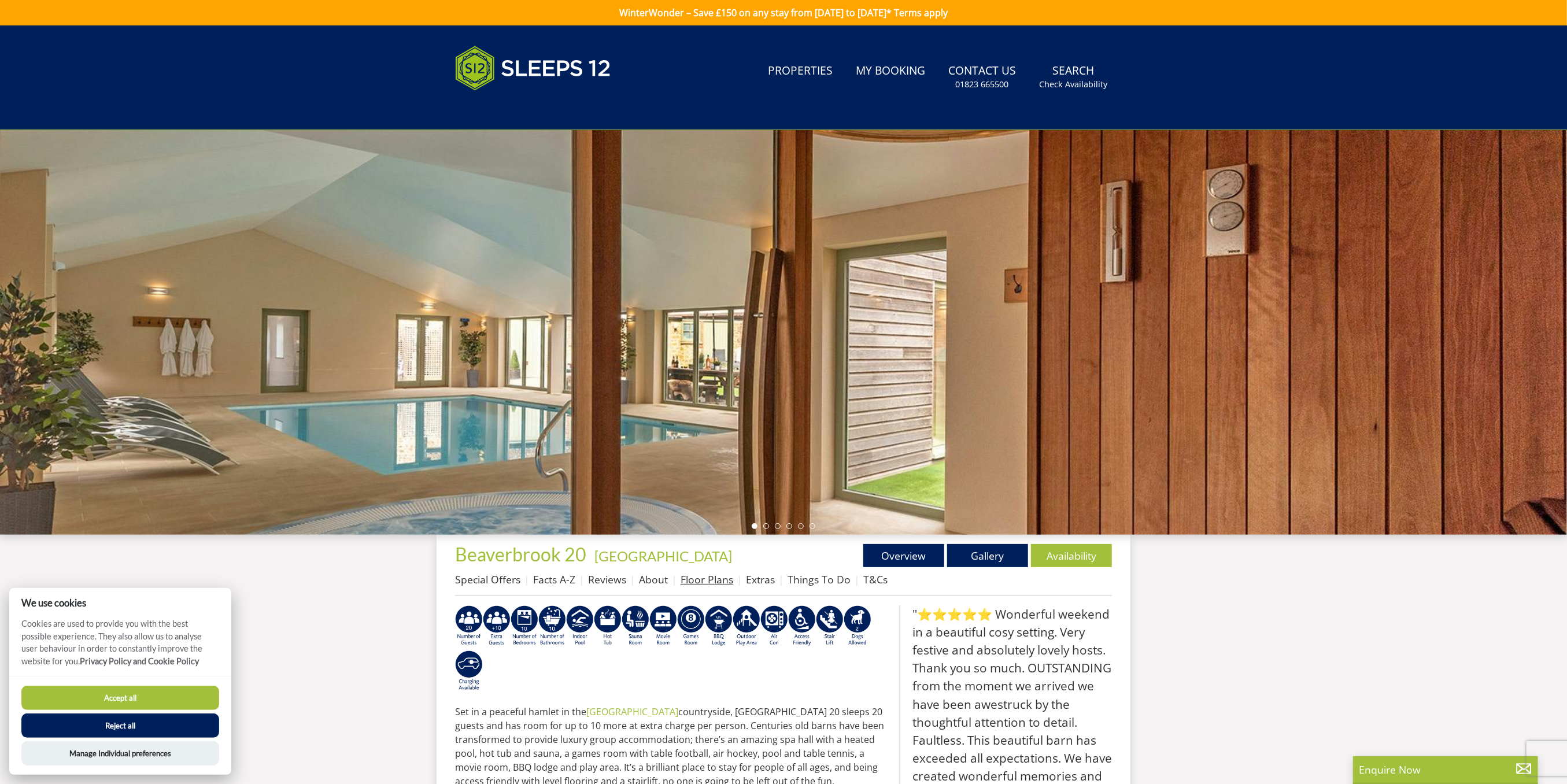
click at [692, 581] on link "Floor Plans" at bounding box center [707, 579] width 53 height 14
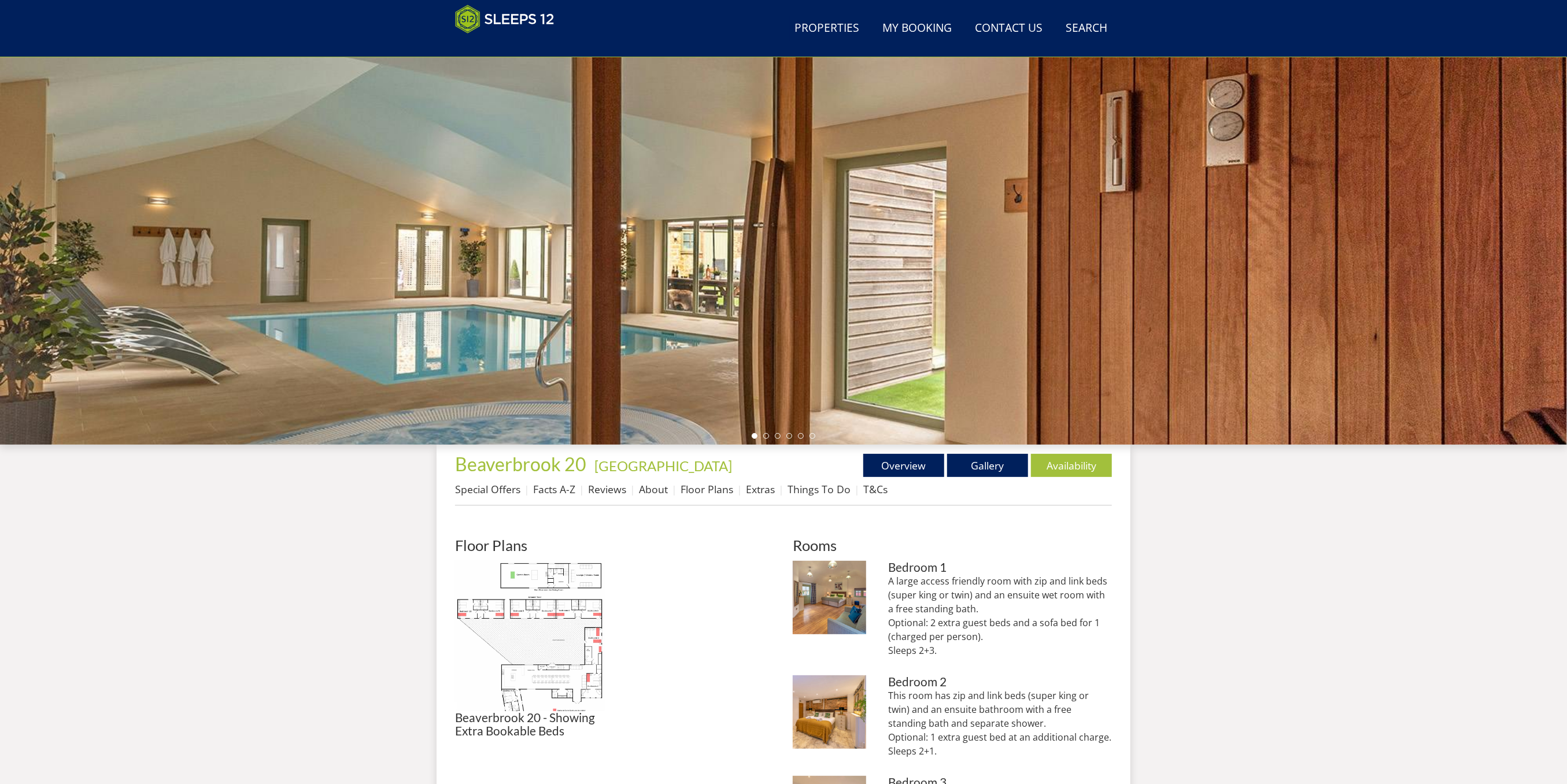
scroll to position [195, 0]
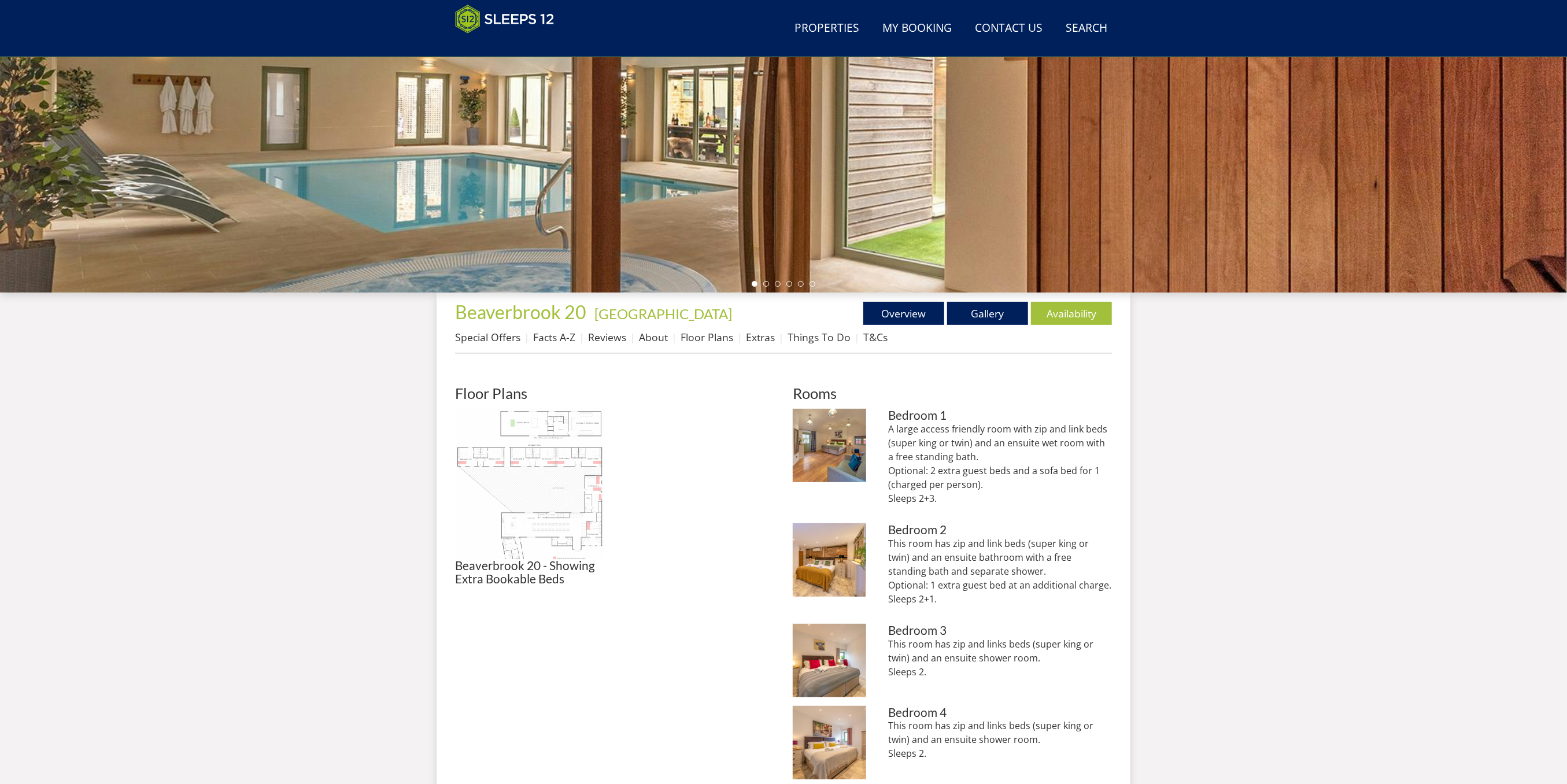
click at [577, 471] on img at bounding box center [530, 483] width 151 height 151
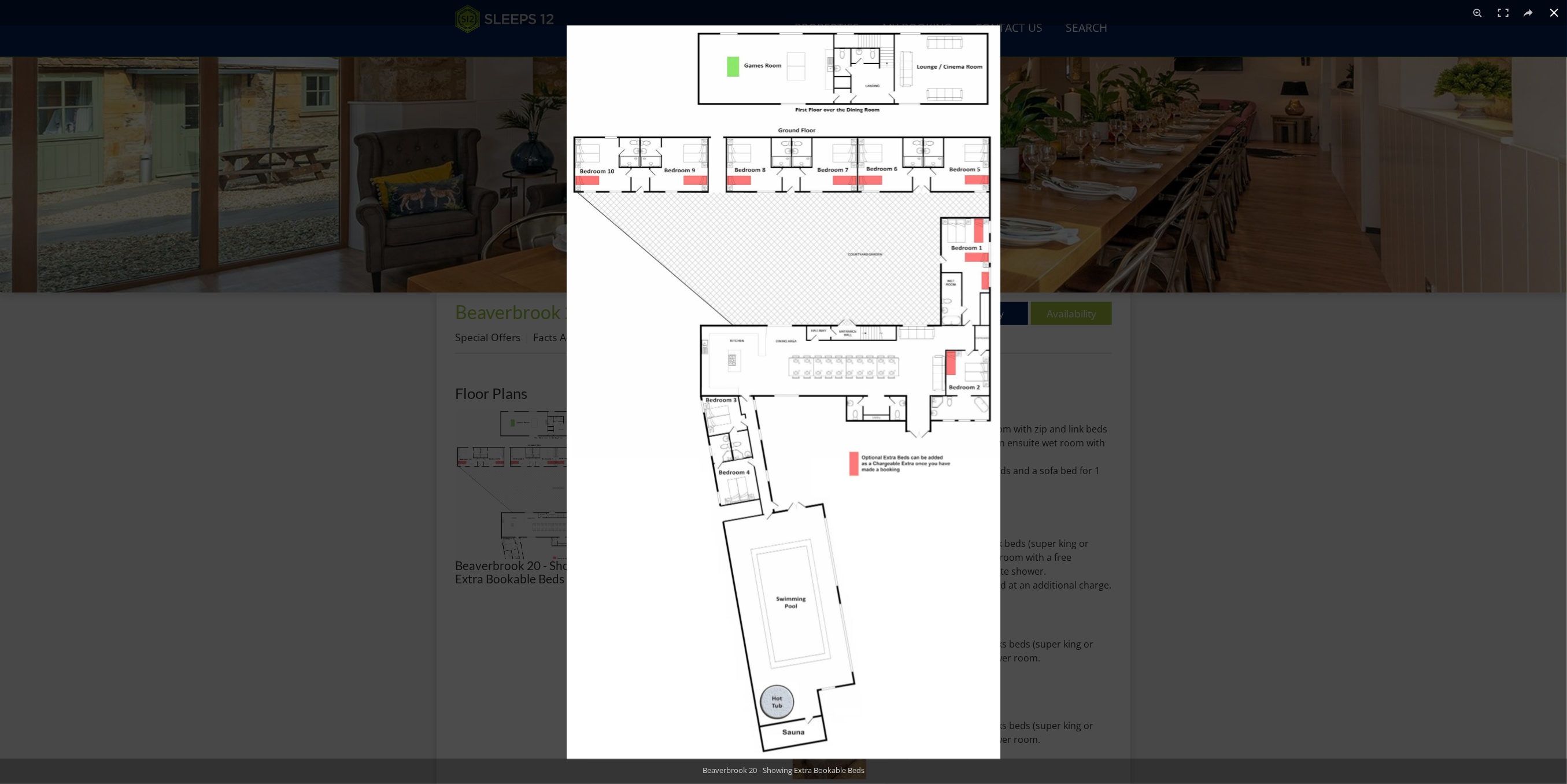
click at [1184, 528] on div at bounding box center [1350, 417] width 1567 height 784
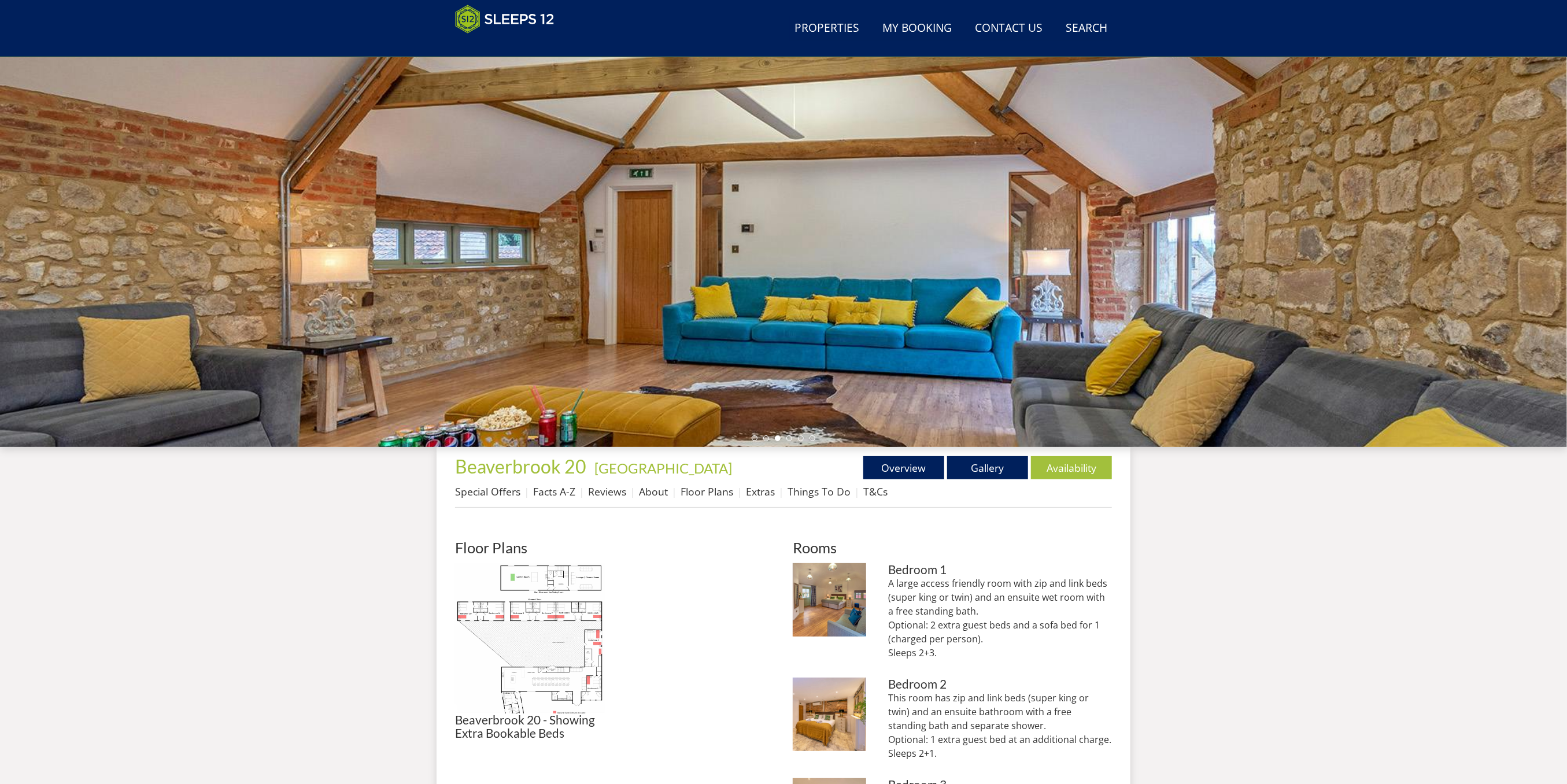
scroll to position [272, 0]
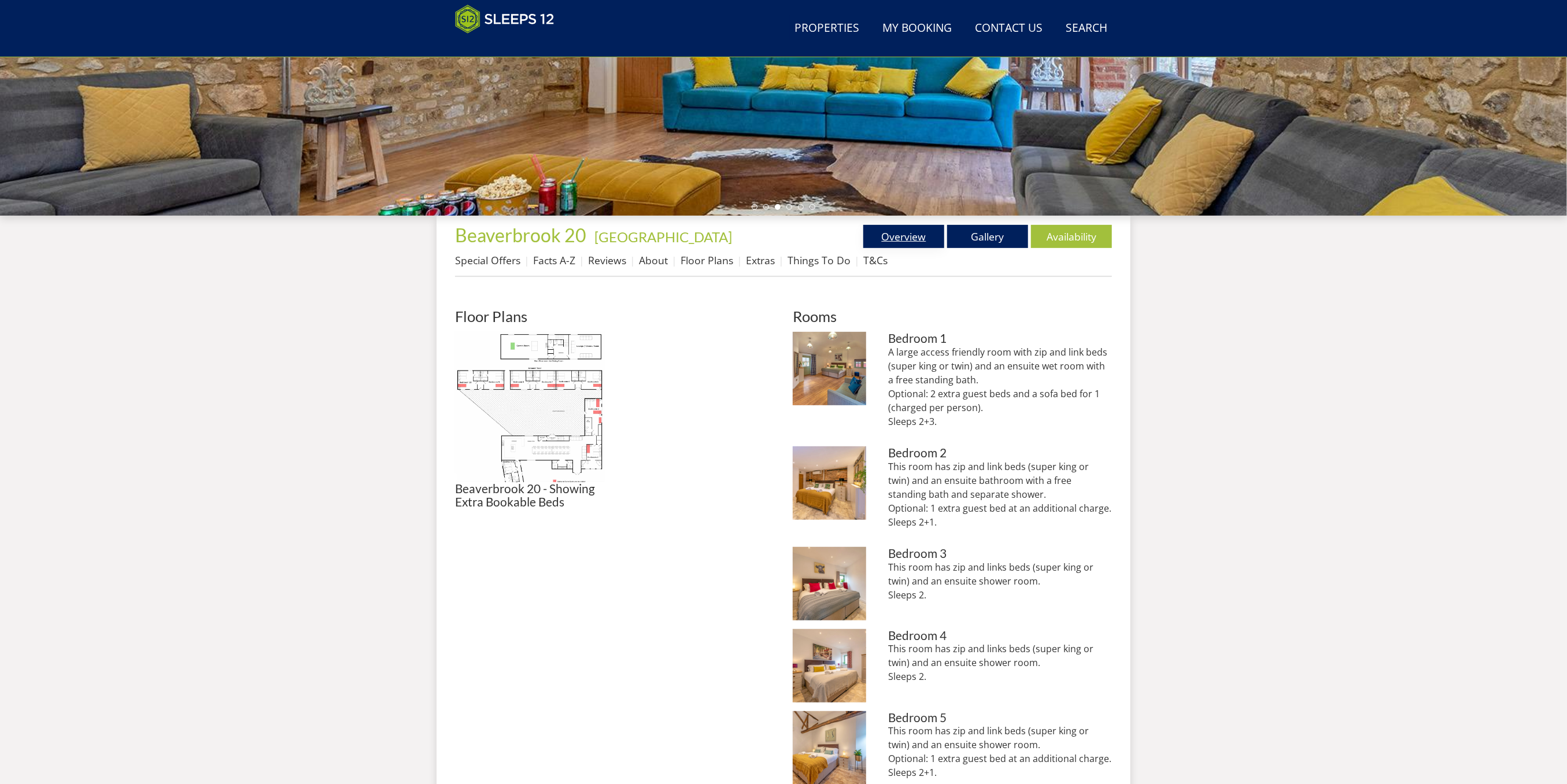
click at [906, 233] on link "Overview" at bounding box center [903, 236] width 81 height 23
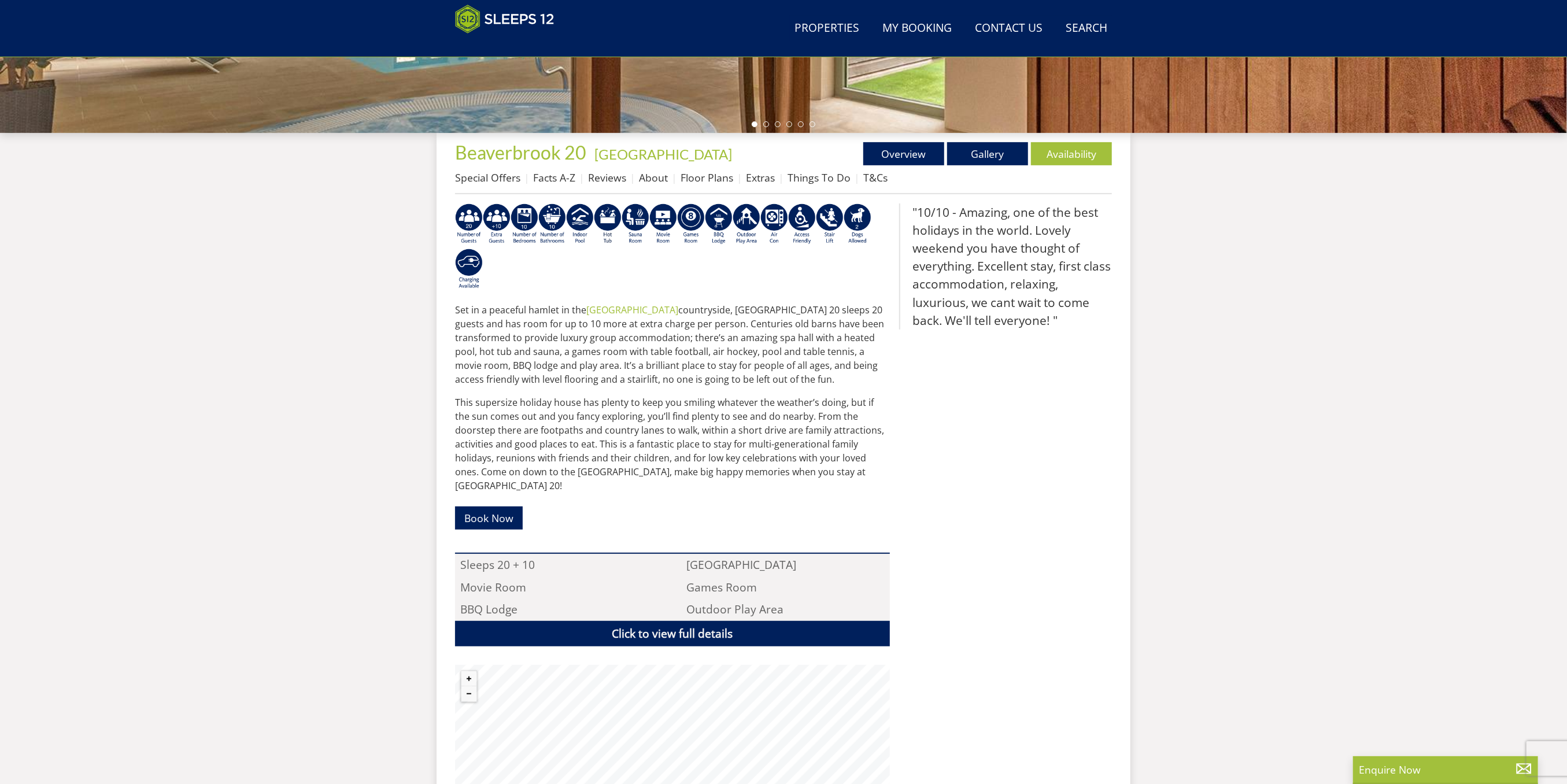
scroll to position [586, 0]
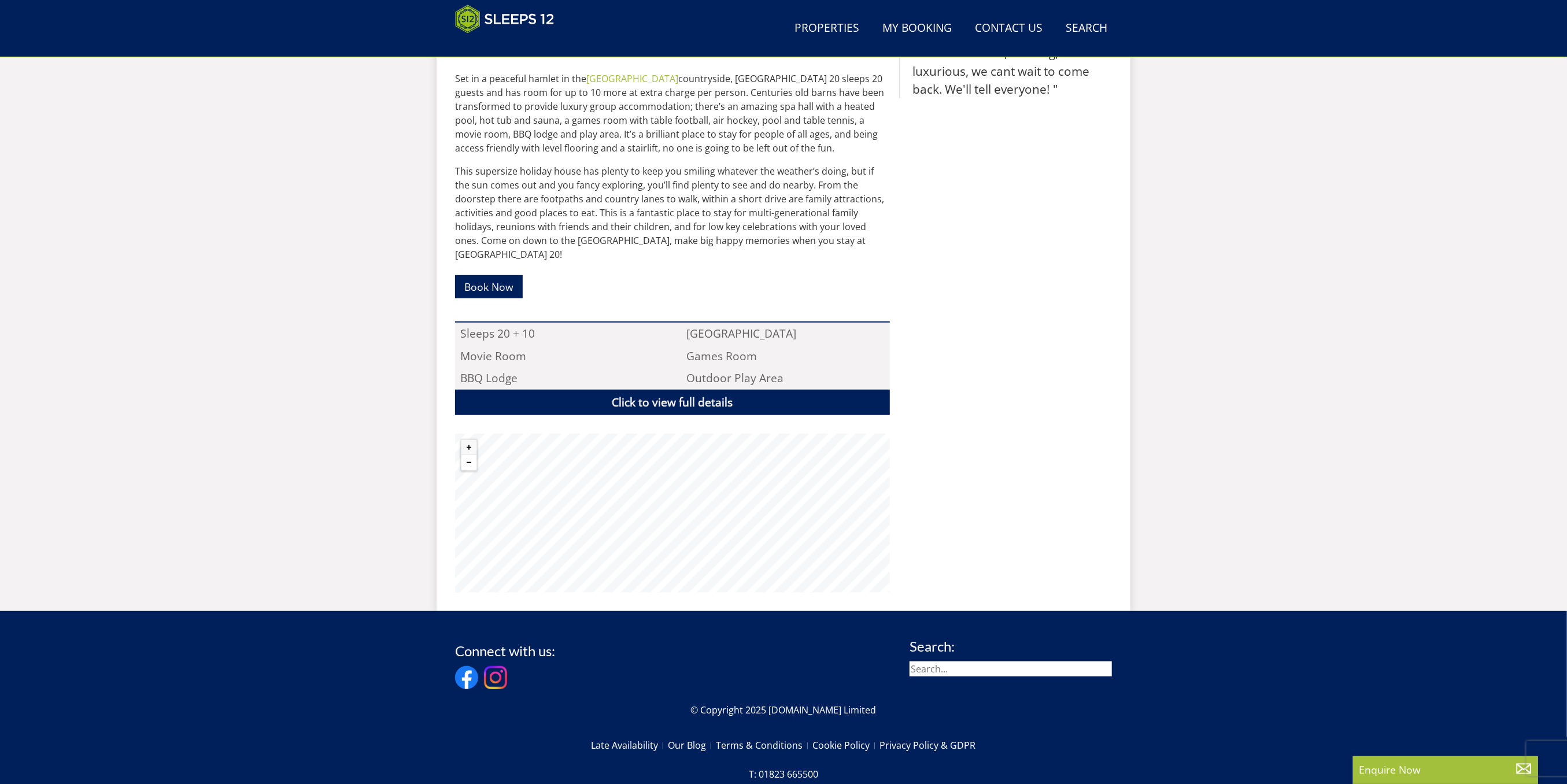
click at [470, 455] on button "Zoom out" at bounding box center [469, 463] width 15 height 15
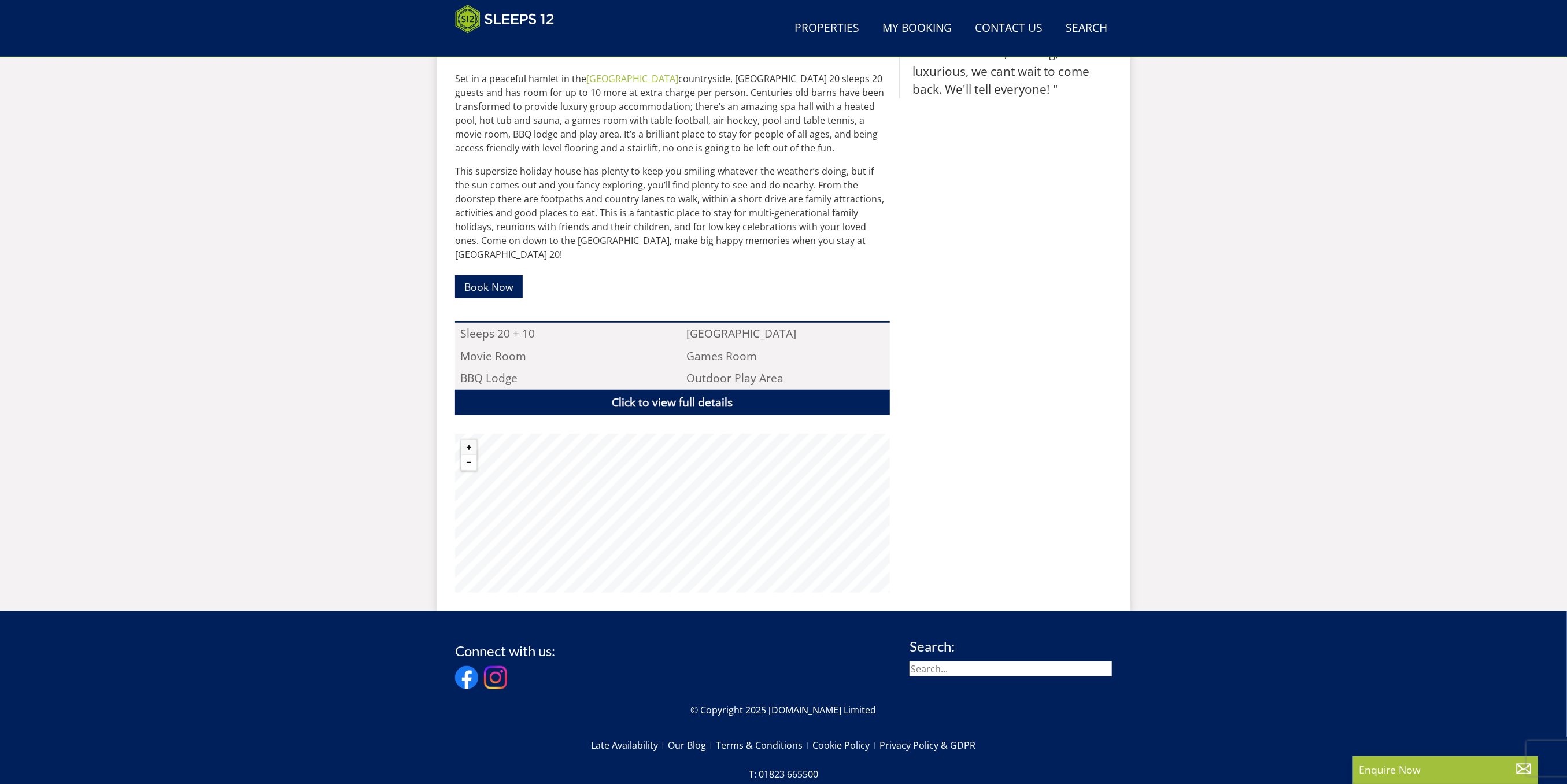
click at [470, 455] on button "Zoom out" at bounding box center [469, 463] width 15 height 15
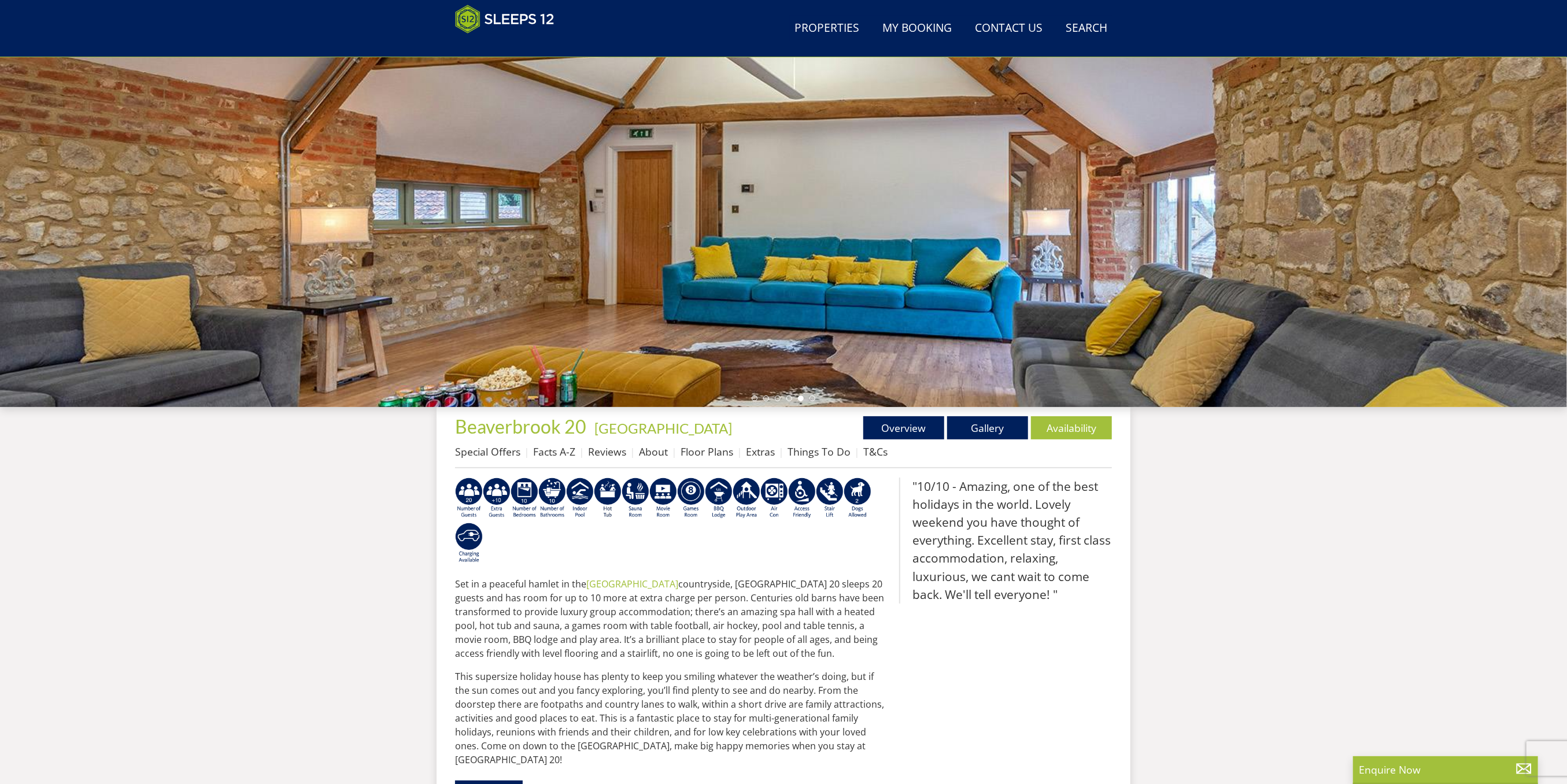
scroll to position [0, 0]
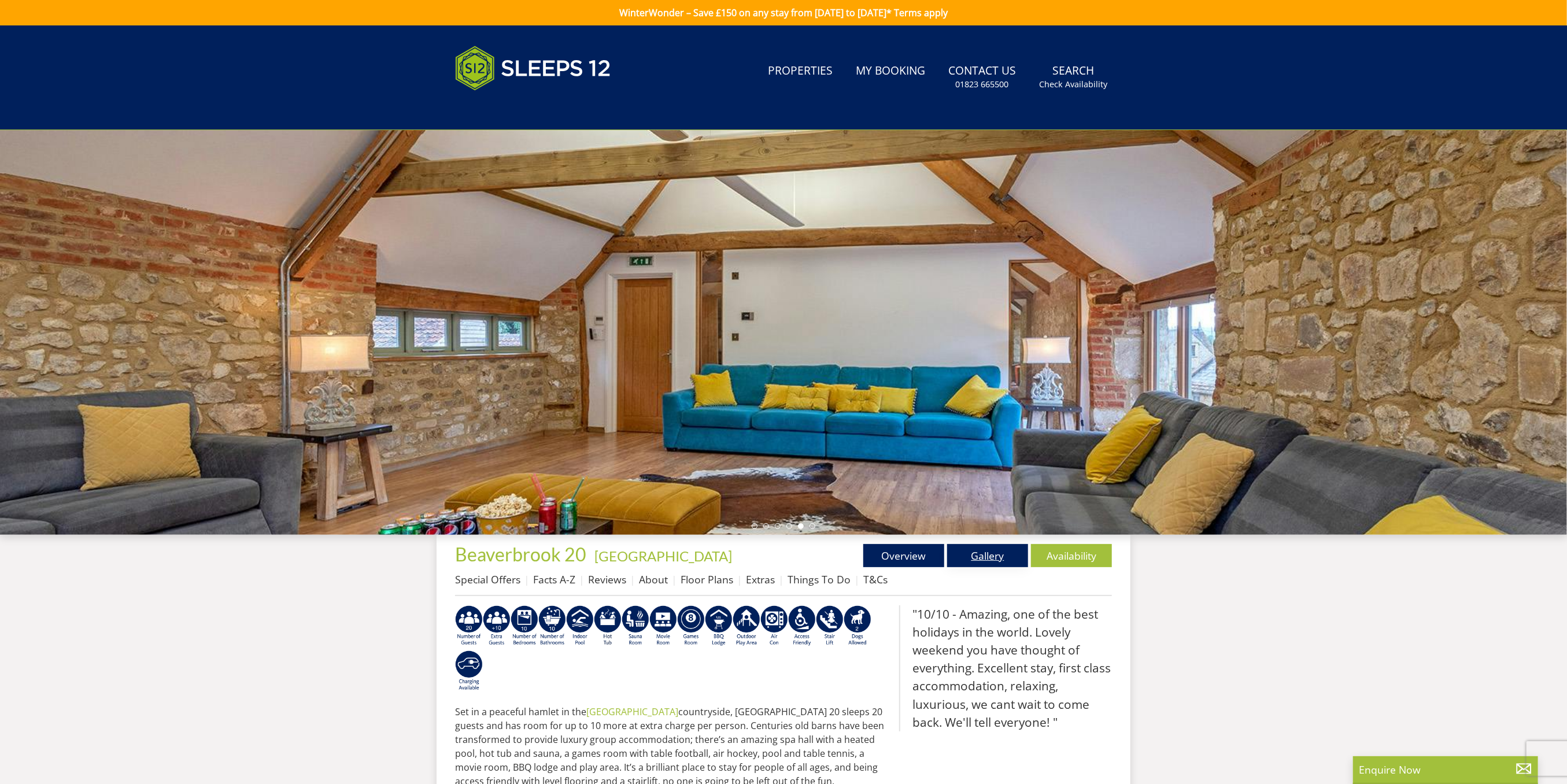
click at [971, 558] on link "Gallery" at bounding box center [987, 555] width 81 height 23
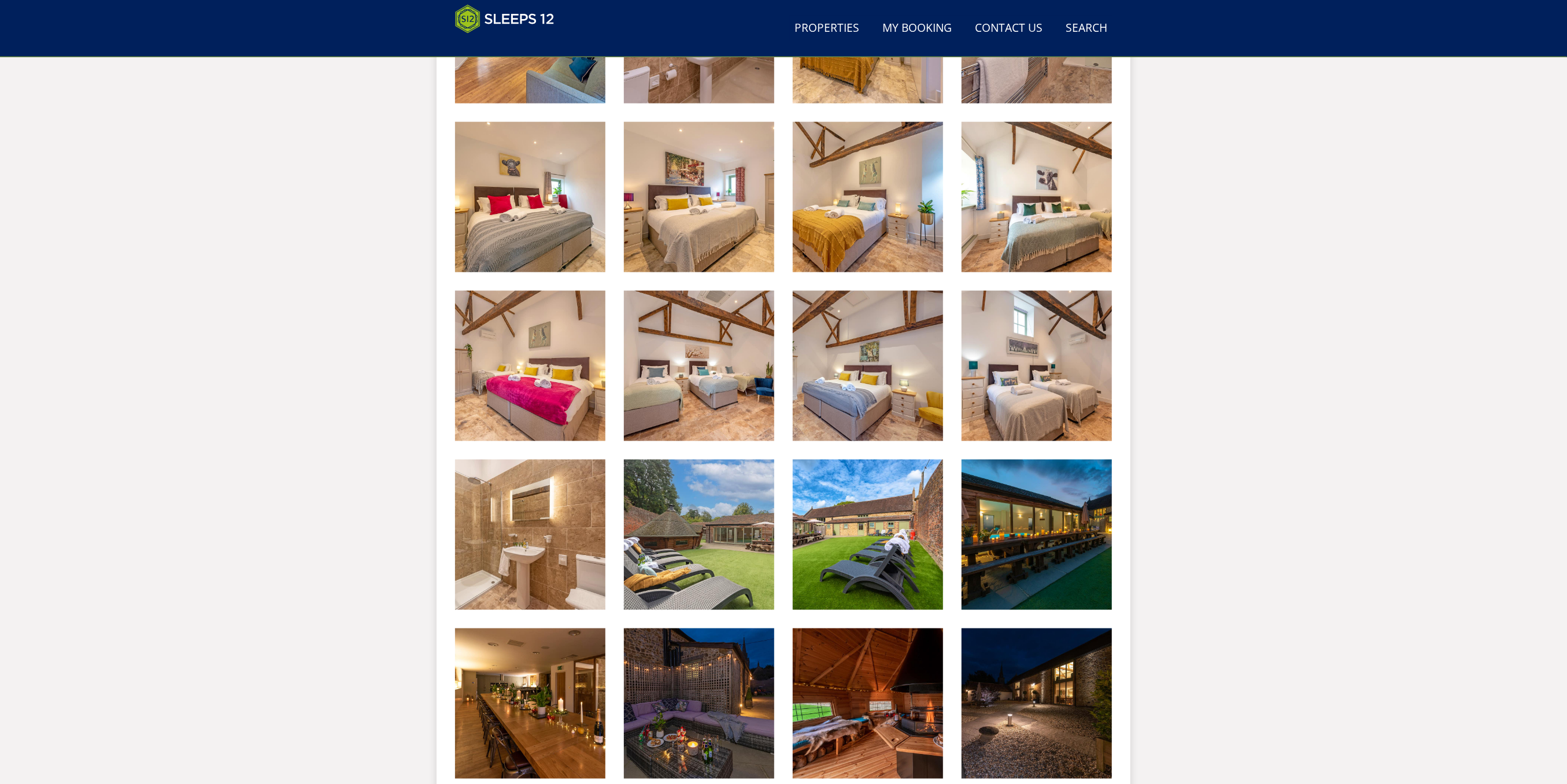
scroll to position [1588, 0]
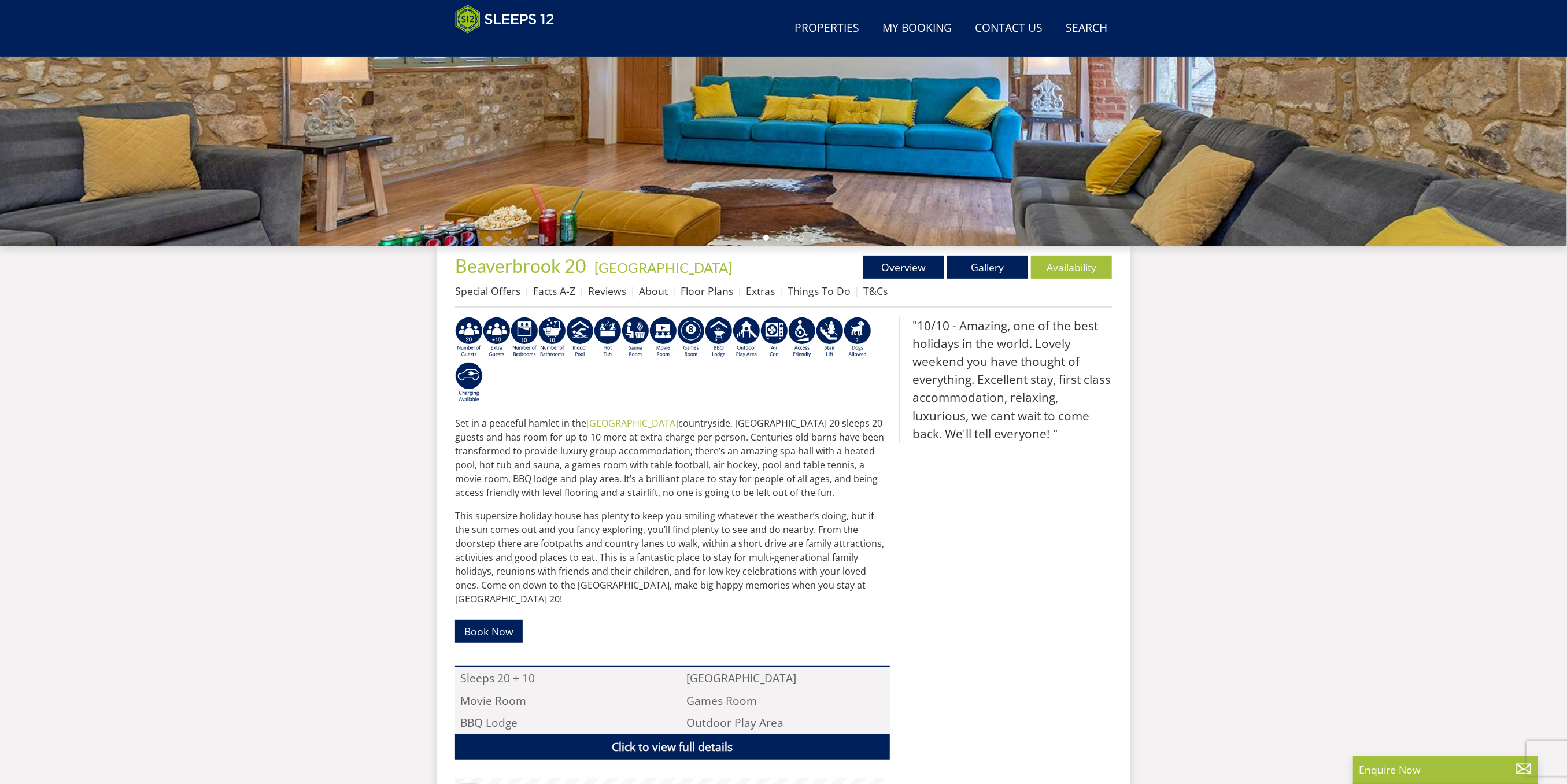
scroll to position [65, 0]
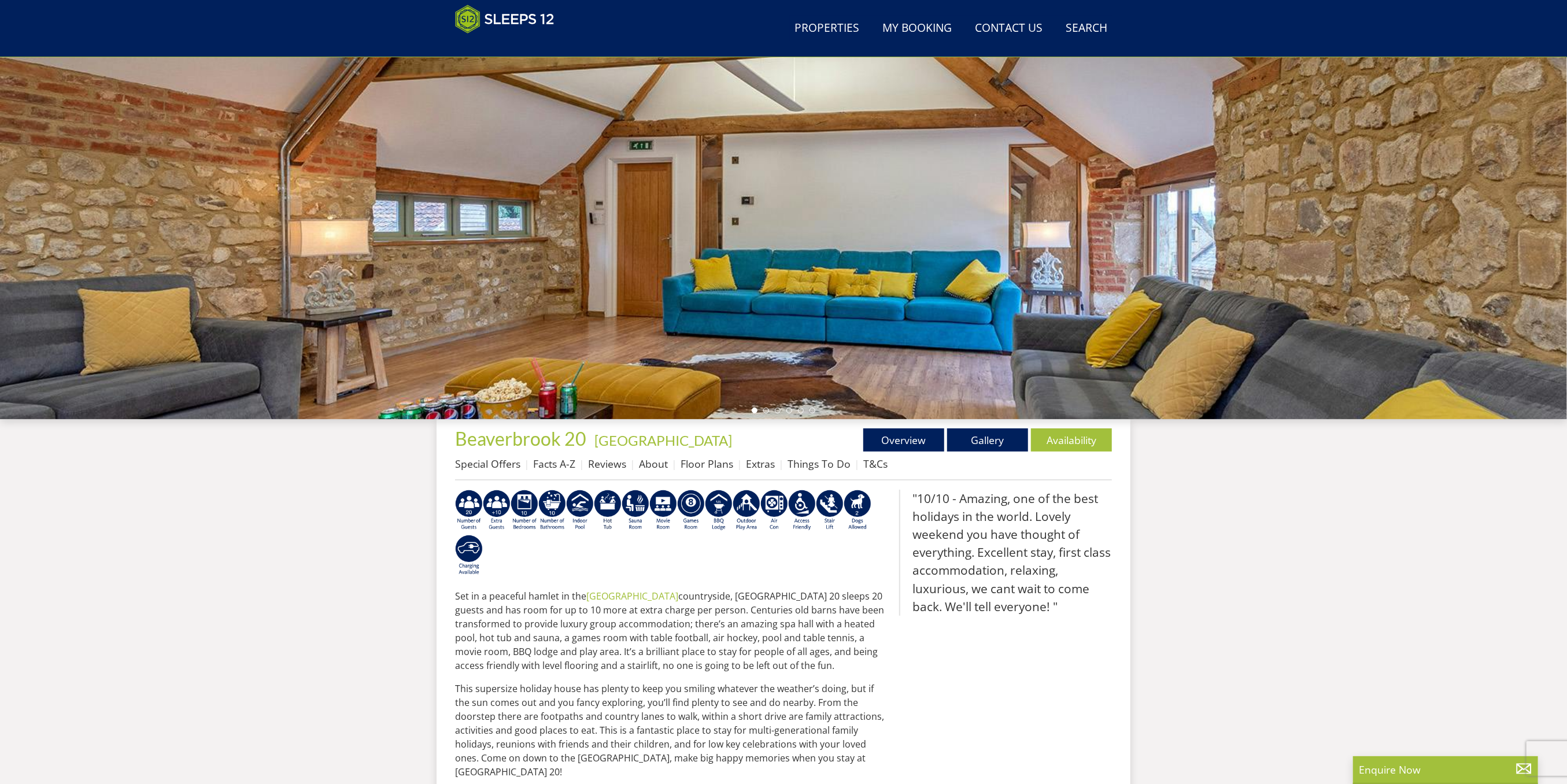
scroll to position [260, 0]
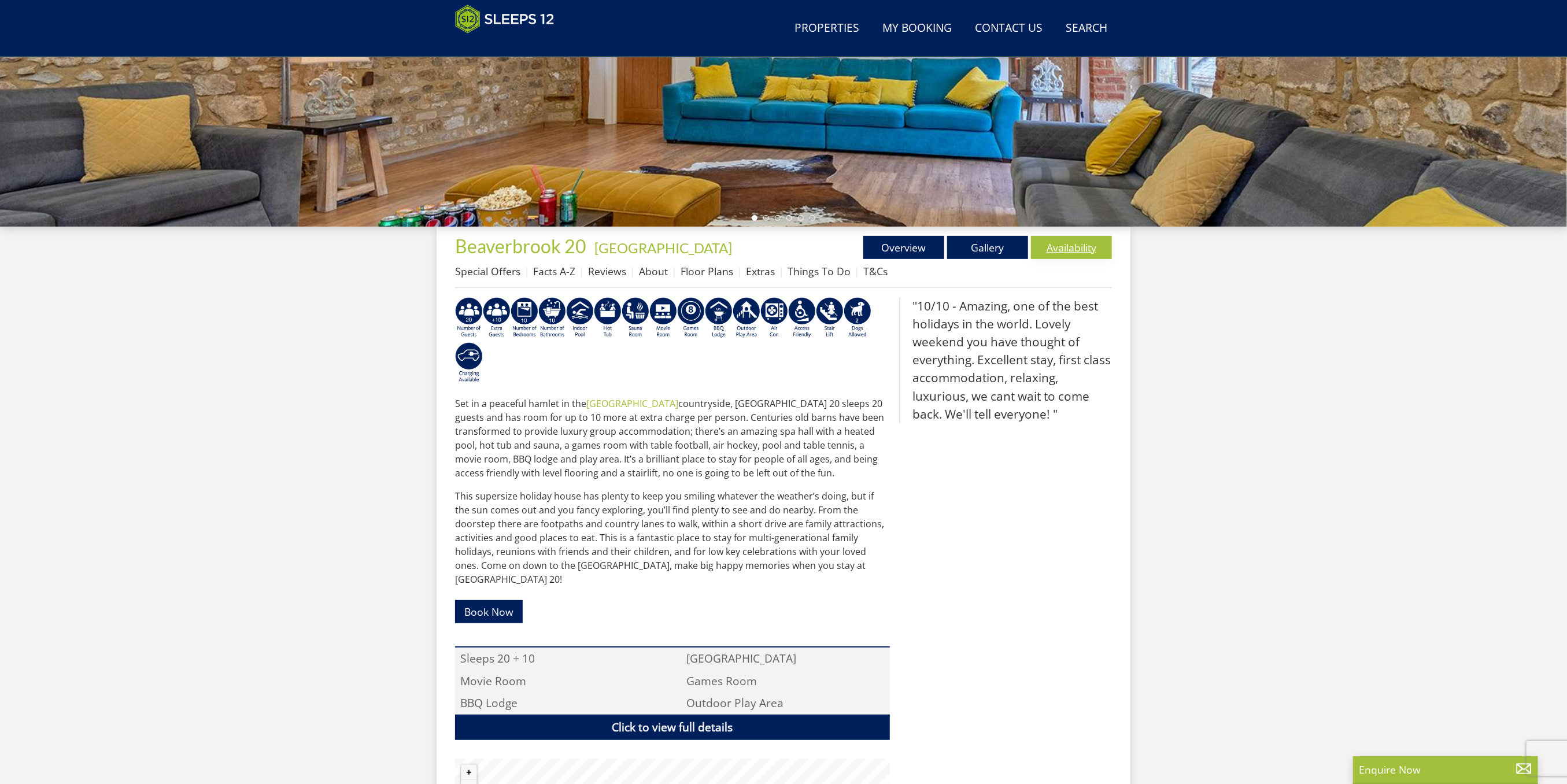
click at [1053, 244] on link "Availability" at bounding box center [1071, 247] width 81 height 23
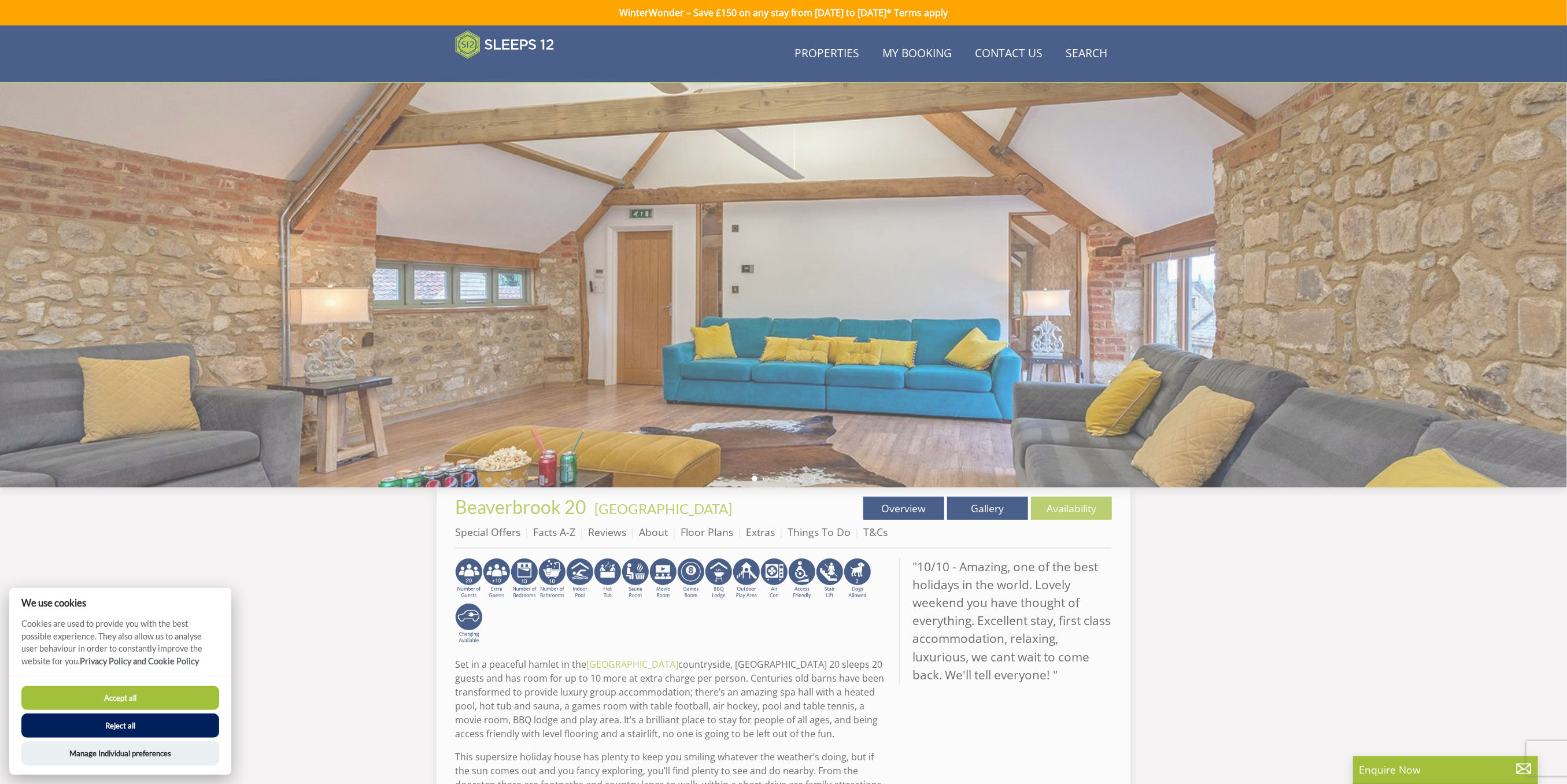
scroll to position [260, 0]
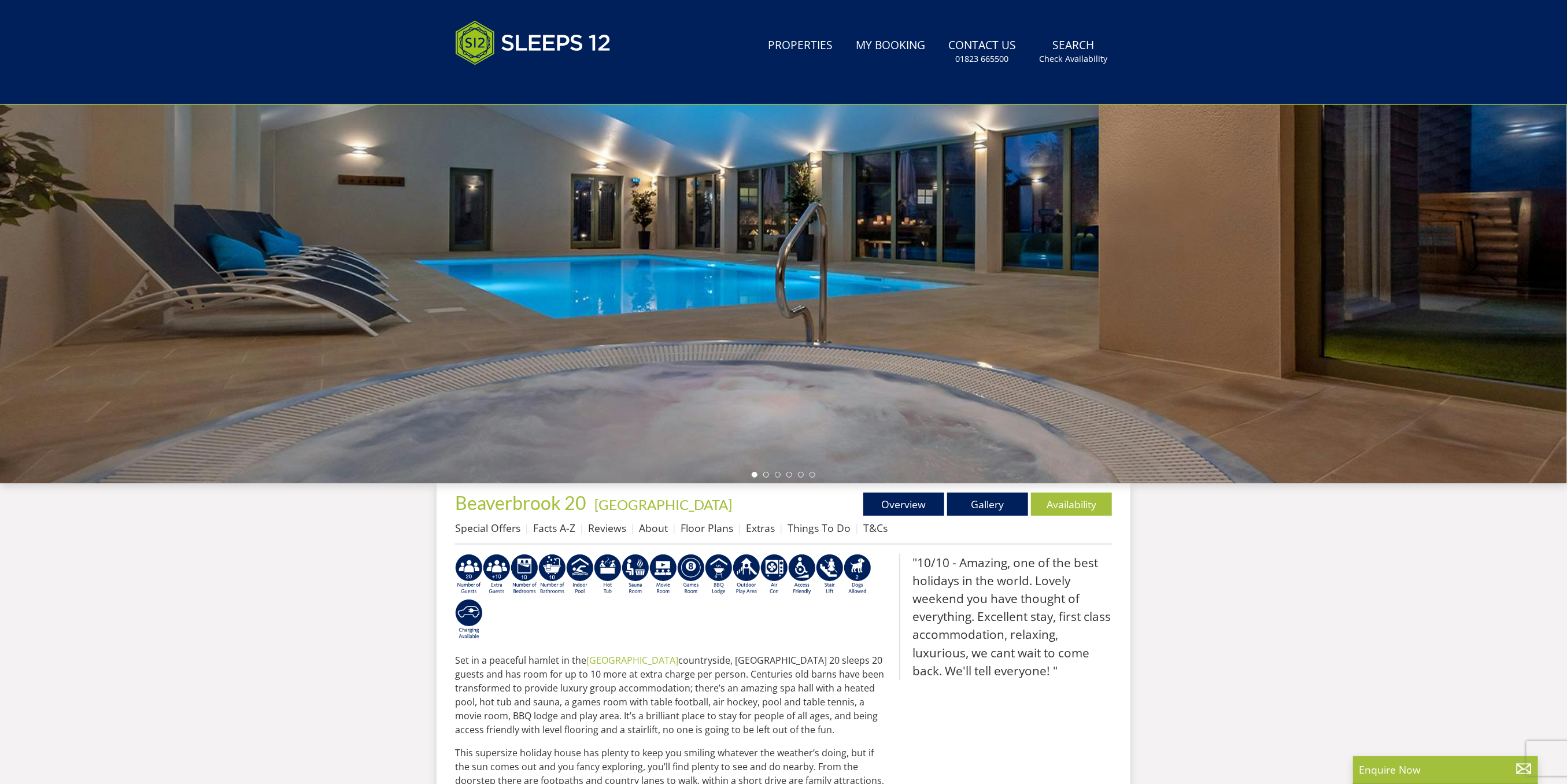
scroll to position [260, 0]
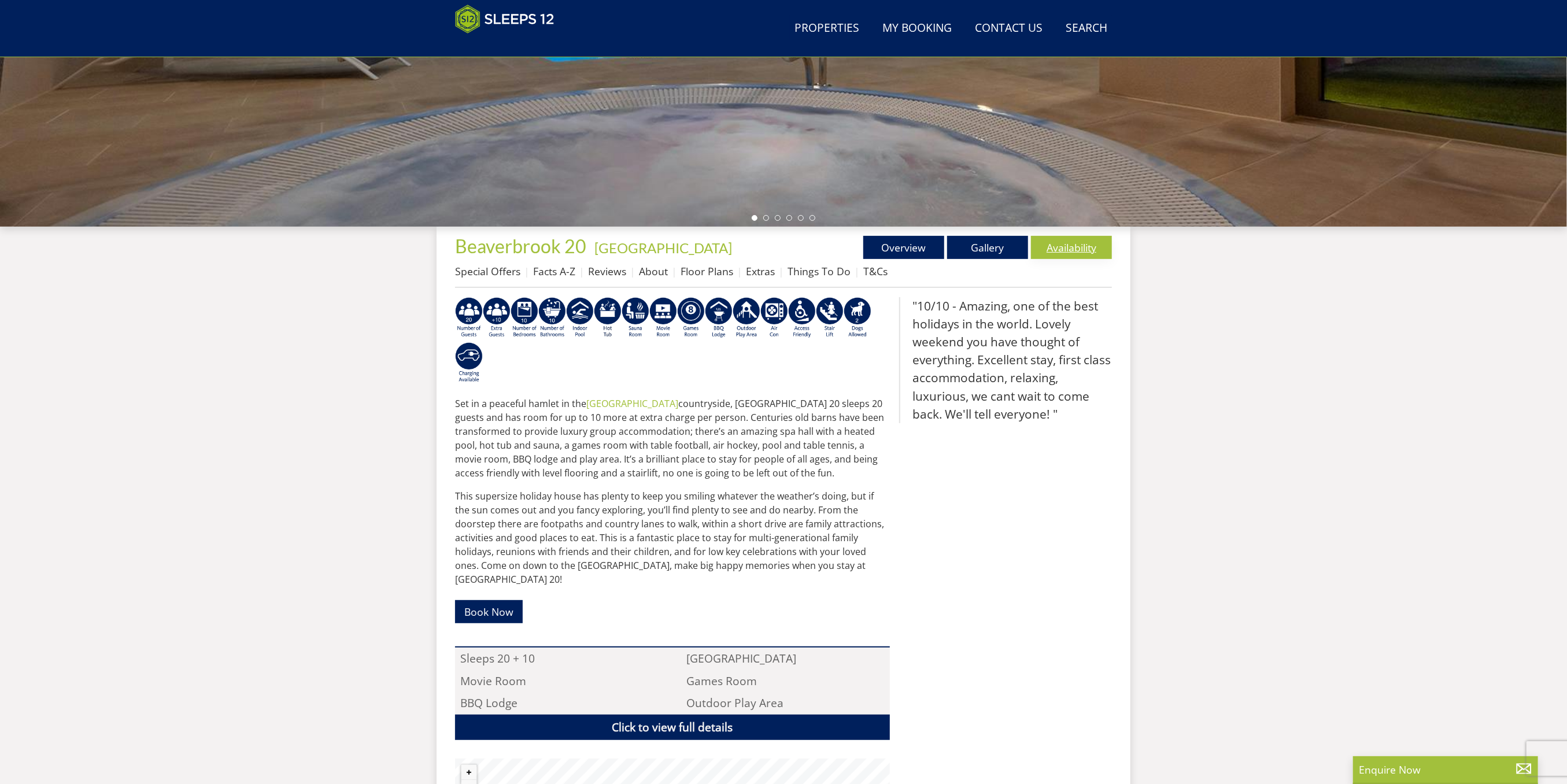
click at [1098, 245] on link "Availability" at bounding box center [1071, 247] width 81 height 23
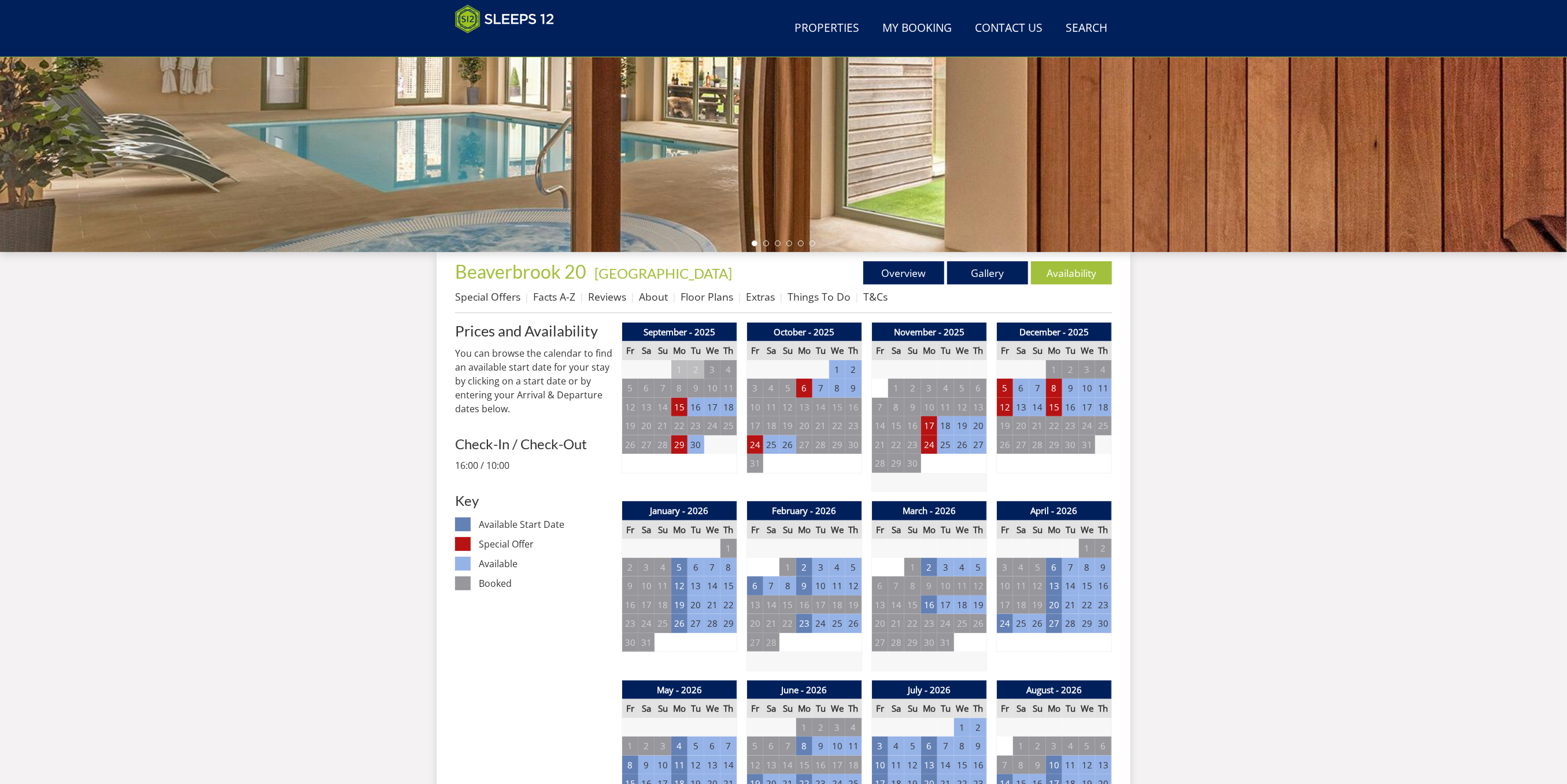
scroll to position [278, 0]
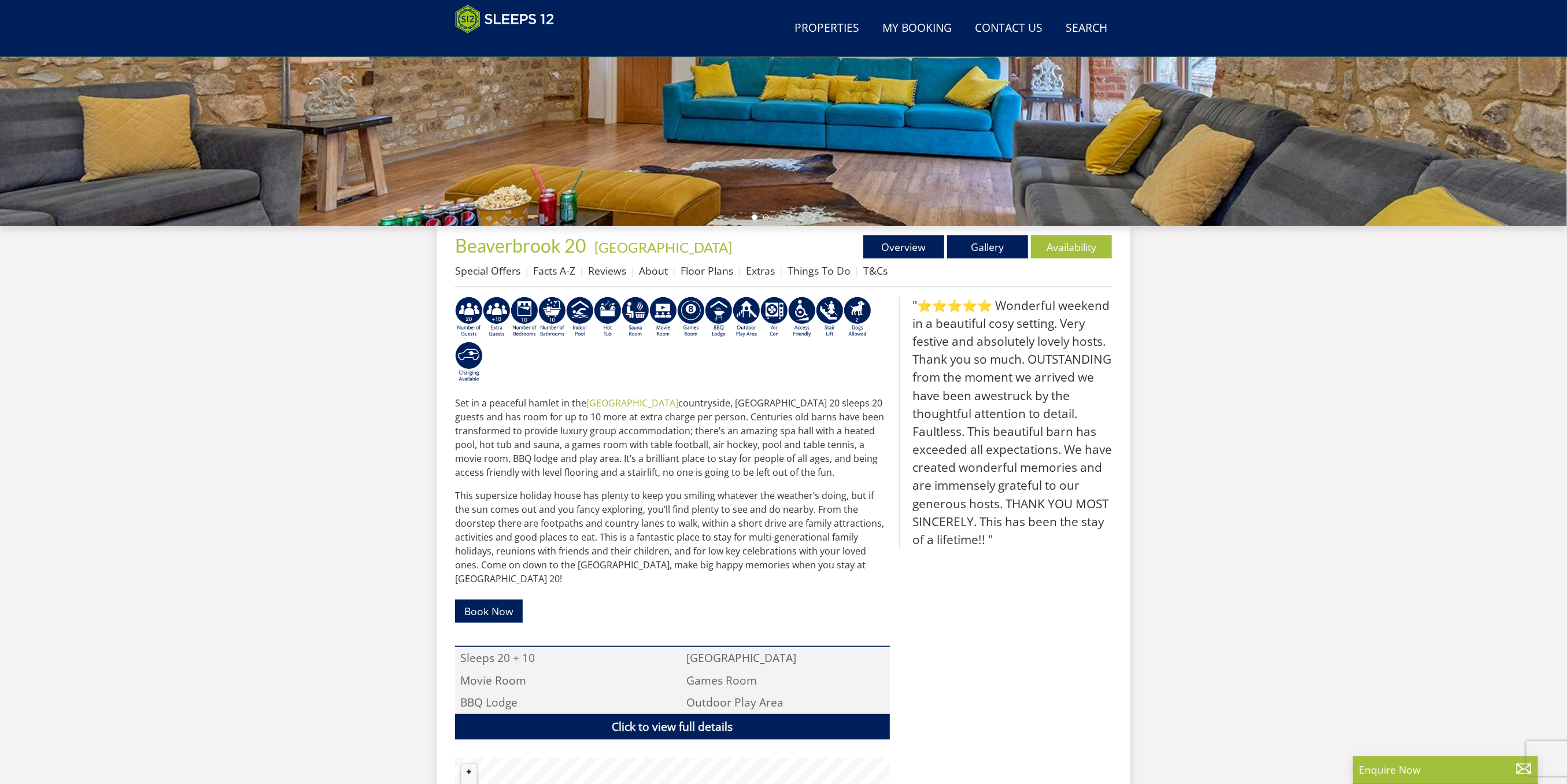
scroll to position [260, 0]
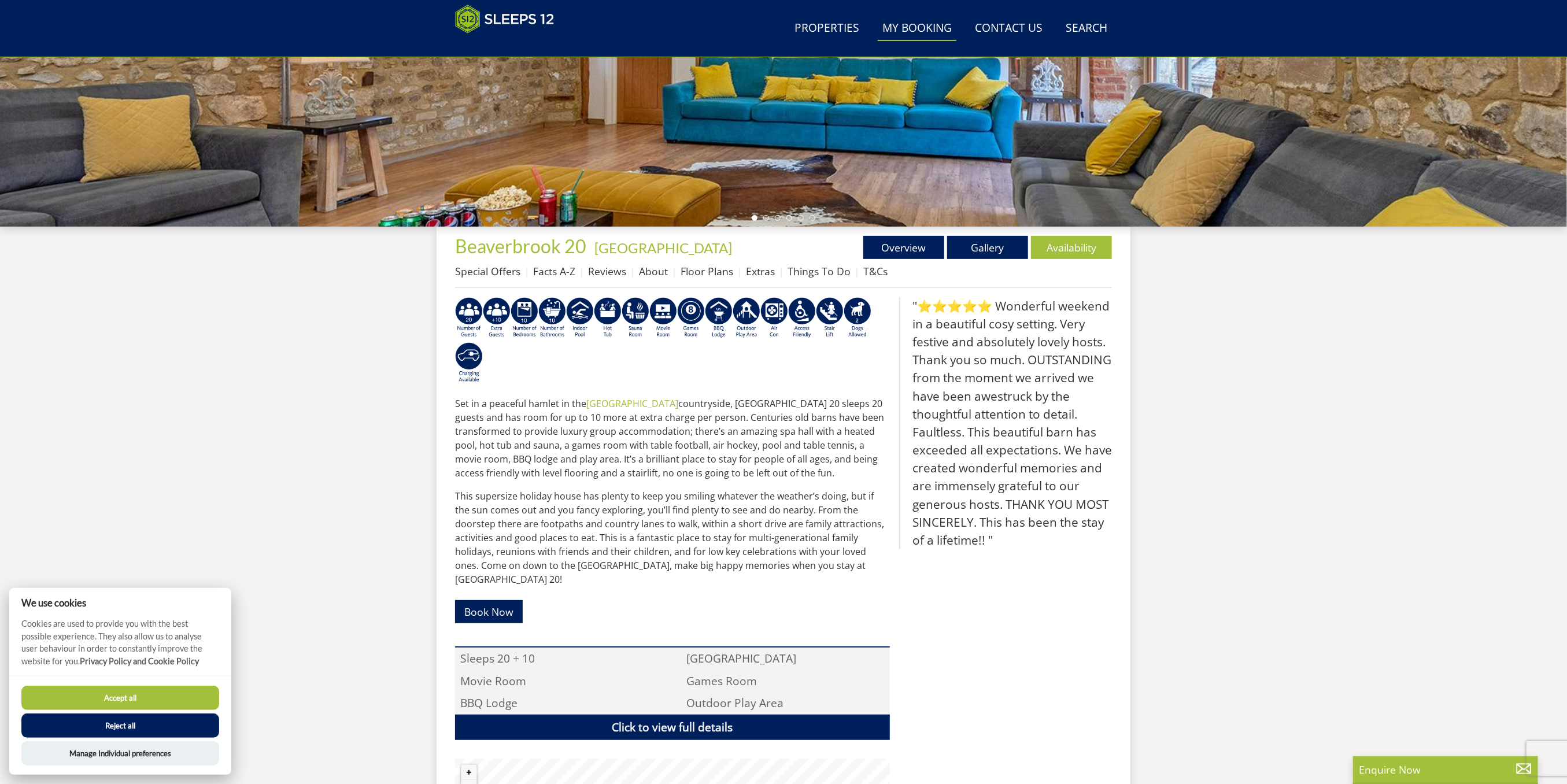
click at [920, 30] on link "My Booking" at bounding box center [917, 29] width 79 height 26
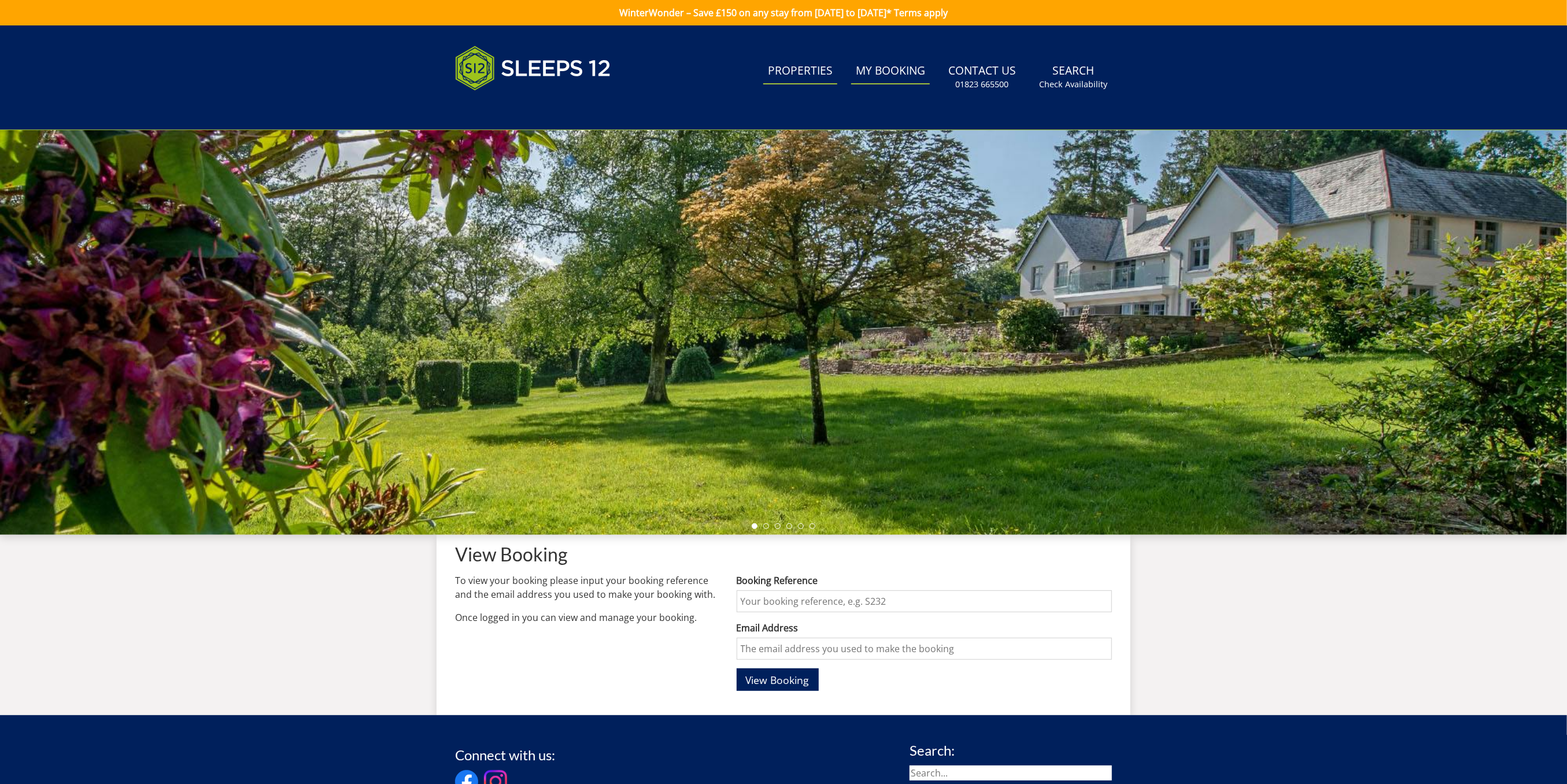
click at [808, 60] on link "Properties" at bounding box center [800, 71] width 74 height 26
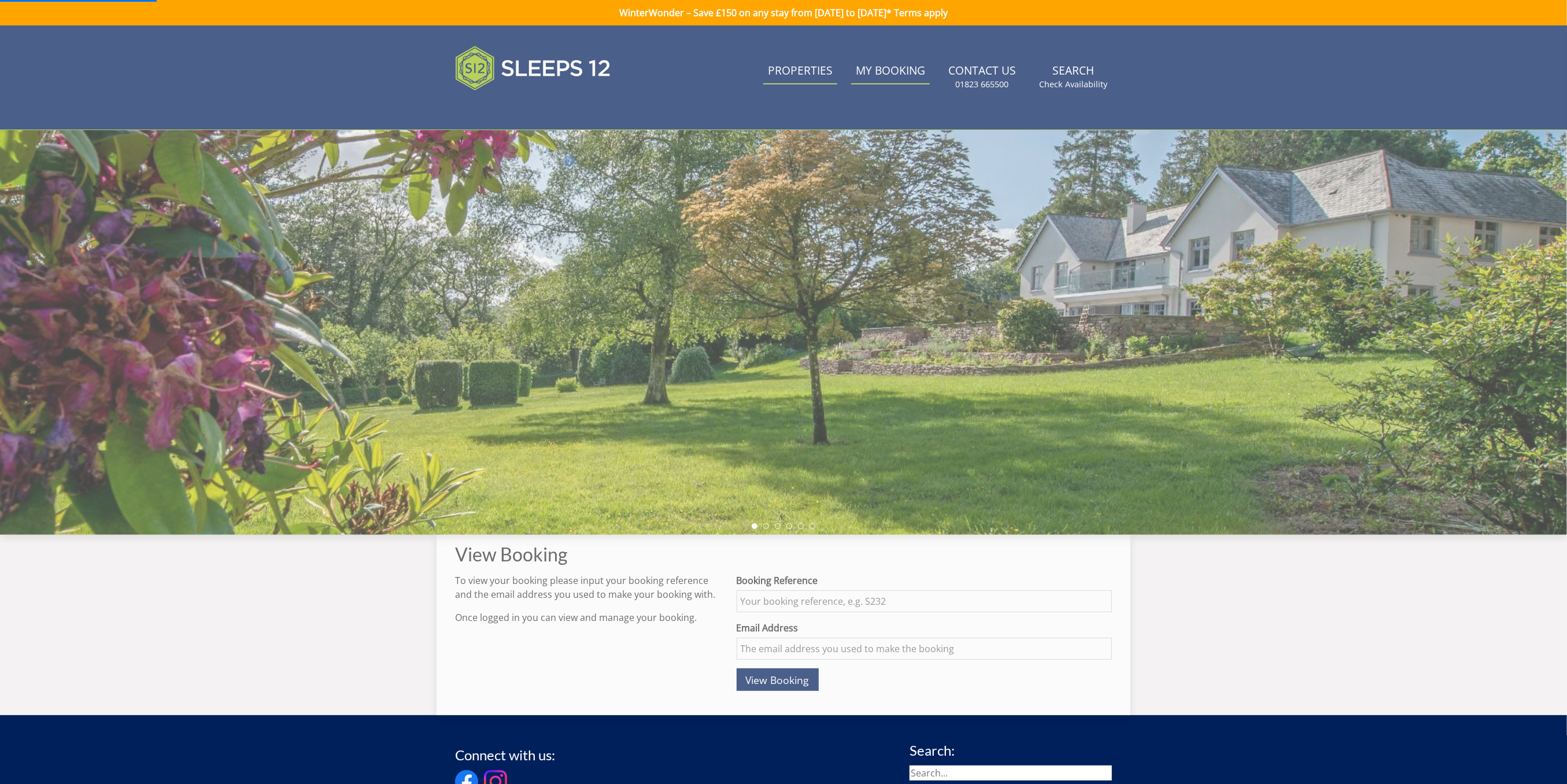
click at [809, 71] on link "Properties" at bounding box center [800, 71] width 74 height 26
click at [545, 77] on img at bounding box center [533, 68] width 156 height 58
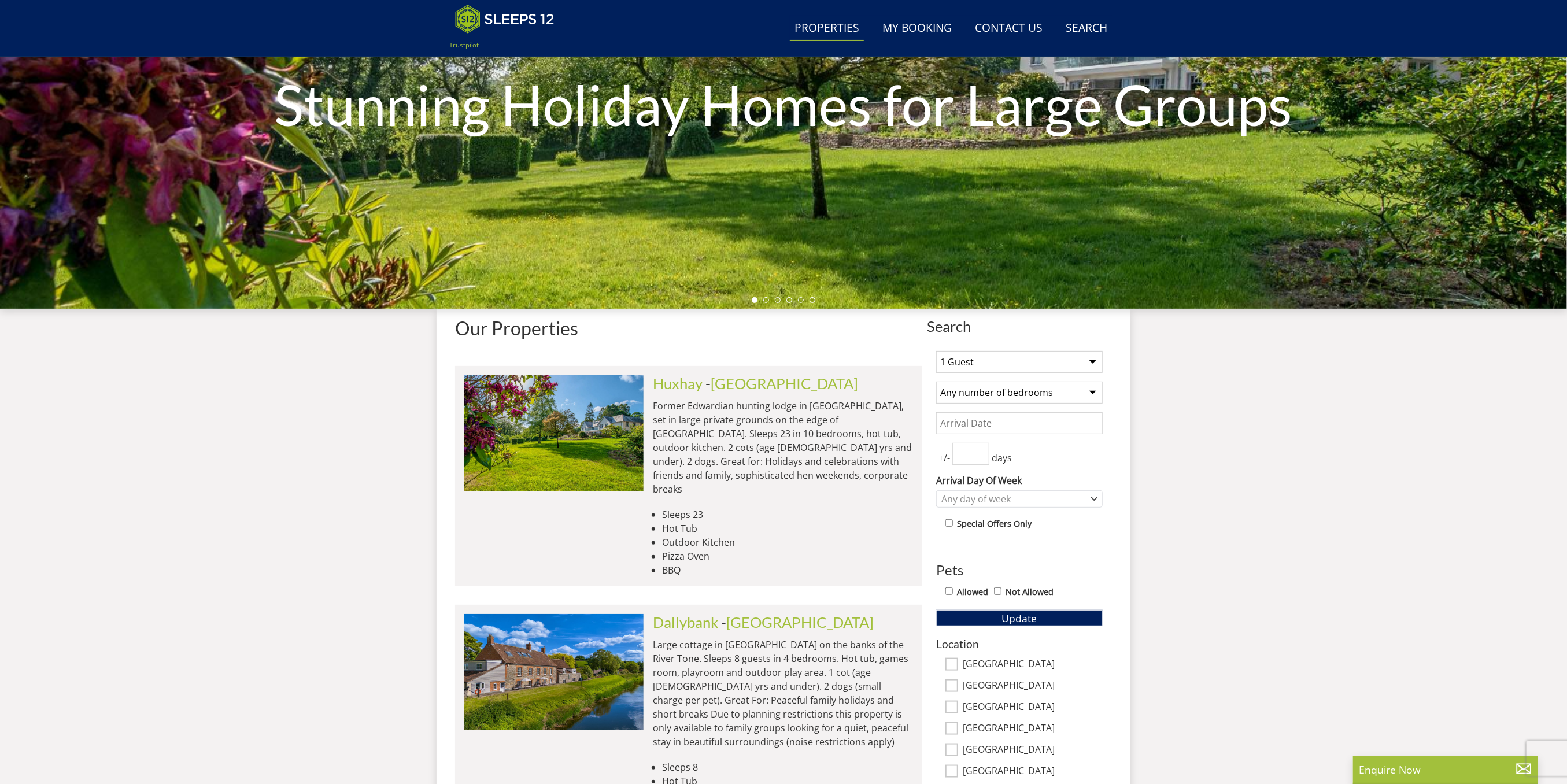
scroll to position [195, 0]
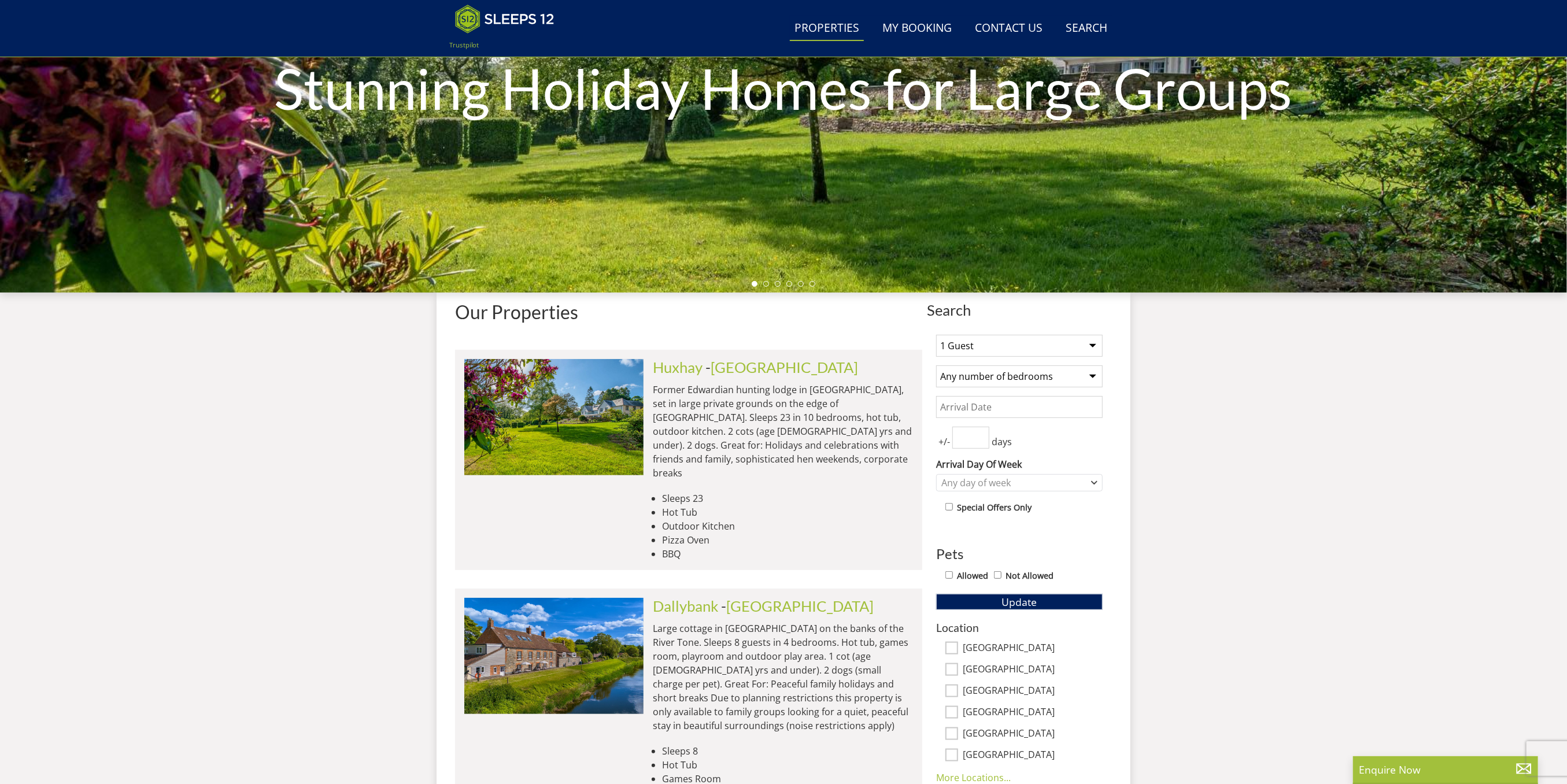
click at [1050, 344] on select "1 Guest 2 Guests 3 Guests 4 Guests 5 Guests 6 Guests 7 Guests 8 Guests 9 Guests…" at bounding box center [1020, 346] width 167 height 22
select select "17"
click at [936, 335] on select "1 Guest 2 Guests 3 Guests 4 Guests 5 Guests 6 Guests 7 Guests 8 Guests 9 Guests…" at bounding box center [1020, 346] width 167 height 22
click at [1003, 403] on input "Date" at bounding box center [1020, 407] width 167 height 22
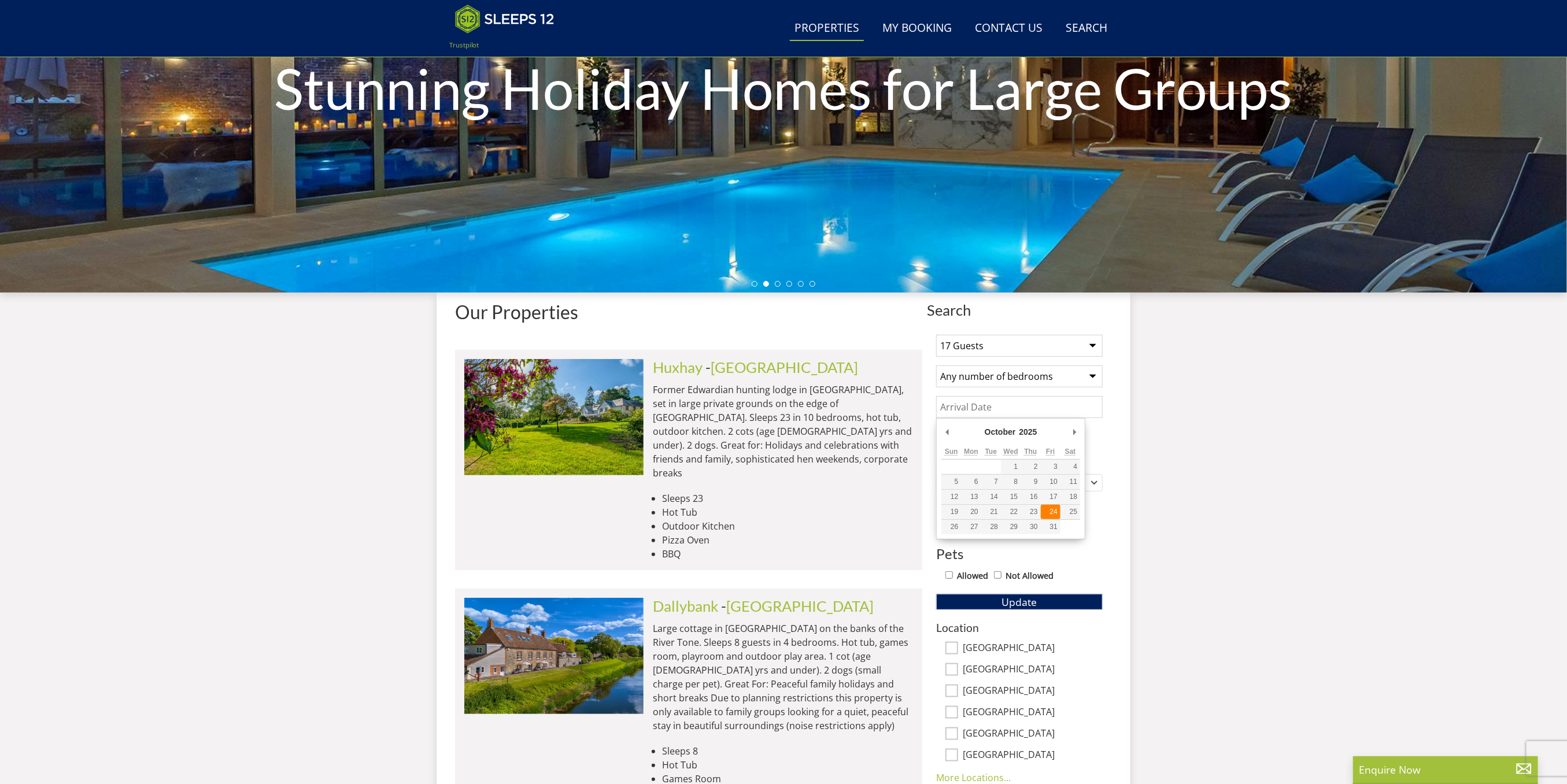
type input "[DATE]"
click at [1009, 485] on div "Any day of week" at bounding box center [1013, 483] width 150 height 13
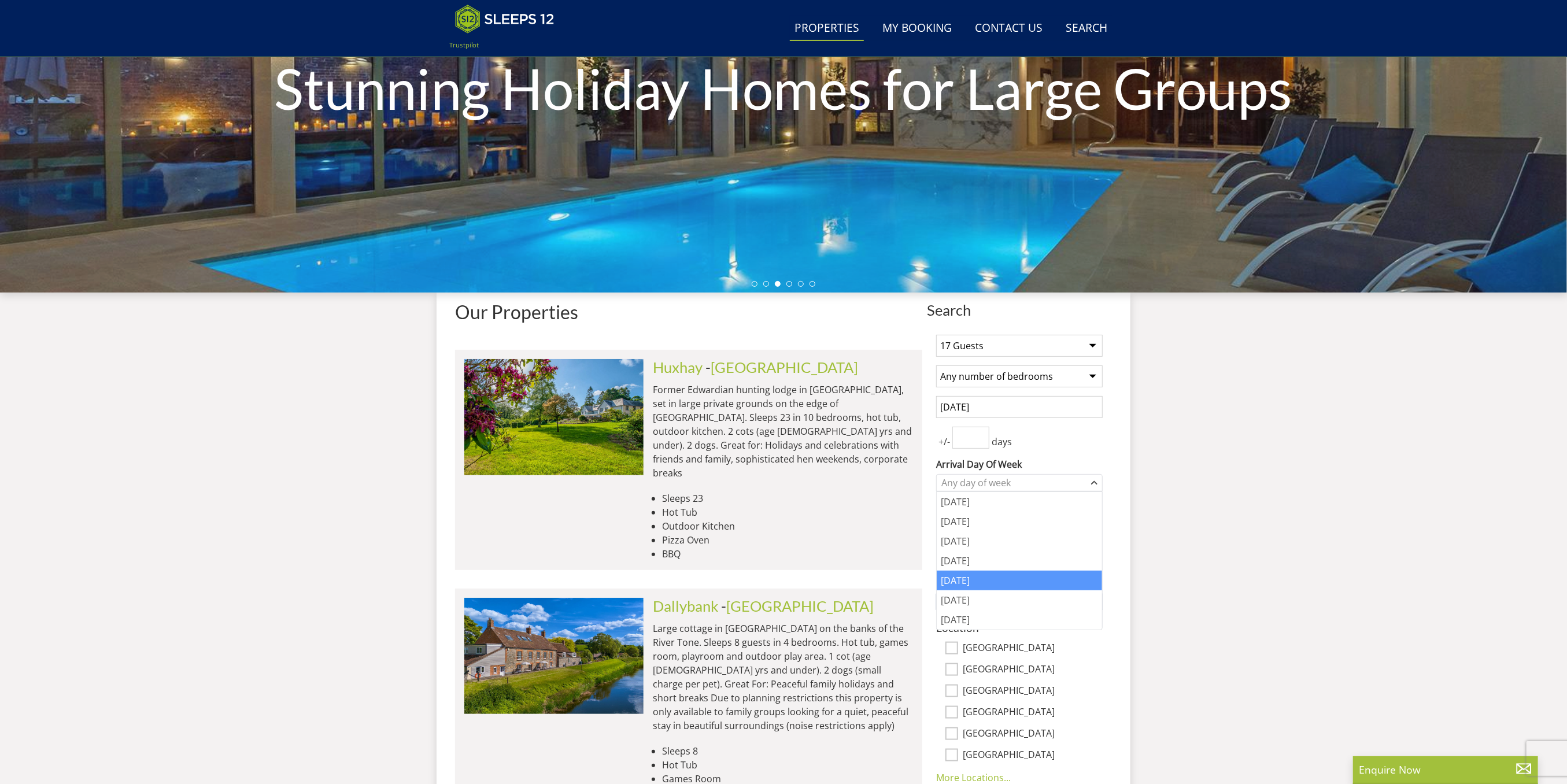
click at [975, 571] on div "[DATE]" at bounding box center [1020, 580] width 165 height 20
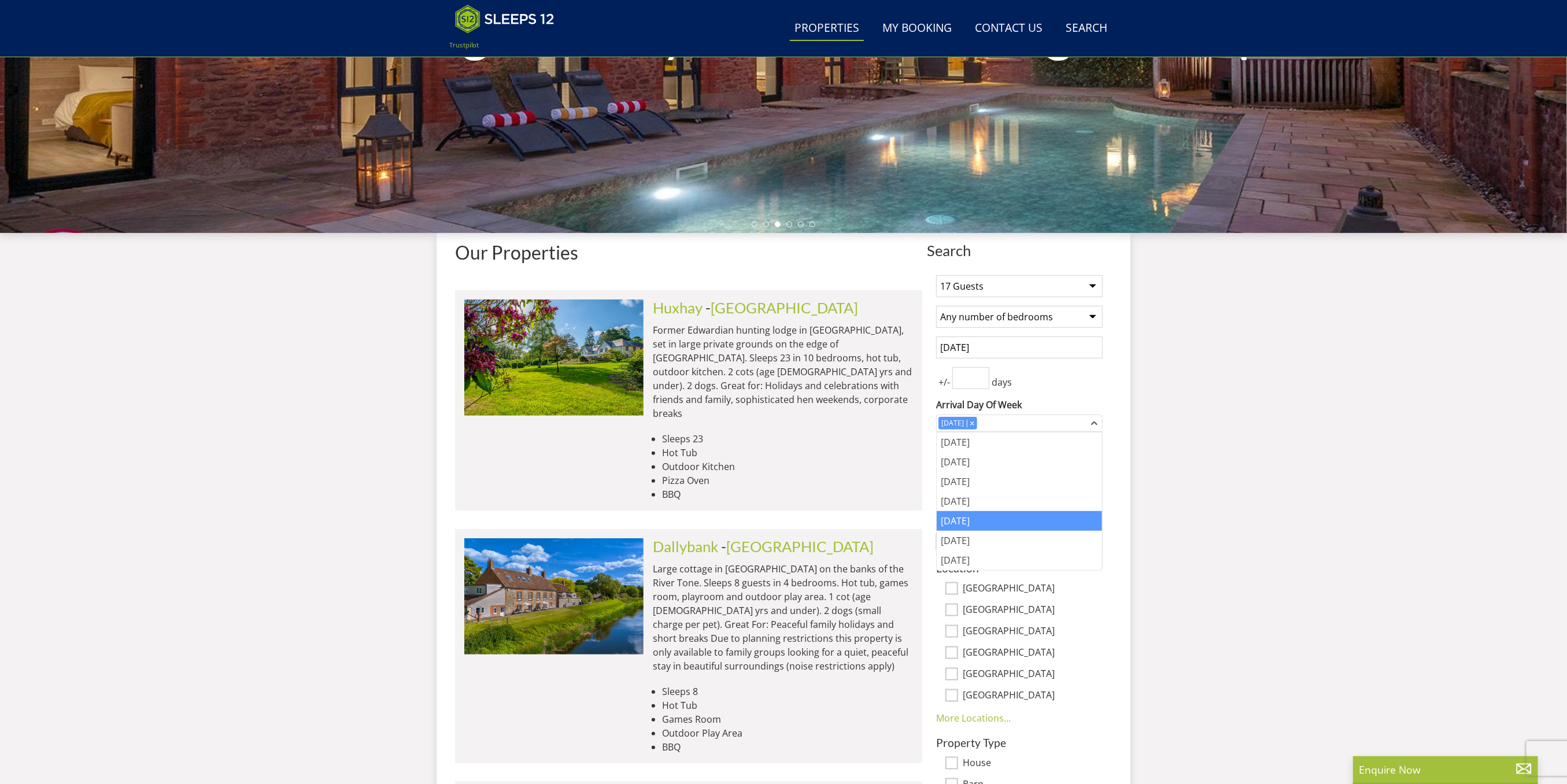
scroll to position [349, 0]
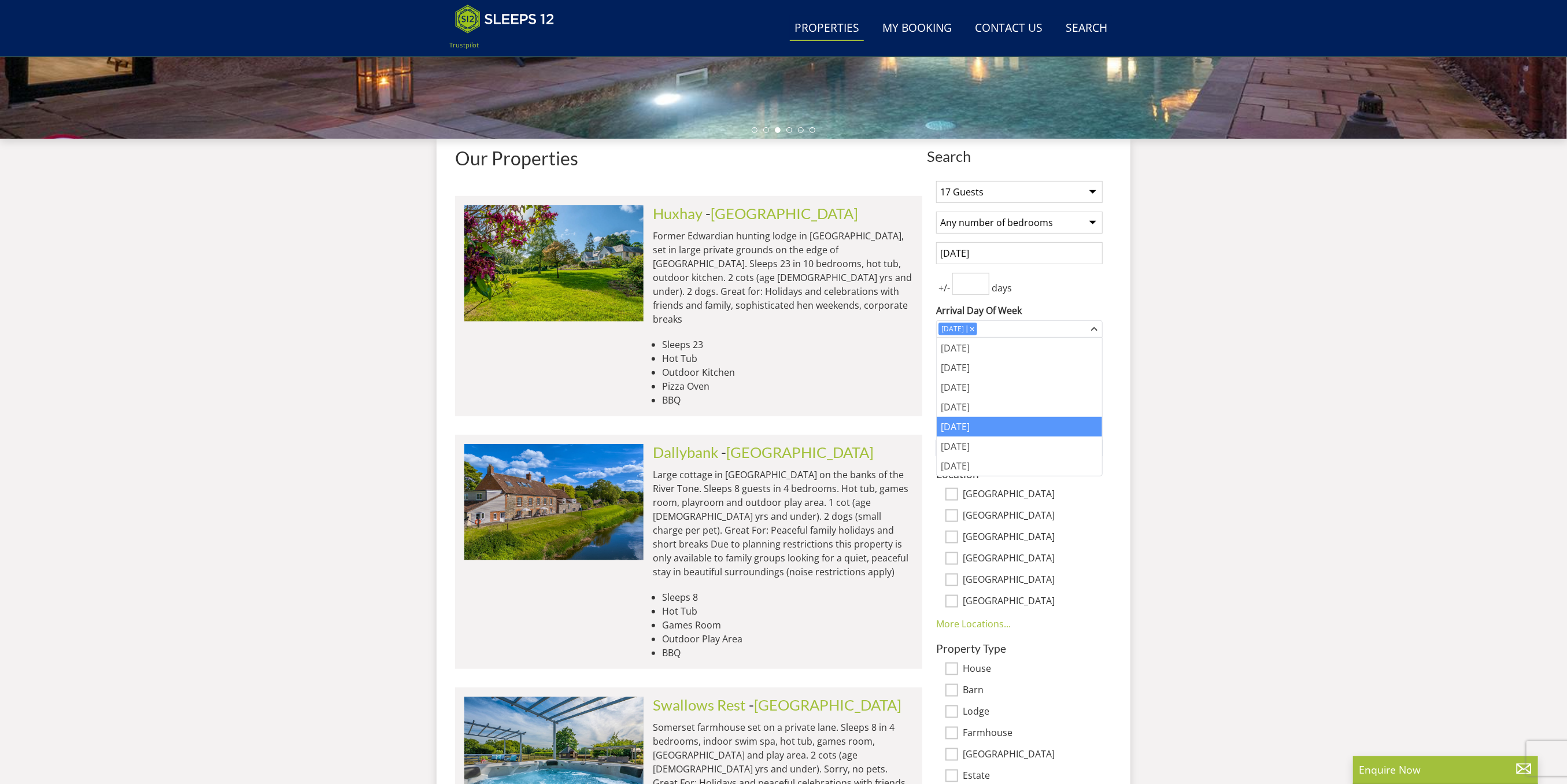
click at [1030, 445] on span "Update" at bounding box center [1020, 448] width 35 height 14
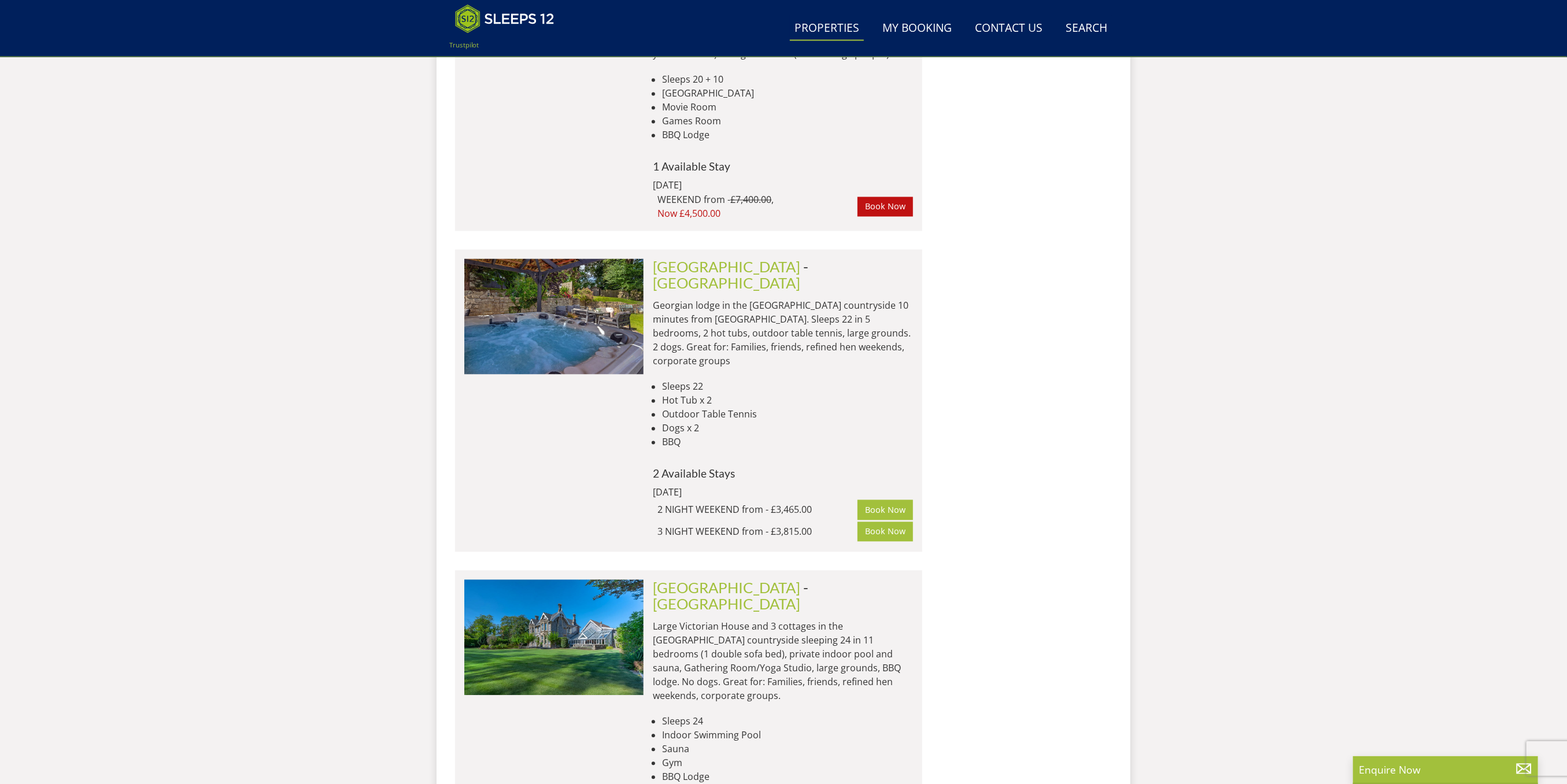
scroll to position [1755, 0]
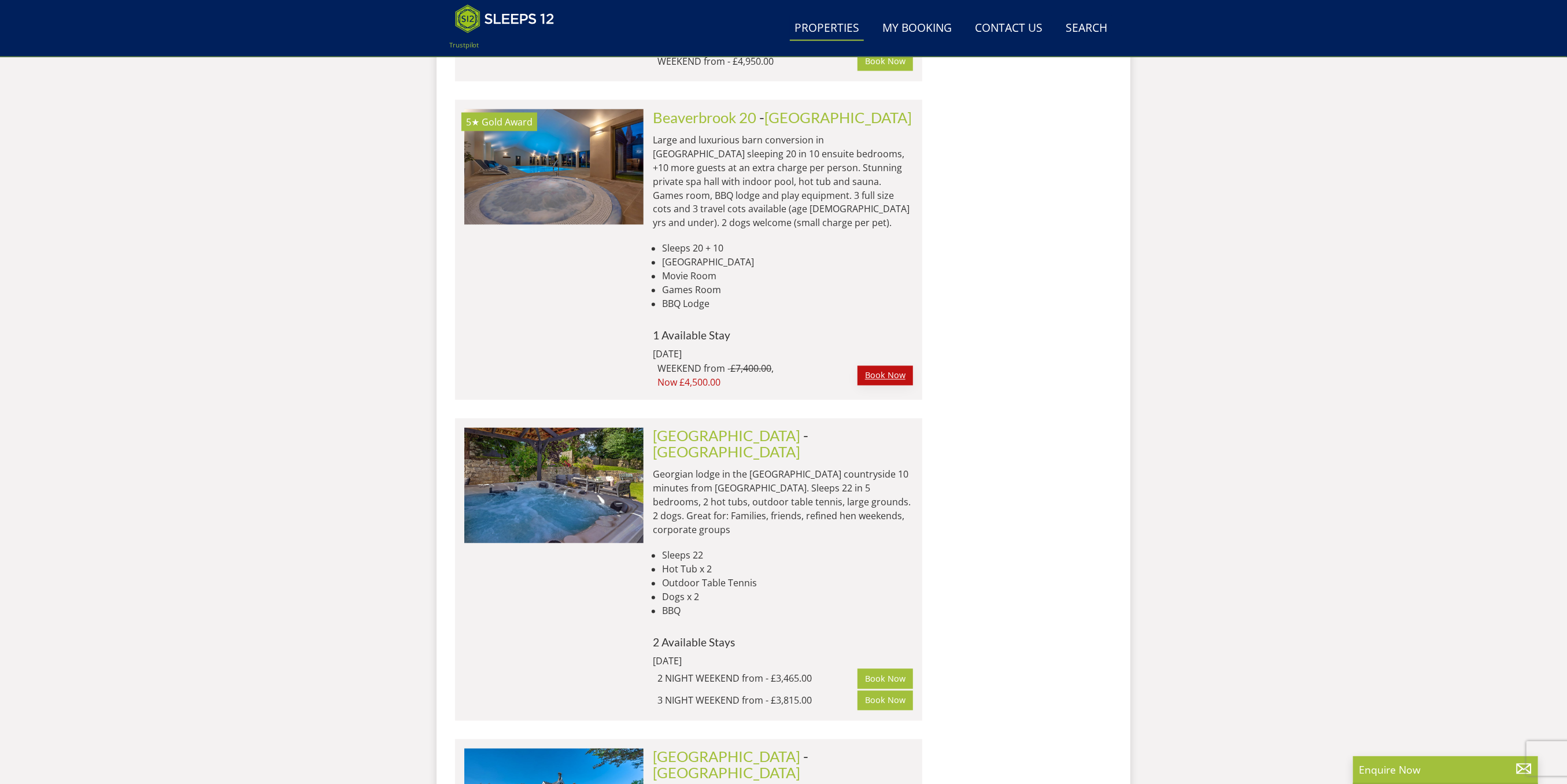
click at [906, 366] on link "Book Now" at bounding box center [885, 375] width 55 height 20
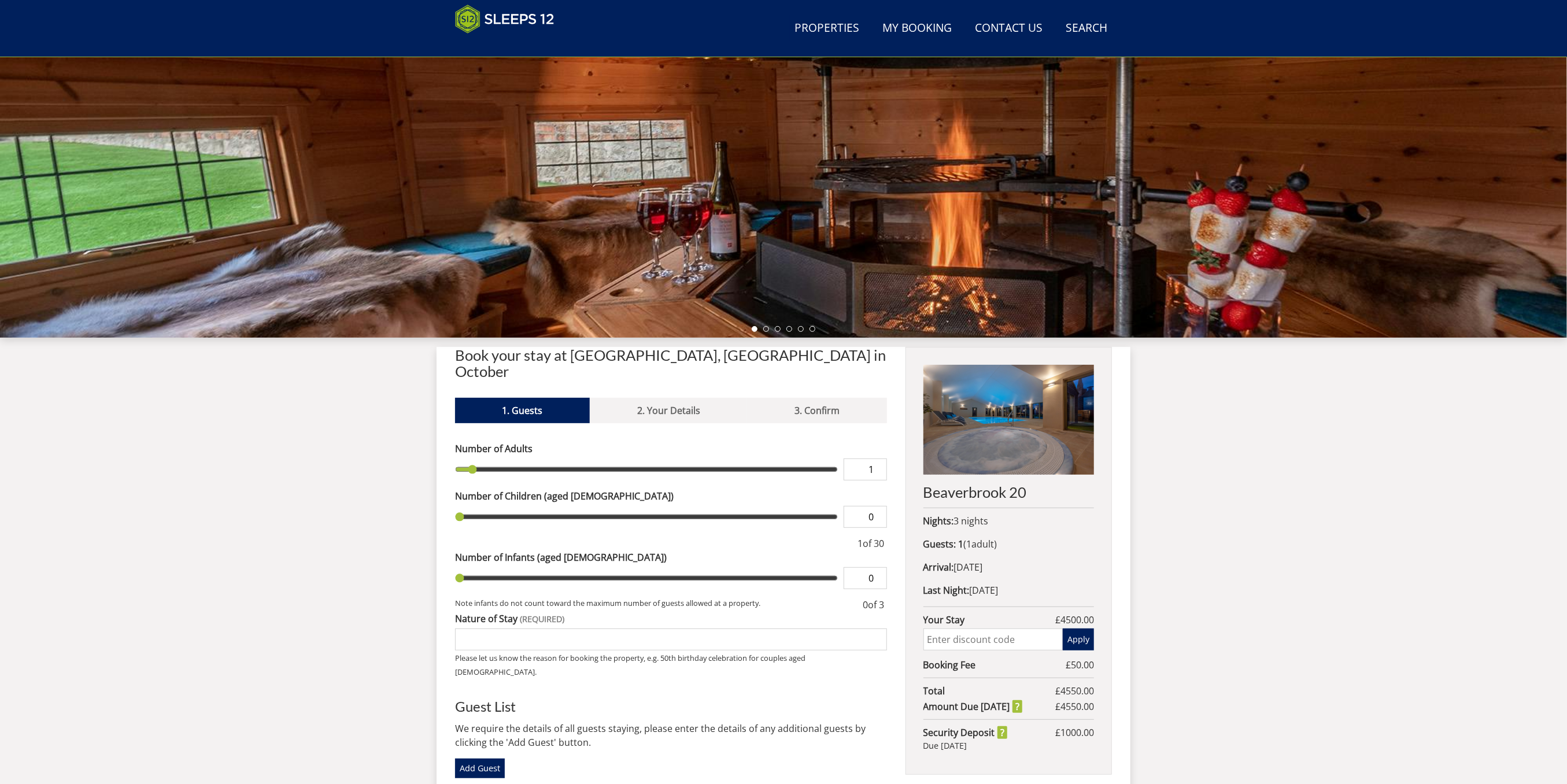
scroll to position [188, 0]
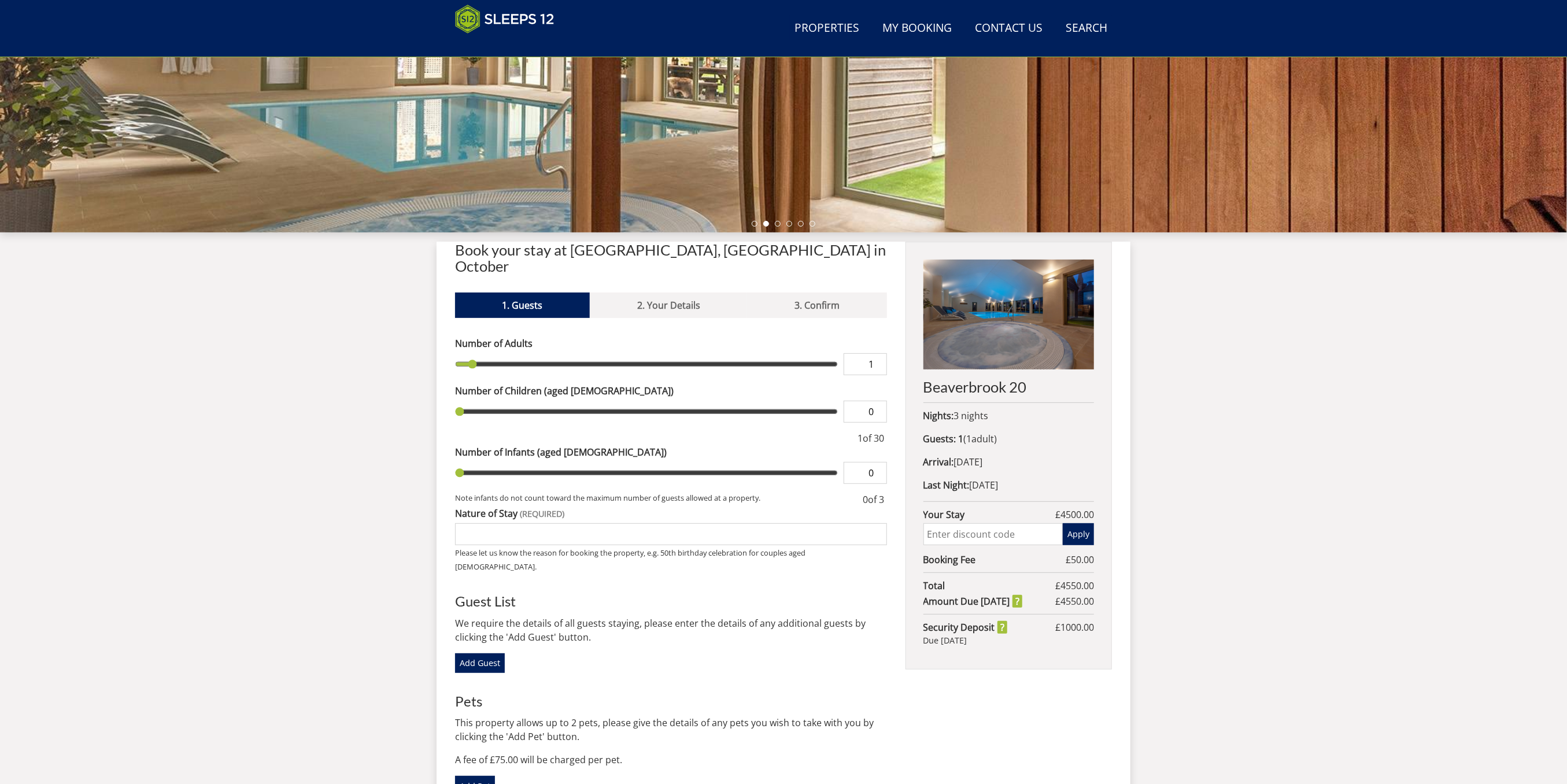
scroll to position [265, 0]
